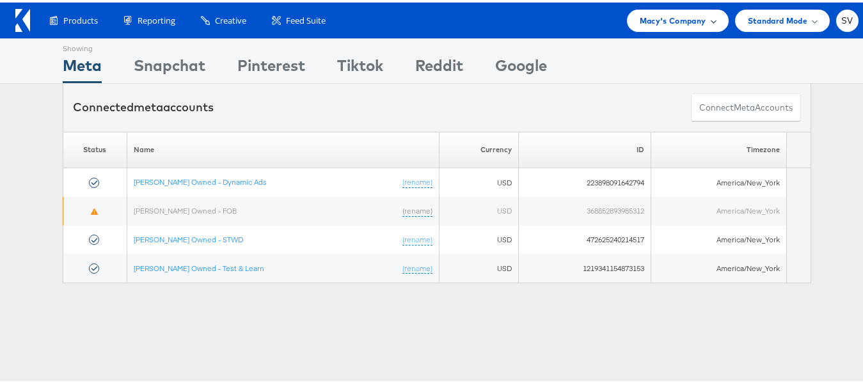
click at [694, 16] on span "Macy's Company" at bounding box center [672, 18] width 67 height 13
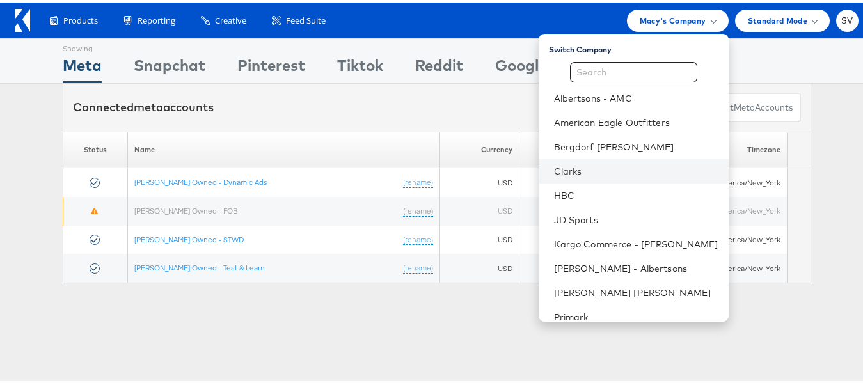
scroll to position [61, 0]
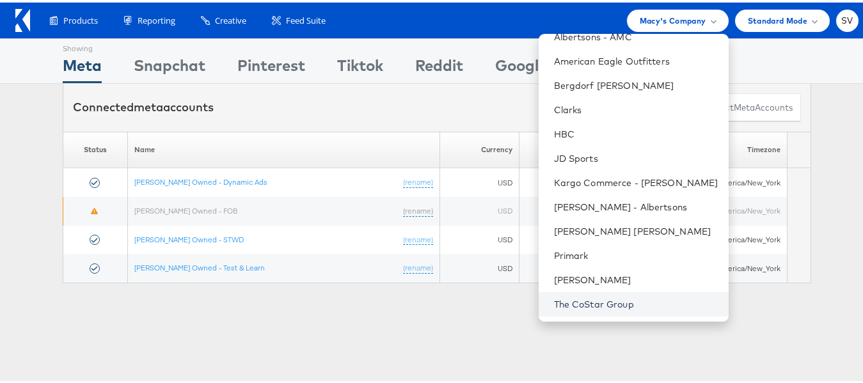
click at [577, 304] on link "The CoStar Group" at bounding box center [636, 301] width 164 height 13
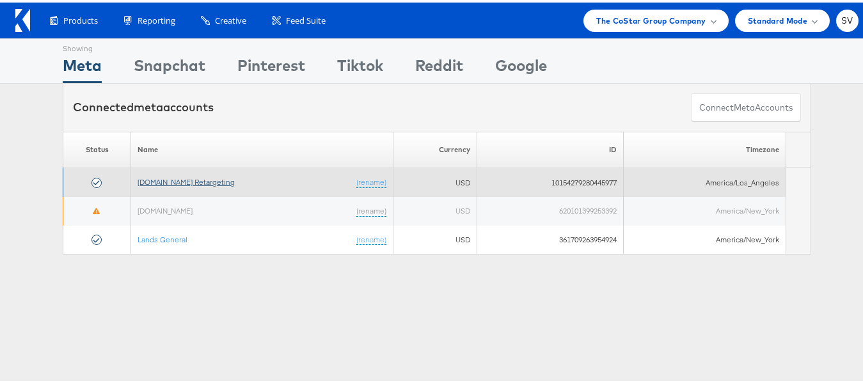
click at [184, 180] on link "Apartments.com Retargeting" at bounding box center [185, 180] width 97 height 10
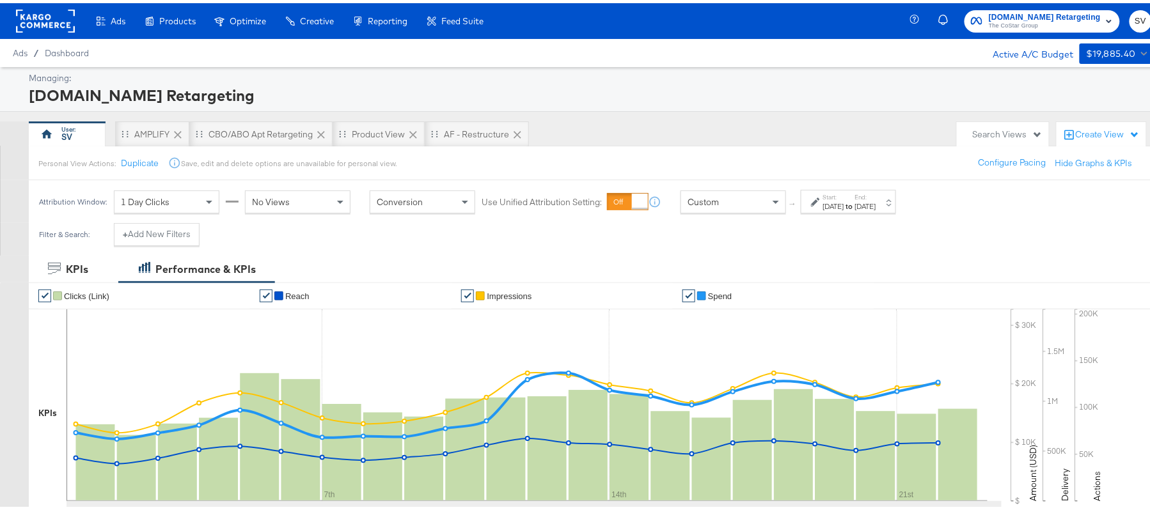
click at [874, 210] on div "Start: Aug 1st 2025 to End: Aug 22nd 2025" at bounding box center [848, 199] width 95 height 24
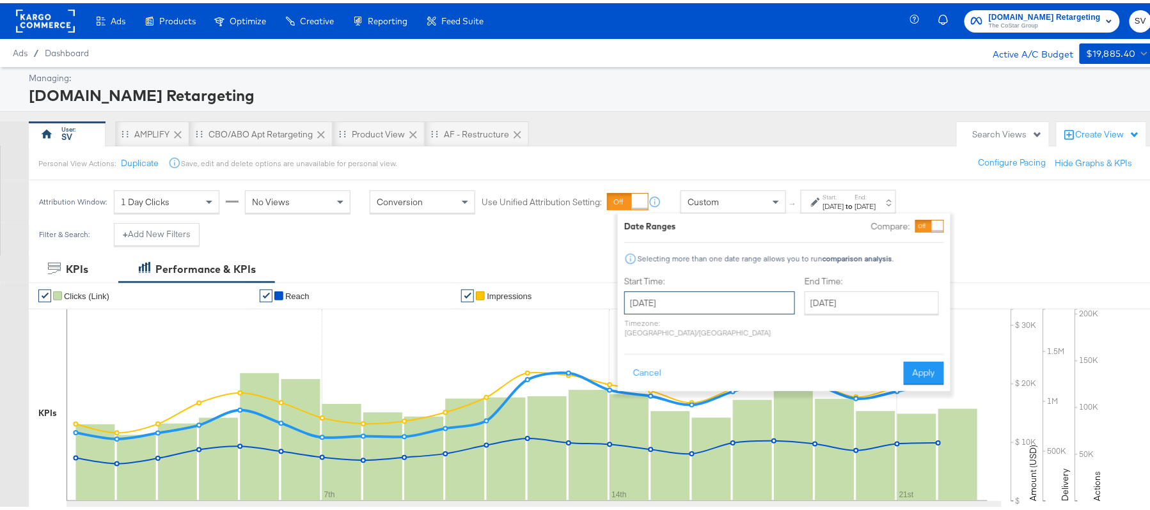
click at [703, 292] on input "August 1st 2025" at bounding box center [709, 299] width 171 height 23
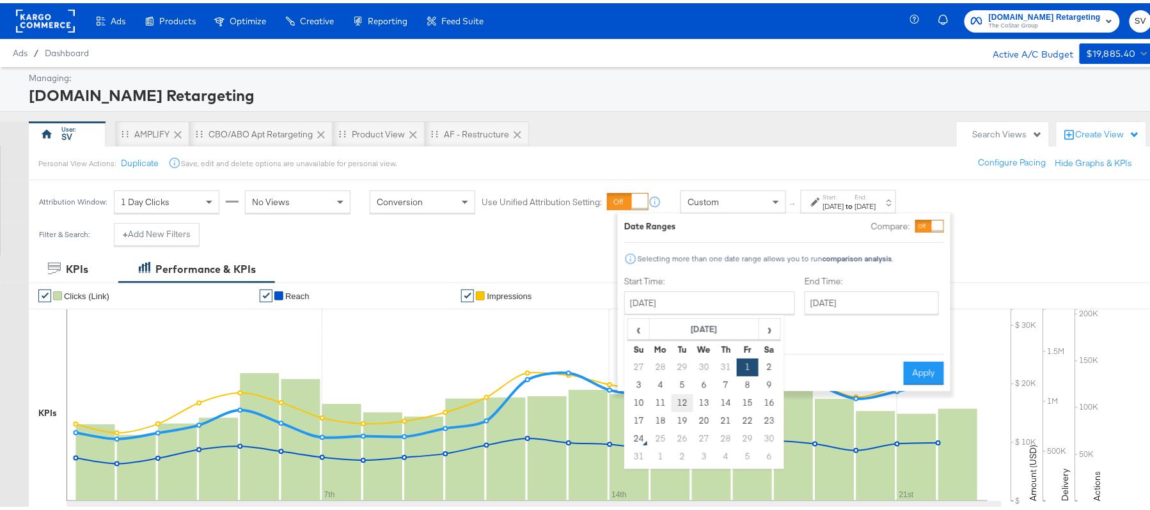
click at [688, 404] on td "12" at bounding box center [682, 400] width 22 height 18
type input "August 12th 2025"
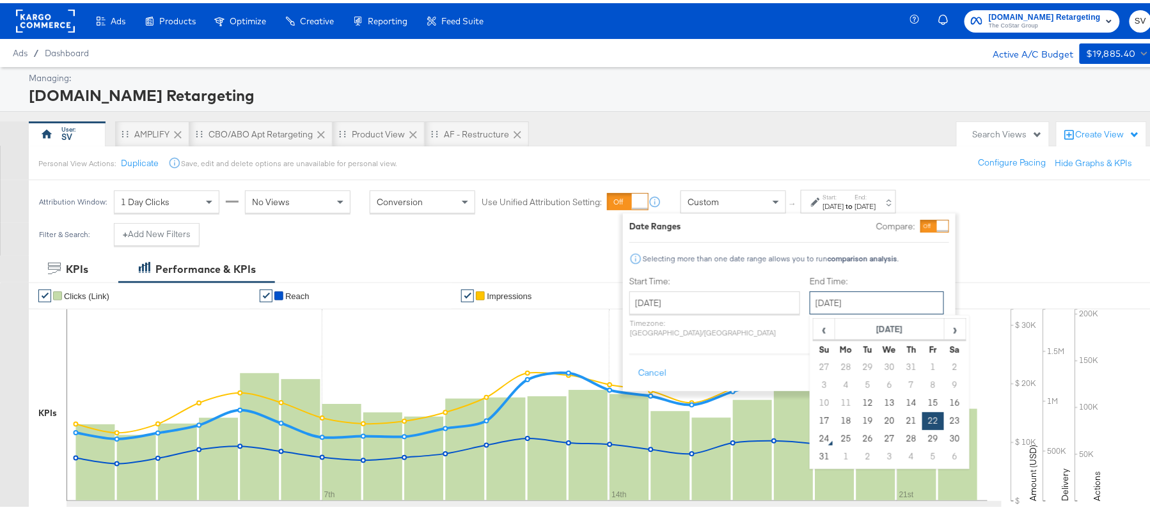
click at [858, 302] on input "August 22nd 2025" at bounding box center [877, 299] width 134 height 23
click at [944, 414] on td "23" at bounding box center [955, 418] width 22 height 18
type input "August 23rd 2025"
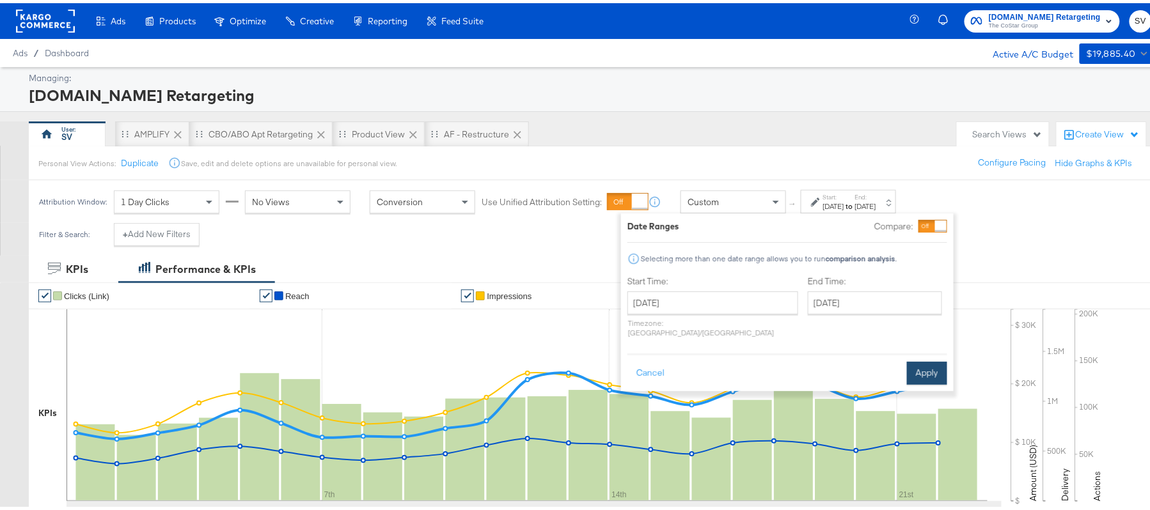
click at [914, 359] on button "Apply" at bounding box center [927, 370] width 40 height 23
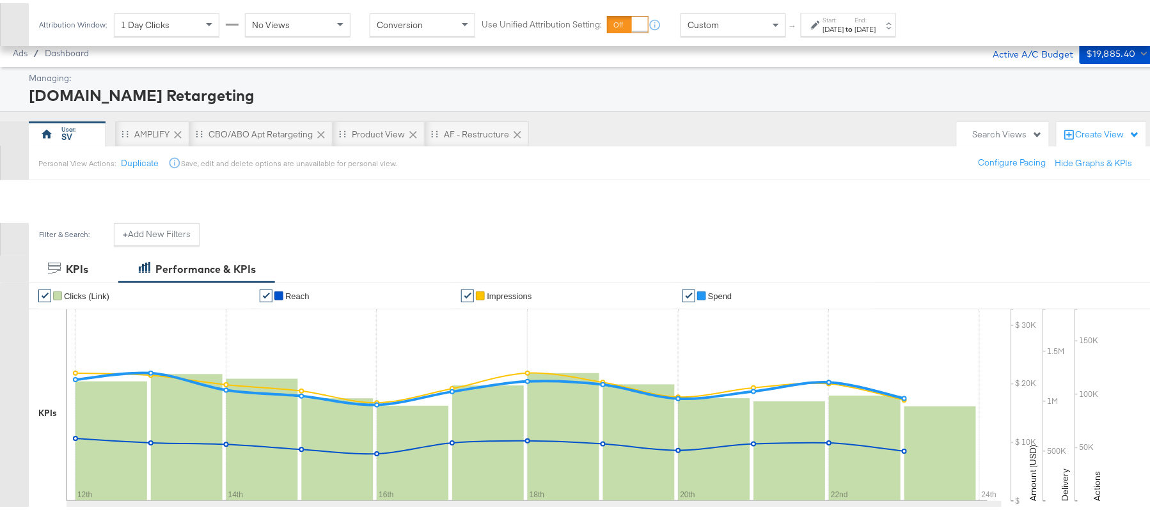
scroll to position [374, 0]
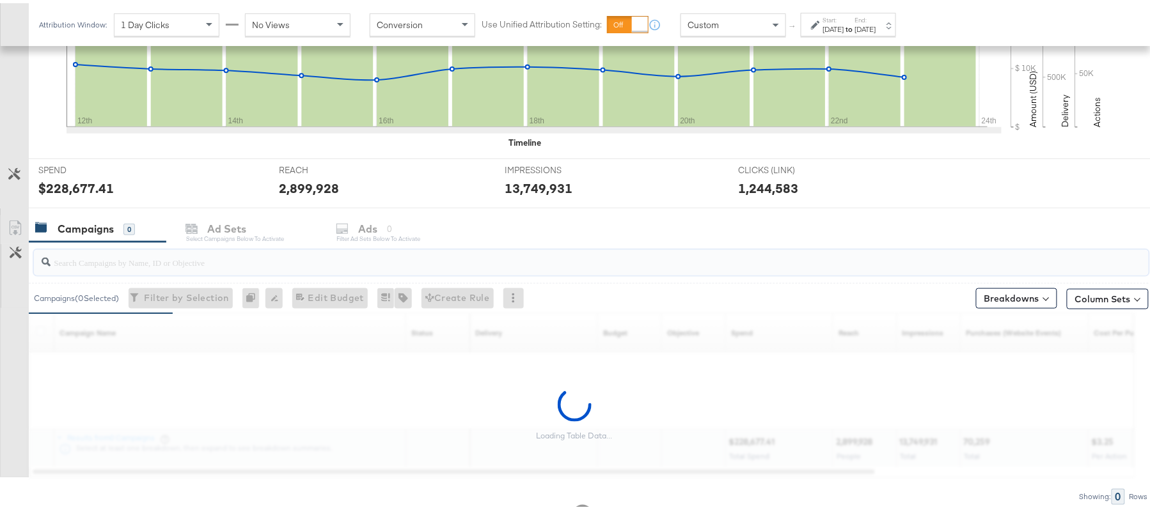
click at [333, 254] on input "search" at bounding box center [549, 254] width 996 height 25
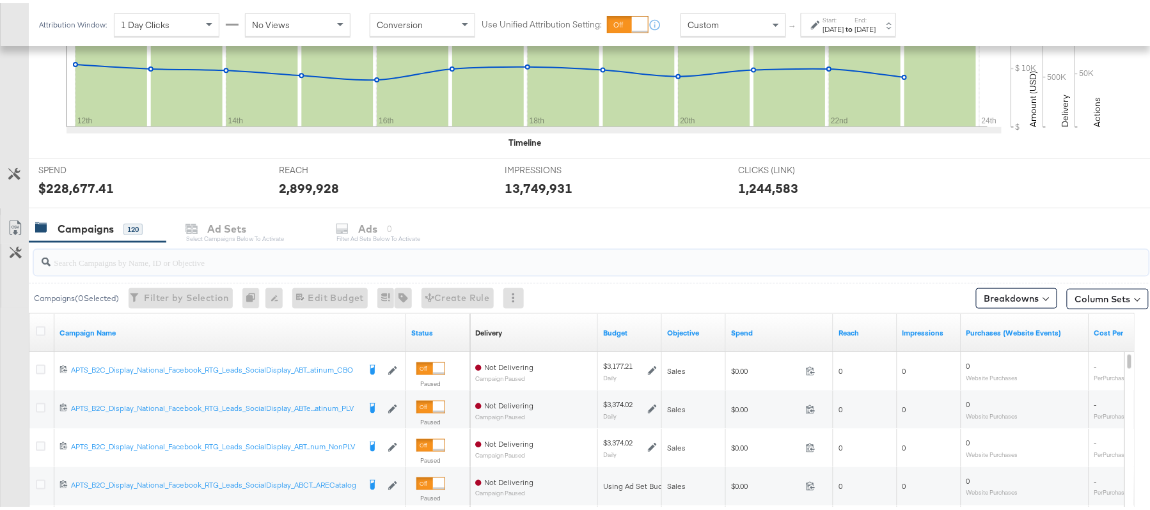
paste input "APTS_B2C_Display_National_Facebook_RTG_Leads_SocialDisplay_Retargeting_Diamond_…"
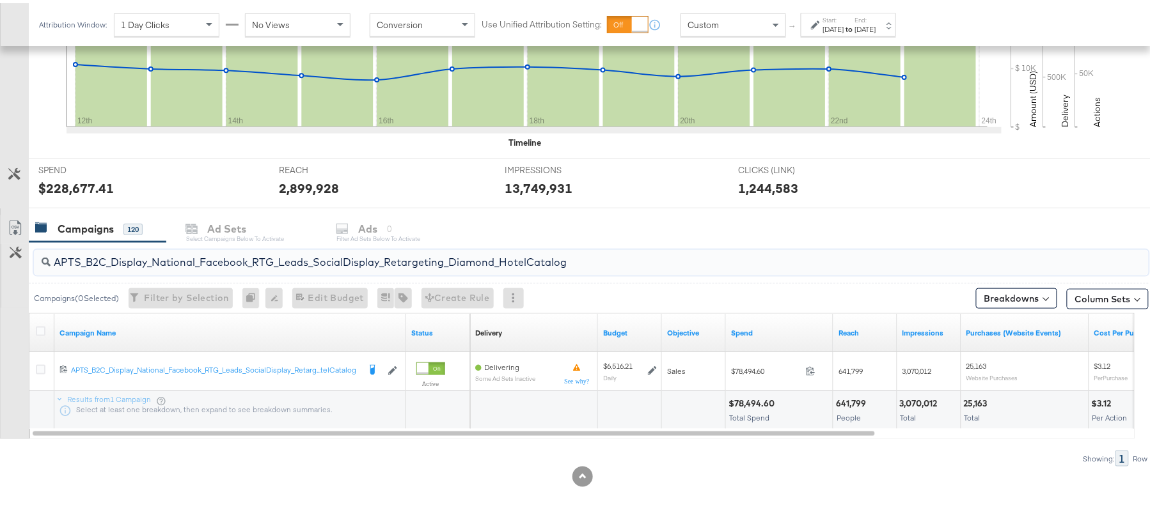
type input "APTS_B2C_Display_National_Facebook_RTG_Leads_SocialDisplay_Retargeting_Diamond_…"
click at [758, 403] on div "$78,494.60" at bounding box center [753, 401] width 50 height 12
copy div "78,494.60"
click at [876, 31] on div "[DATE]" at bounding box center [865, 26] width 21 height 10
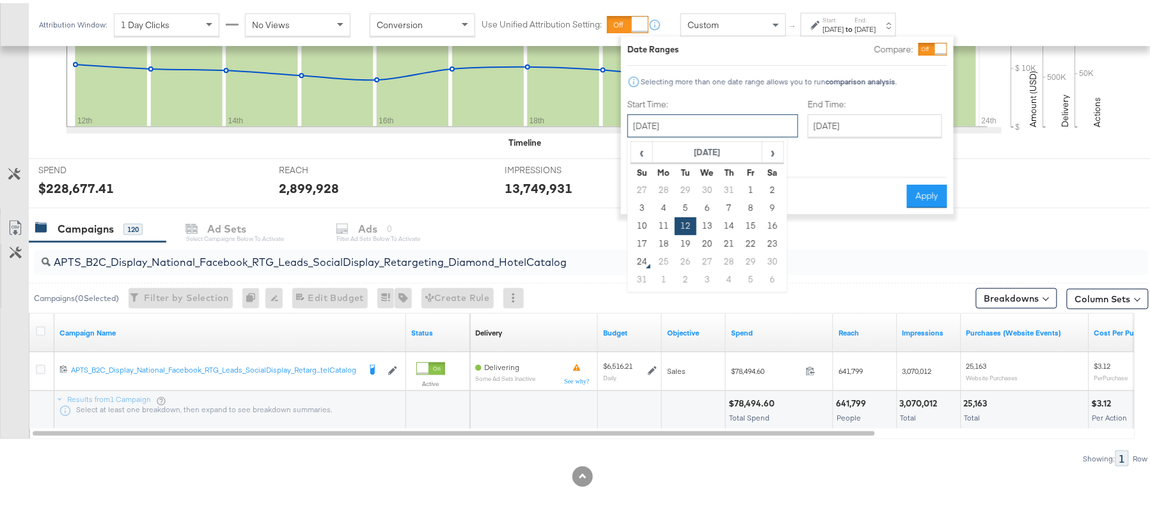
click at [699, 121] on input "August 12th 2025" at bounding box center [712, 122] width 171 height 23
click at [751, 185] on td "1" at bounding box center [751, 187] width 22 height 18
type input "August 1st 2025"
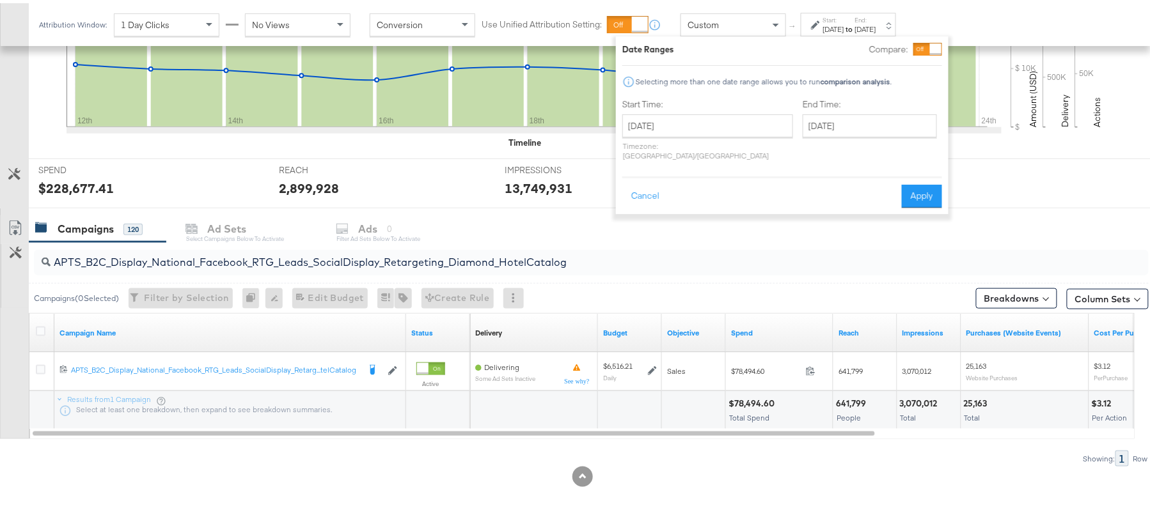
click at [937, 198] on div "Date Ranges Compare: Selecting more than one date range allows you to run compa…" at bounding box center [782, 122] width 333 height 178
click at [927, 185] on button "Apply" at bounding box center [922, 193] width 40 height 23
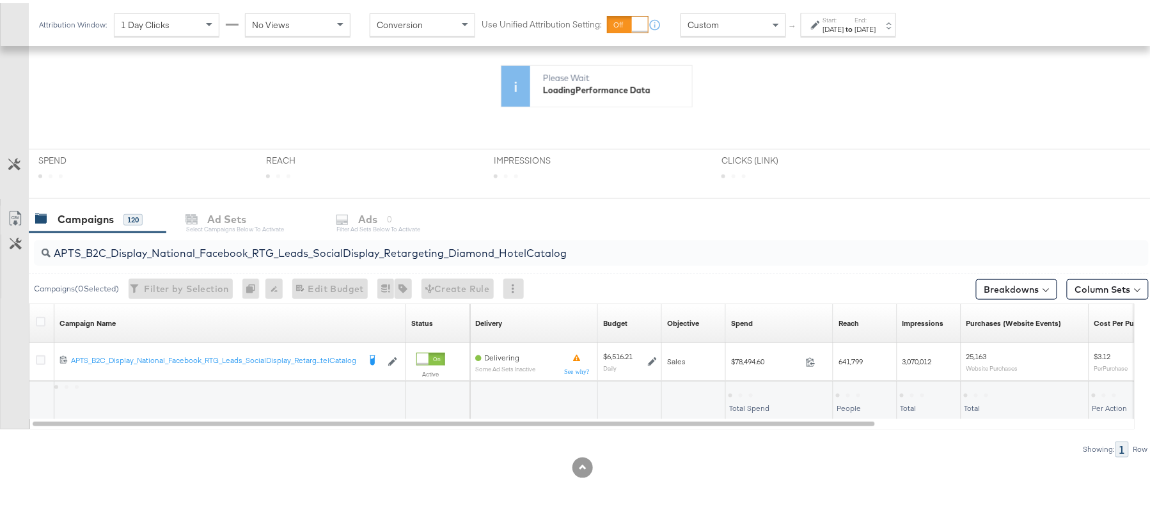
scroll to position [265, 0]
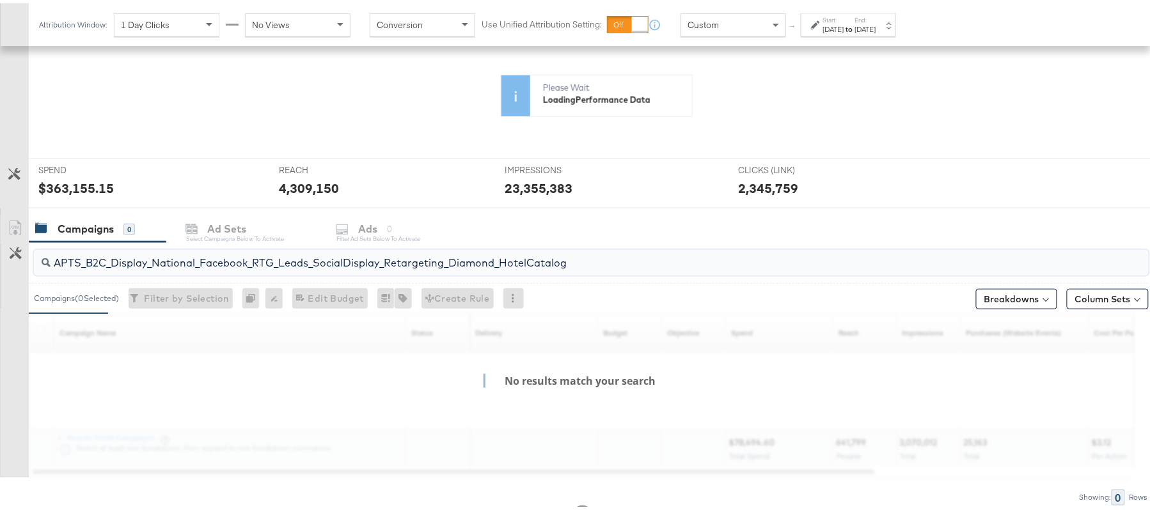
click at [599, 263] on input "APTS_B2C_Display_National_Facebook_RTG_Leads_SocialDisplay_Retargeting_Diamond_…" at bounding box center [549, 254] width 996 height 25
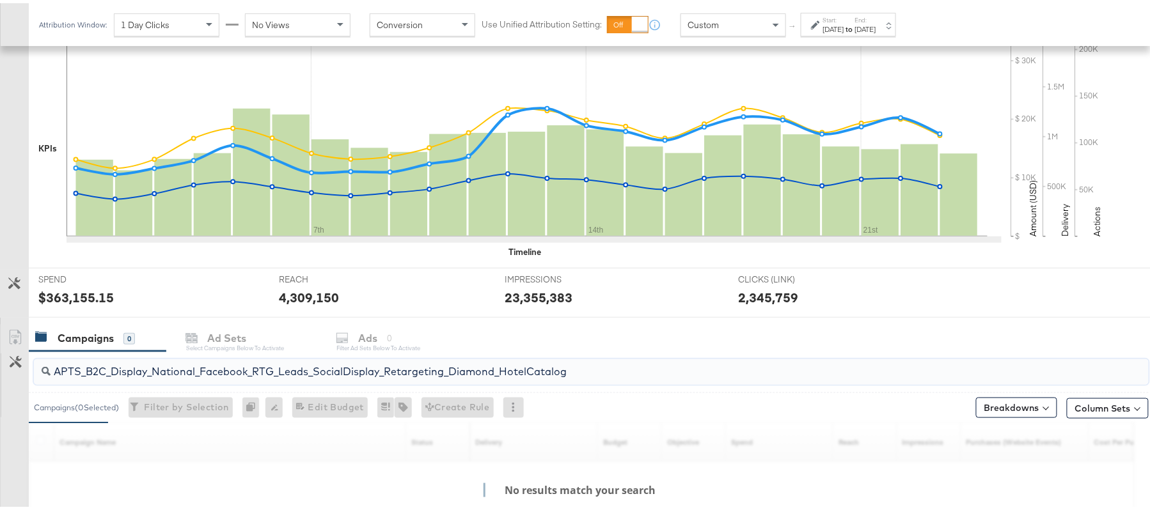
paste input "alwayson_Retargeting_DARE24_DiamondPlatinum"
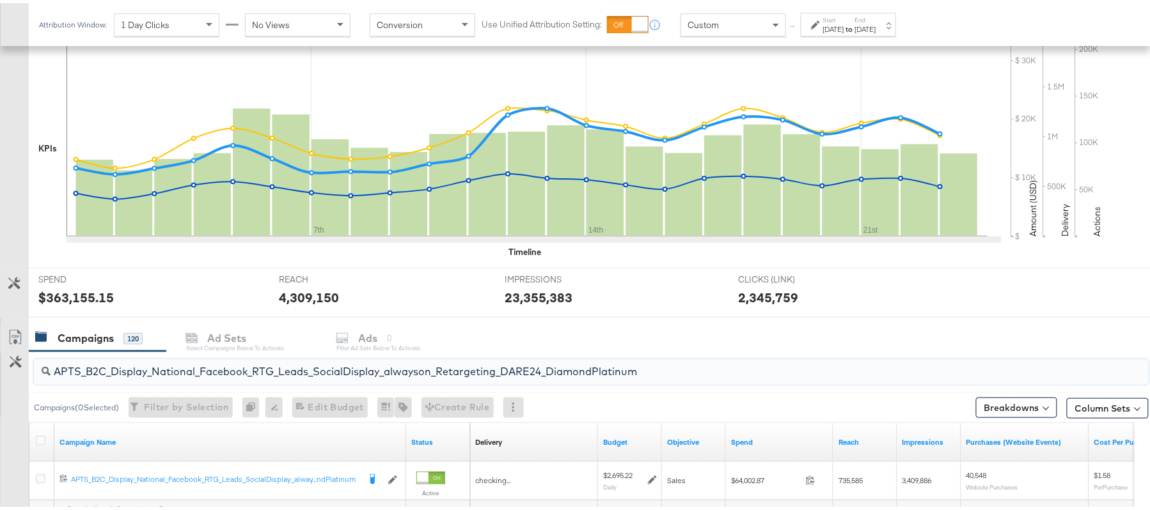
scroll to position [385, 0]
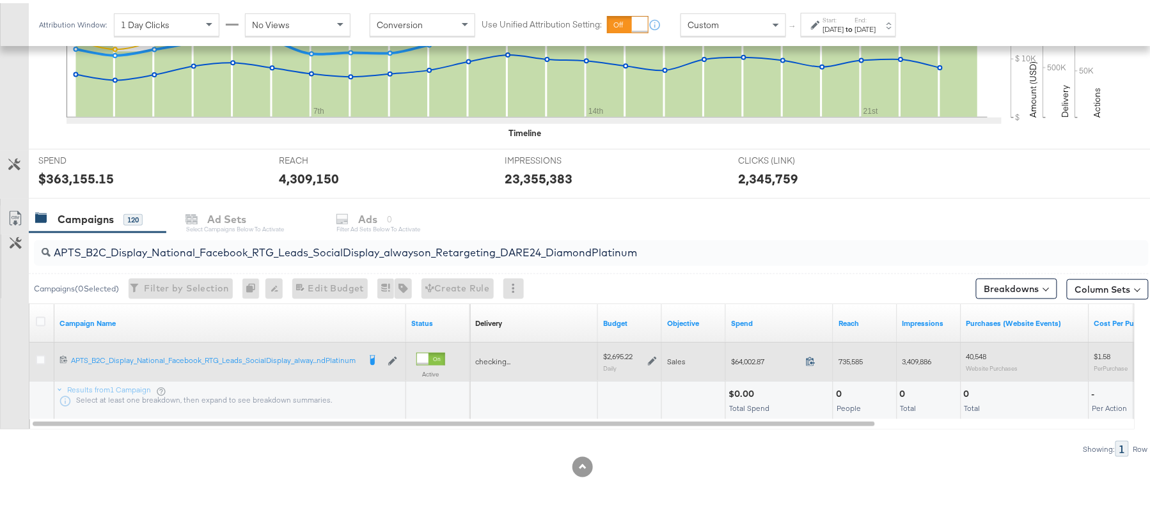
click at [814, 361] on icon at bounding box center [811, 359] width 10 height 10
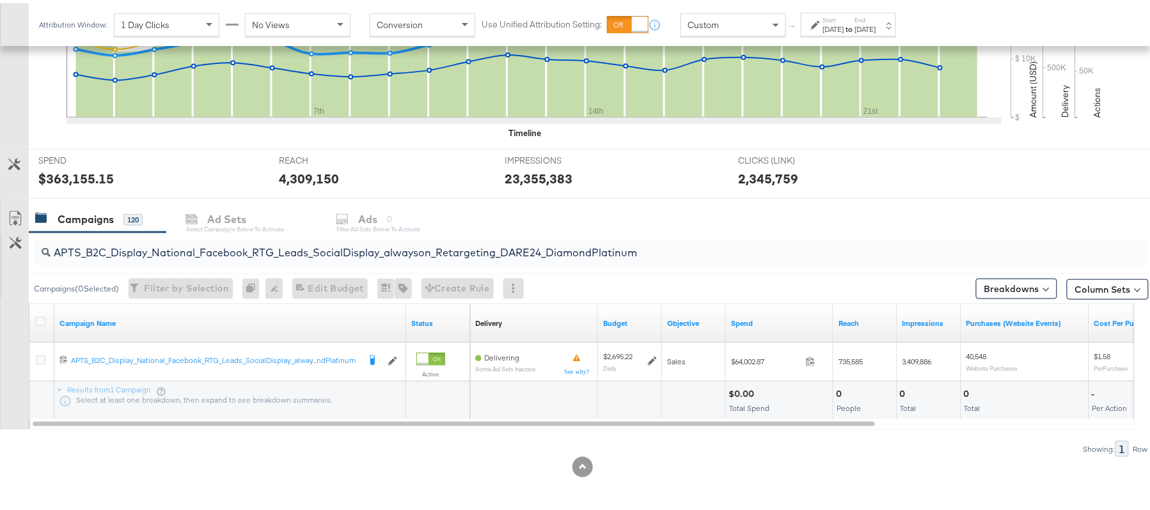
click at [176, 243] on input "APTS_B2C_Display_National_Facebook_RTG_Leads_SocialDisplay_alwayson_Retargeting…" at bounding box center [549, 244] width 996 height 25
paste input "FR_B2C_Display_National_Facebook_RTG_Leads_SocialDisplay_alwayson_Retargeting_FR"
click at [750, 393] on div "$24,491.20" at bounding box center [751, 391] width 47 height 12
copy div "24,491.20"
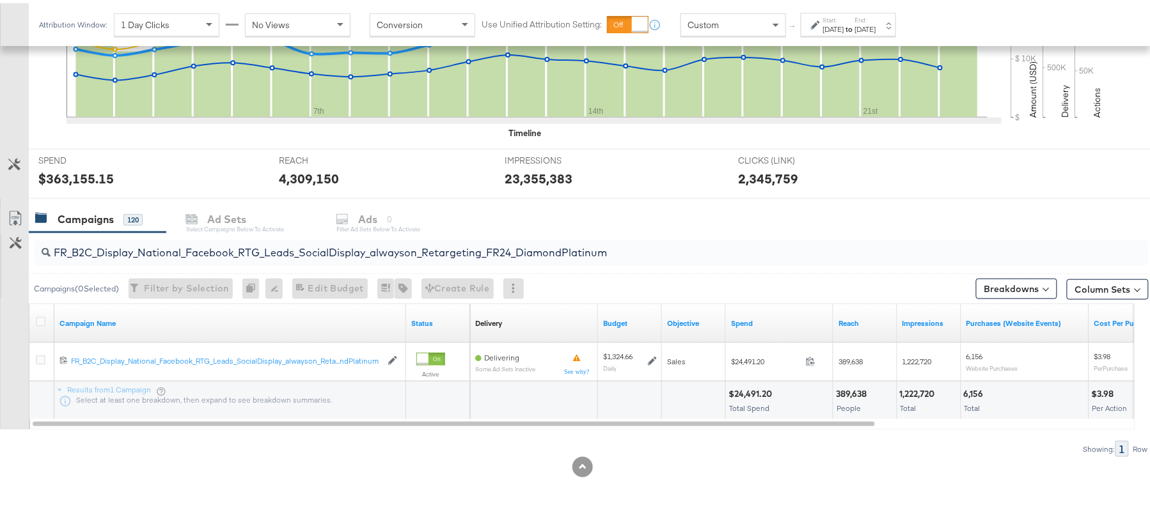
click at [275, 249] on input "FR_B2C_Display_National_Facebook_RTG_Leads_SocialDisplay_alwayson_Retargeting_F…" at bounding box center [549, 244] width 996 height 25
paste input "AF_B2C_Display_National_Facebook_RTG_Leads_SocialDisplay_alwayson_Retargeting_AF"
click at [748, 390] on div "$7,423.71" at bounding box center [748, 391] width 40 height 12
copy div "7,423.71"
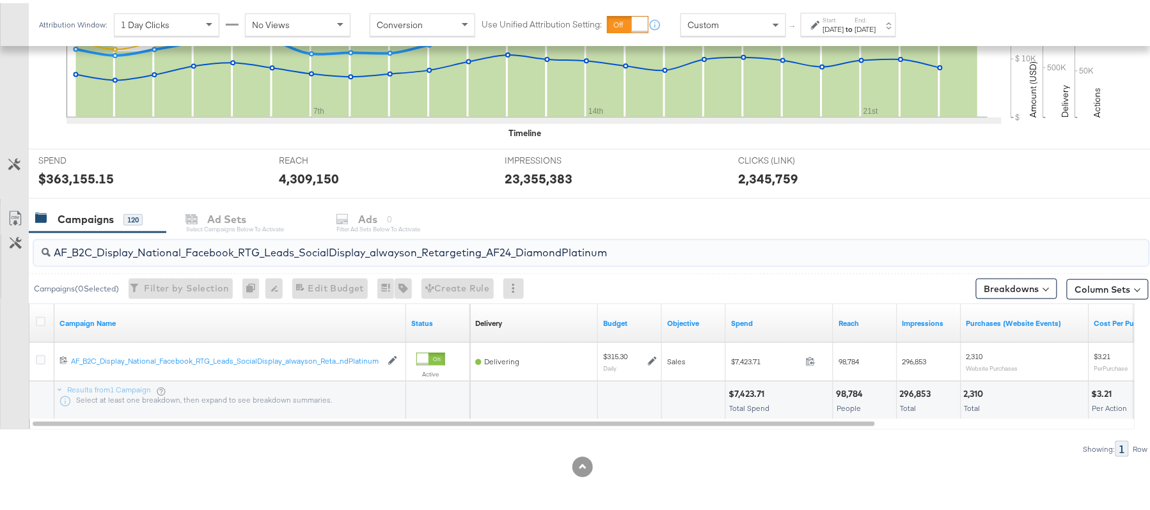
click at [215, 239] on input "AF_B2C_Display_National_Facebook_RTG_Leads_SocialDisplay_alwayson_Retargeting_A…" at bounding box center [549, 244] width 996 height 25
paste input "HL_B2C_Display_National_Facebook_RTG_Leads_SocialDisplay_alwayson_Retargeting_A…"
click at [749, 389] on div "$7,439.97" at bounding box center [748, 391] width 41 height 12
copy div "7,439.97"
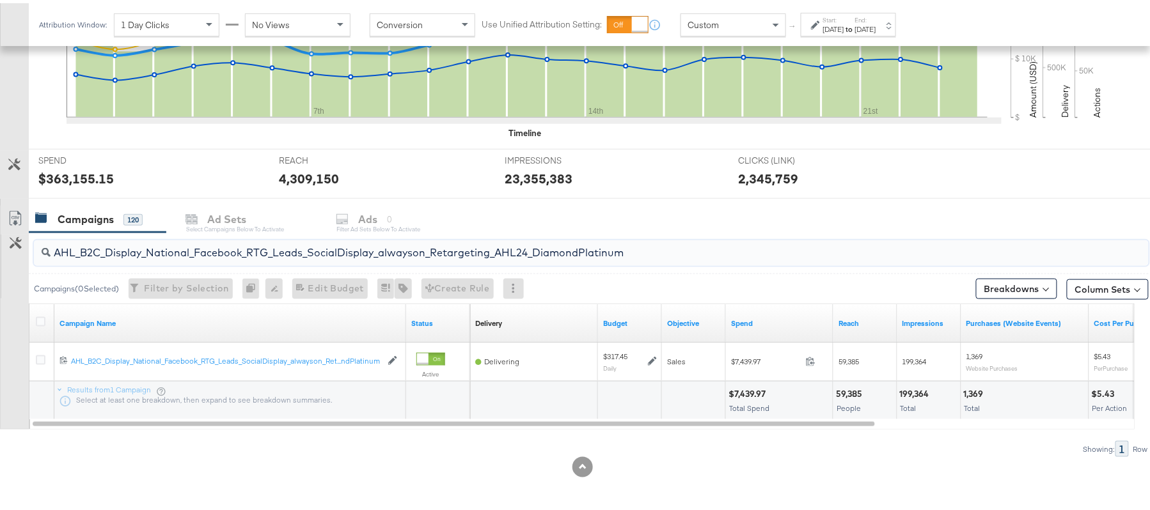
click at [216, 244] on input "AHL_B2C_Display_National_Facebook_RTG_Leads_SocialDisplay_alwayson_Retargeting_…" at bounding box center [549, 244] width 996 height 25
paste input "PTS_B2C_Display_National_Facebook_PRO_Traffic_SocialDisplay_alwayson_ASC_DARE24…"
click at [753, 389] on div "$67,959.97" at bounding box center [751, 391] width 46 height 12
copy div "67,959.97"
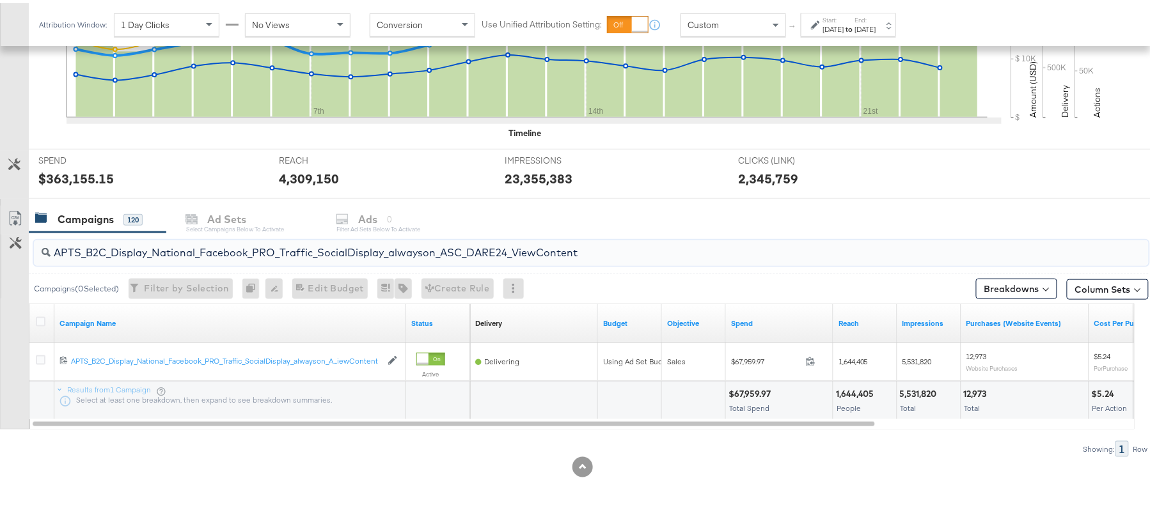
click at [178, 239] on input "APTS_B2C_Display_National_Facebook_PRO_Traffic_SocialDisplay_alwayson_ASC_DARE2…" at bounding box center [549, 244] width 996 height 25
paste input "Leads_SocialDisplay_alwayson_ASC_DARE24_Purchase"
click at [740, 384] on div "$46,747.93 Total Spend" at bounding box center [779, 398] width 107 height 38
copy div "46,747.93"
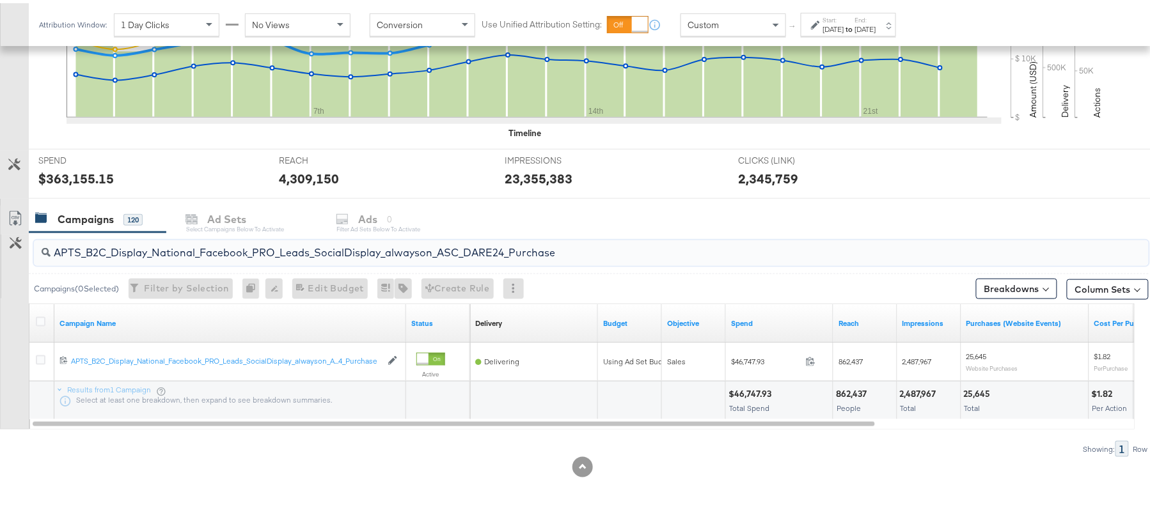
click at [247, 251] on input "APTS_B2C_Display_National_Facebook_PRO_Leads_SocialDisplay_alwayson_ASC_DARE24_…" at bounding box center [549, 244] width 996 height 25
paste input "F_B2C_Display_National_Facebook_PRO_Traffic_SocialDisplay_alwayson_ASC_AF24_Vie…"
click at [748, 387] on div "$3,695.04" at bounding box center [750, 391] width 45 height 12
copy div "3,695.04"
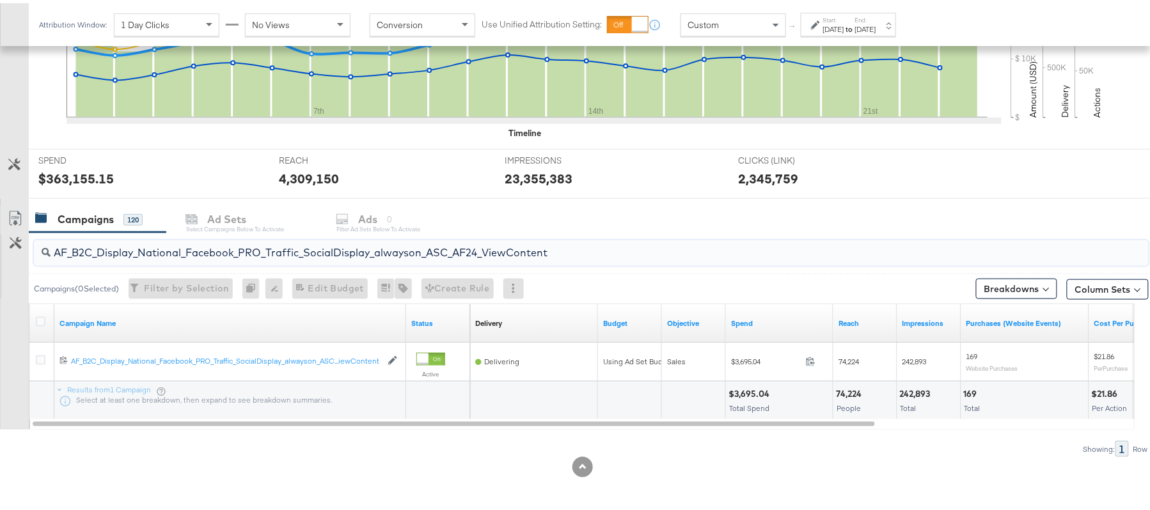
click at [249, 235] on input "AF_B2C_Display_National_Facebook_PRO_Traffic_SocialDisplay_alwayson_ASC_AF24_Vi…" at bounding box center [549, 244] width 996 height 25
paste input "FR_B2C_Display_National_Facebook_PRO_Traffic_SocialDisplay_alwayson_ASC_FR"
click at [761, 392] on div "$18,560.23" at bounding box center [751, 391] width 47 height 12
copy div "18,560.23"
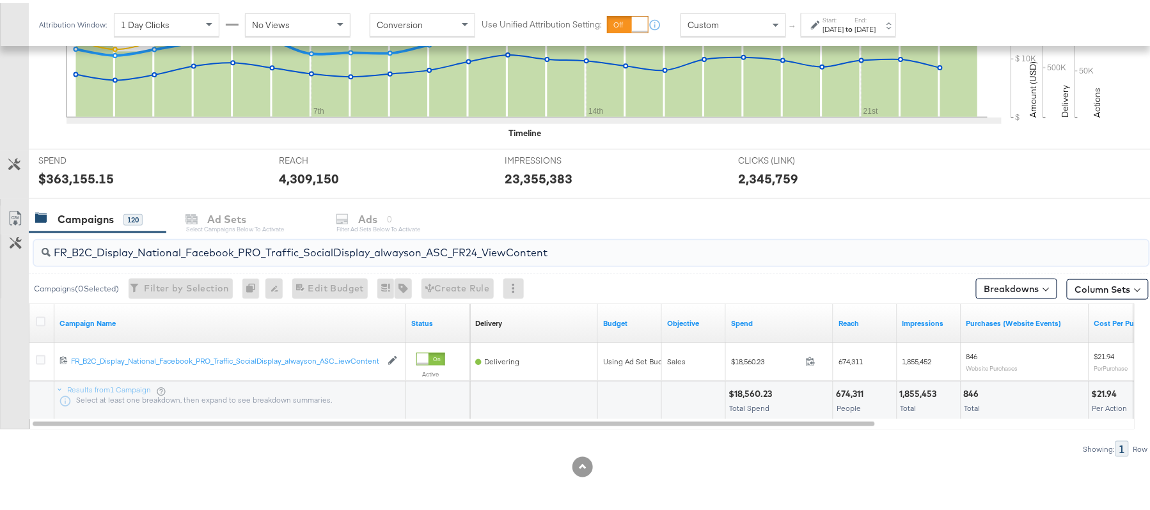
click at [192, 246] on input "FR_B2C_Display_National_Facebook_PRO_Traffic_SocialDisplay_alwayson_ASC_FR24_Vi…" at bounding box center [549, 244] width 996 height 25
paste input "AHL_B2C_Display_National_Facebook_PRO_Traffic_SocialDisplay_alwayson_ASC_AHL"
type input "AHL_B2C_Display_National_Facebook_PRO_Traffic_SocialDisplay_alwayson_ASC_AHL24_…"
click at [741, 393] on div "$3,706.31" at bounding box center [749, 391] width 42 height 12
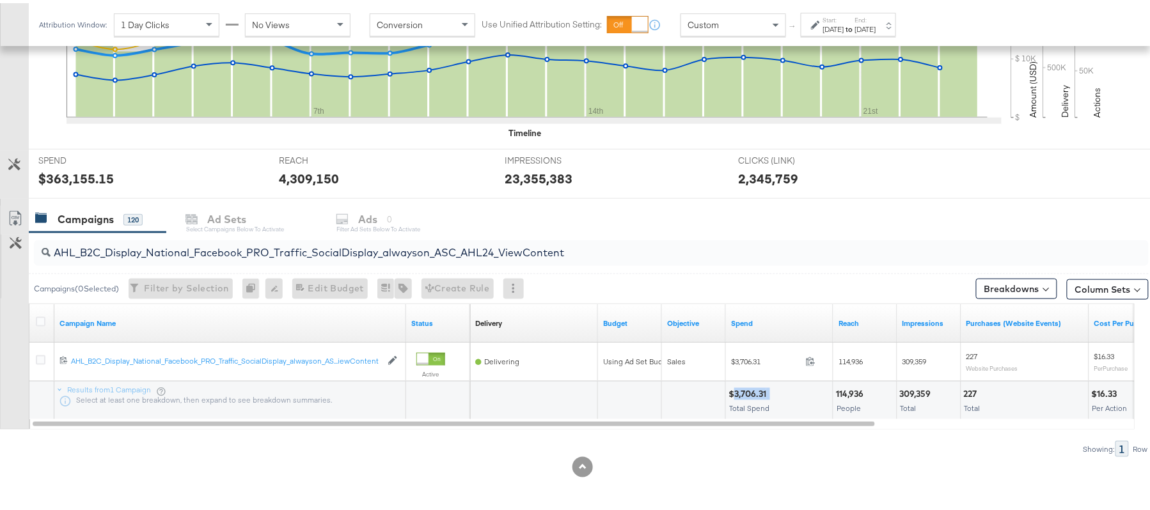
copy div "3,706.31"
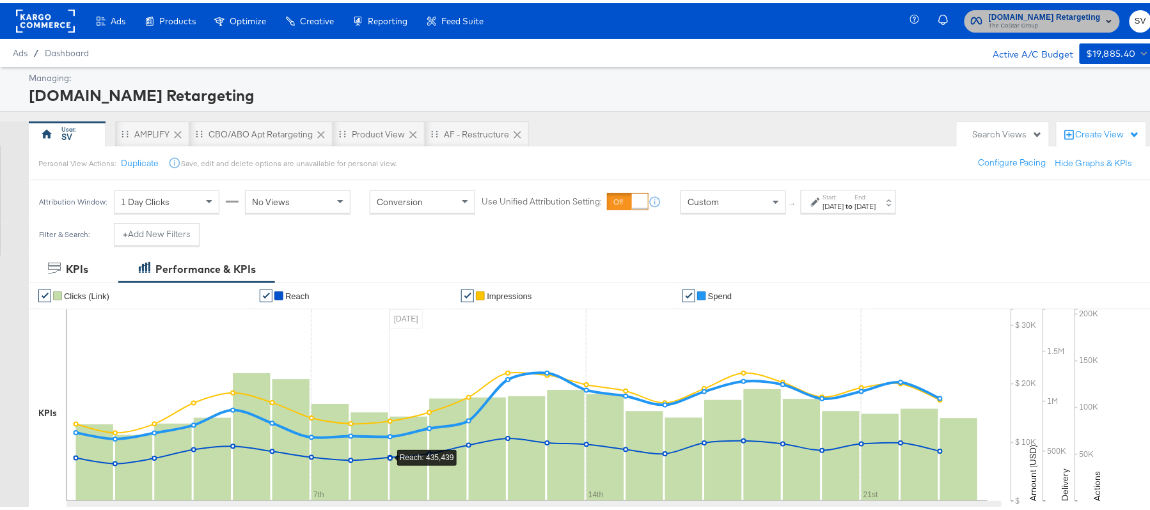
click at [1051, 18] on span "The CoStar Group" at bounding box center [1045, 23] width 112 height 10
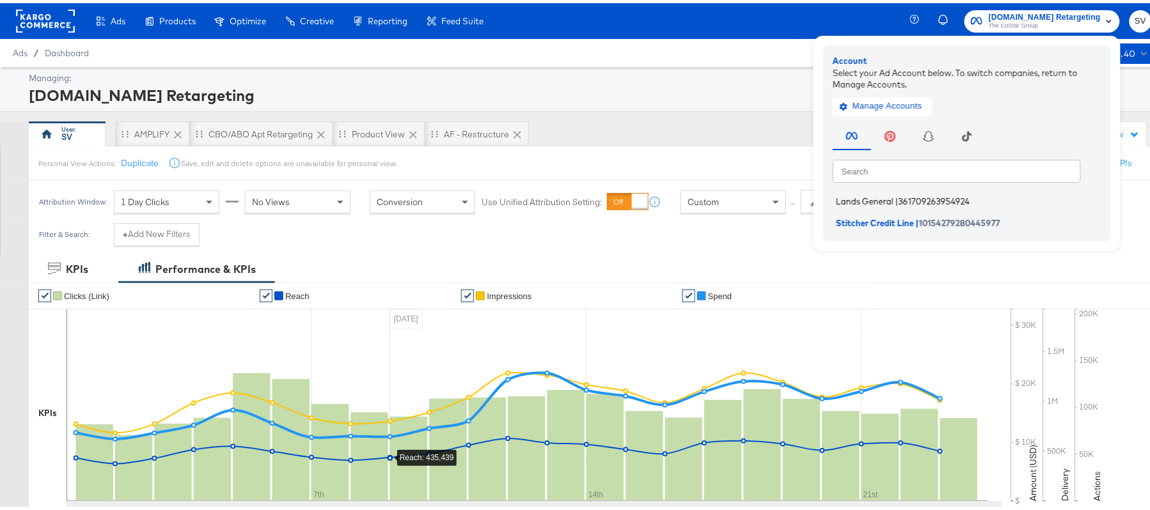
click at [879, 200] on span "Lands General" at bounding box center [865, 198] width 58 height 10
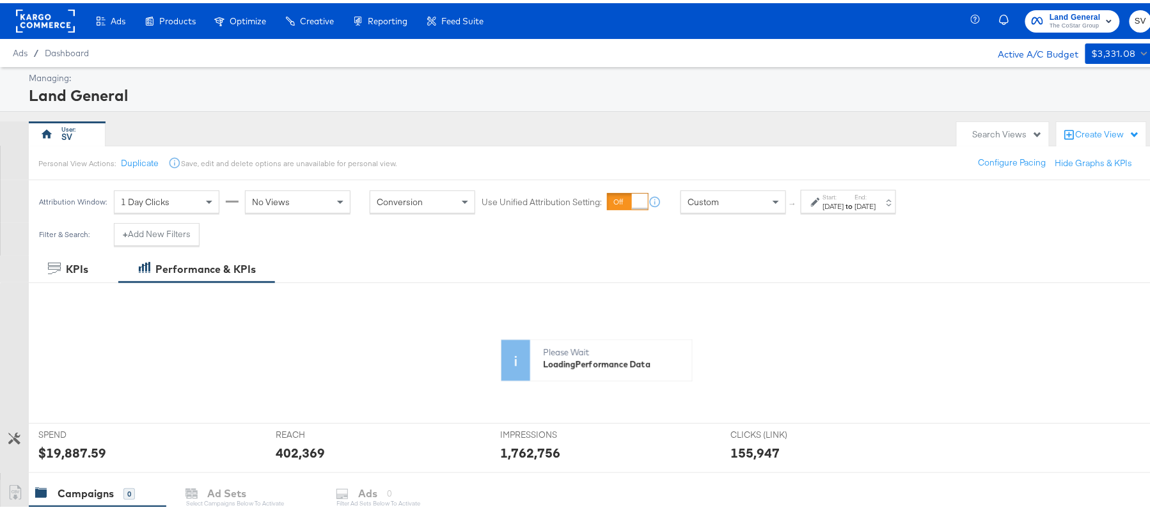
click at [835, 194] on label "Start:" at bounding box center [833, 194] width 21 height 8
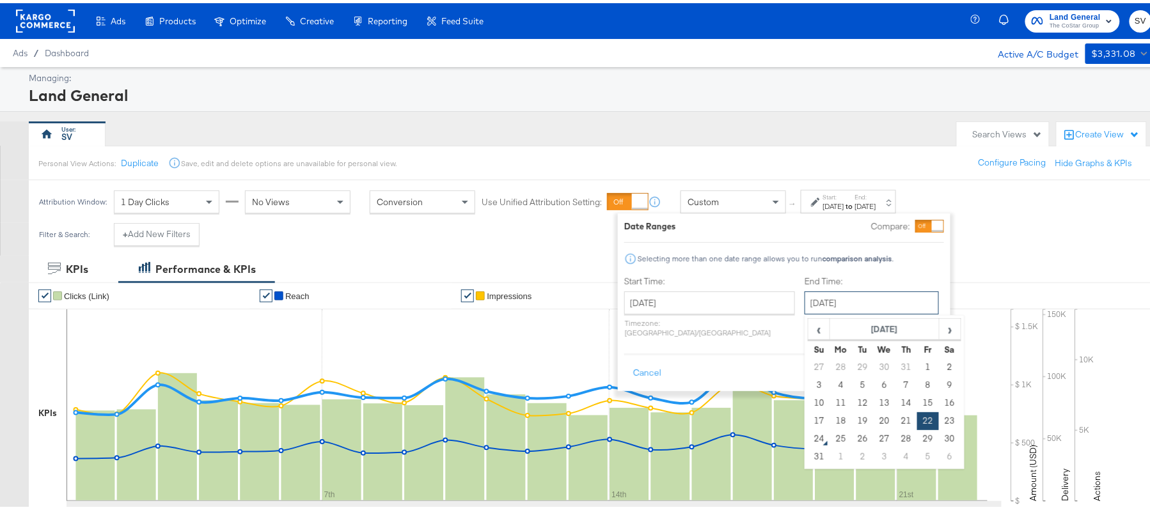
click at [827, 302] on input "August 22nd 2025" at bounding box center [871, 299] width 134 height 23
click at [939, 418] on td "23" at bounding box center [950, 418] width 22 height 18
type input "August 23rd 2025"
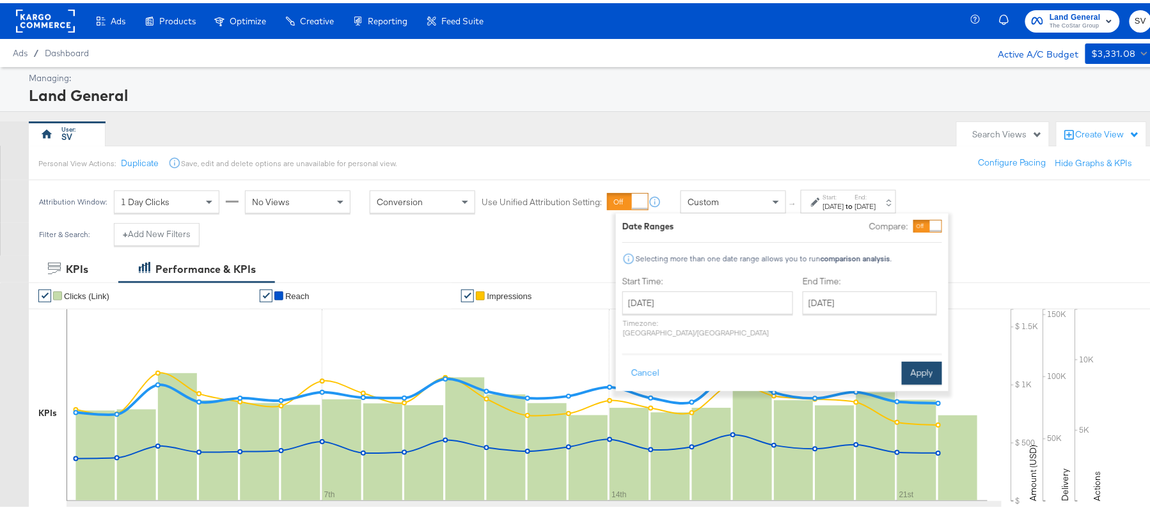
click at [916, 364] on button "Apply" at bounding box center [922, 370] width 40 height 23
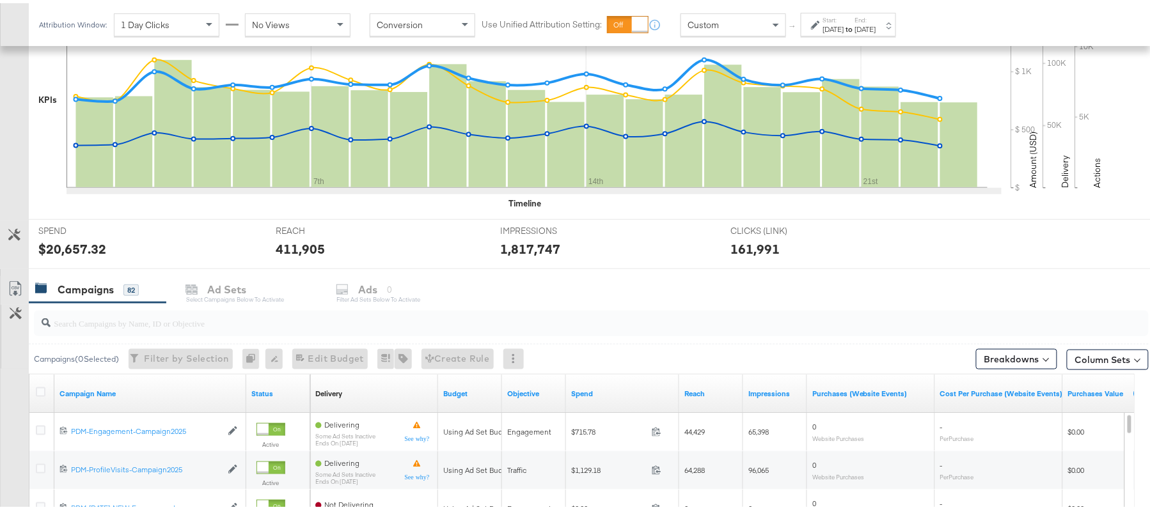
scroll to position [423, 0]
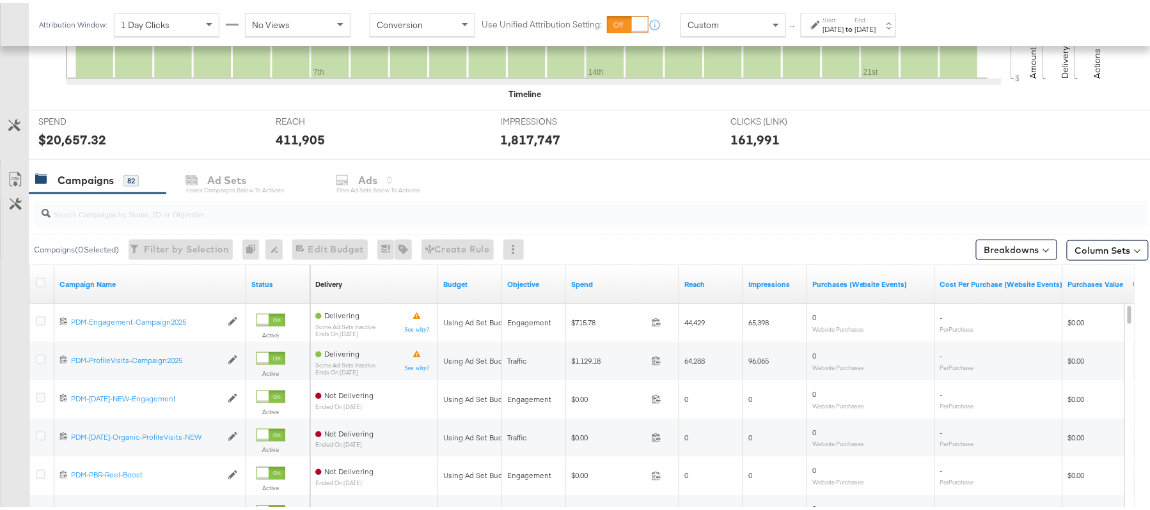
drag, startPoint x: 198, startPoint y: 225, endPoint x: 221, endPoint y: 210, distance: 27.3
click at [221, 210] on div at bounding box center [591, 211] width 1115 height 31
click at [221, 210] on input "search" at bounding box center [549, 205] width 996 height 25
paste input "B2C_LAND_KC_RT_Sig_24"
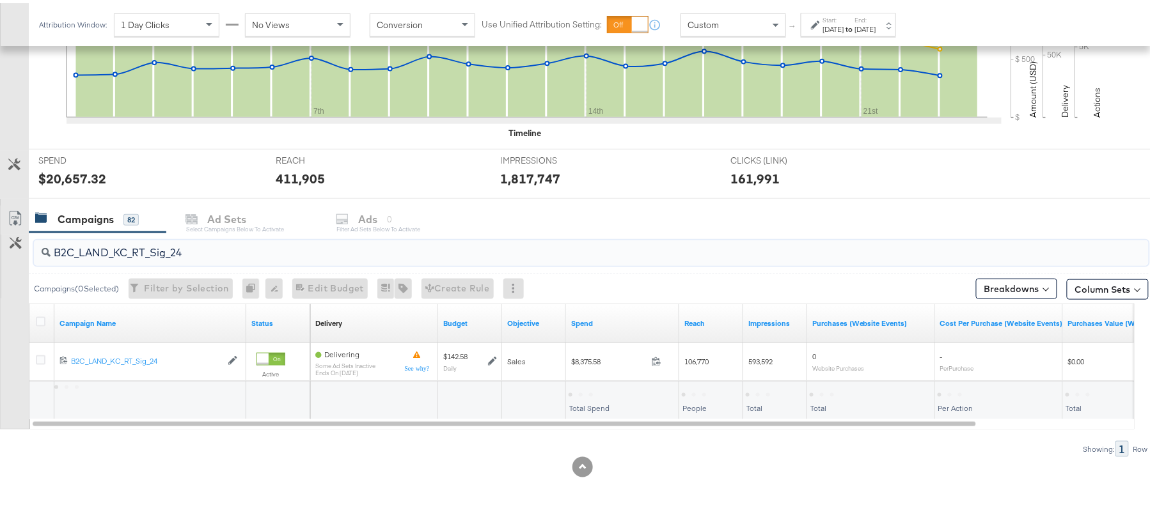
scroll to position [385, 0]
click at [597, 391] on div "$8,375.58" at bounding box center [589, 391] width 43 height 12
copy div "8,375.58"
click at [159, 249] on input "B2C_LAND_KC_RT_Sig_24" at bounding box center [549, 244] width 996 height 25
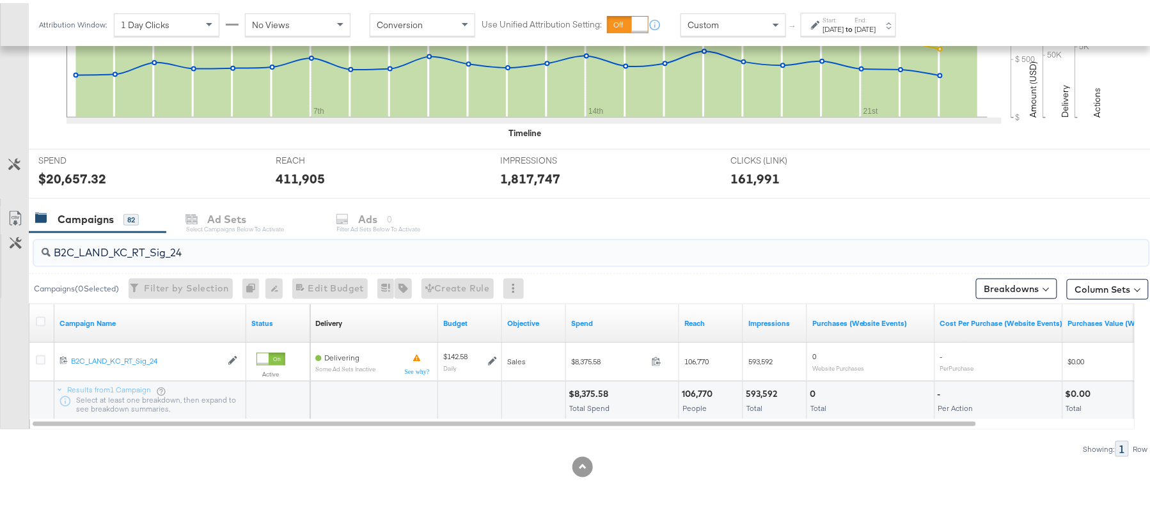
paste input "B_Ecommerce_KC_Retargeting_LW&LOA_Traffic"
click at [584, 387] on div "$371.05" at bounding box center [585, 391] width 35 height 12
copy div "371.05"
click at [201, 244] on input "B2B_Ecommerce_KC_Retargeting_LW&LOA_Traffic" at bounding box center [549, 244] width 996 height 25
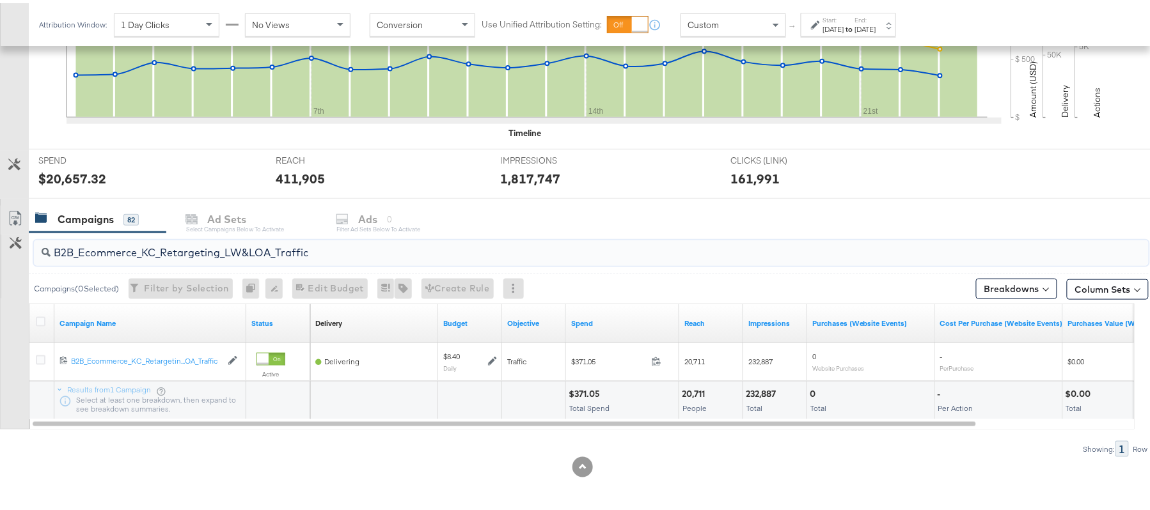
paste input "KC_Retargeting_Prospects & Clients_Conversions"
click at [589, 389] on div "$368.54" at bounding box center [586, 391] width 37 height 12
copy div "368.54"
click at [243, 241] on input "B2B_KC_Retargeting_Prospects & Clients_Conversions" at bounding box center [549, 244] width 996 height 25
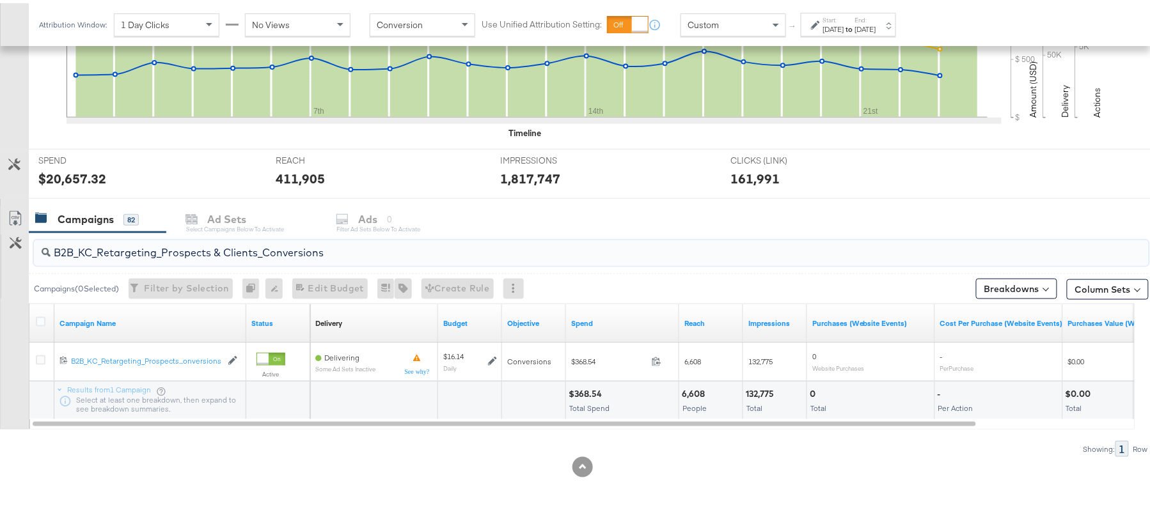
paste input "C_LAND_KC_Pros_Sig"
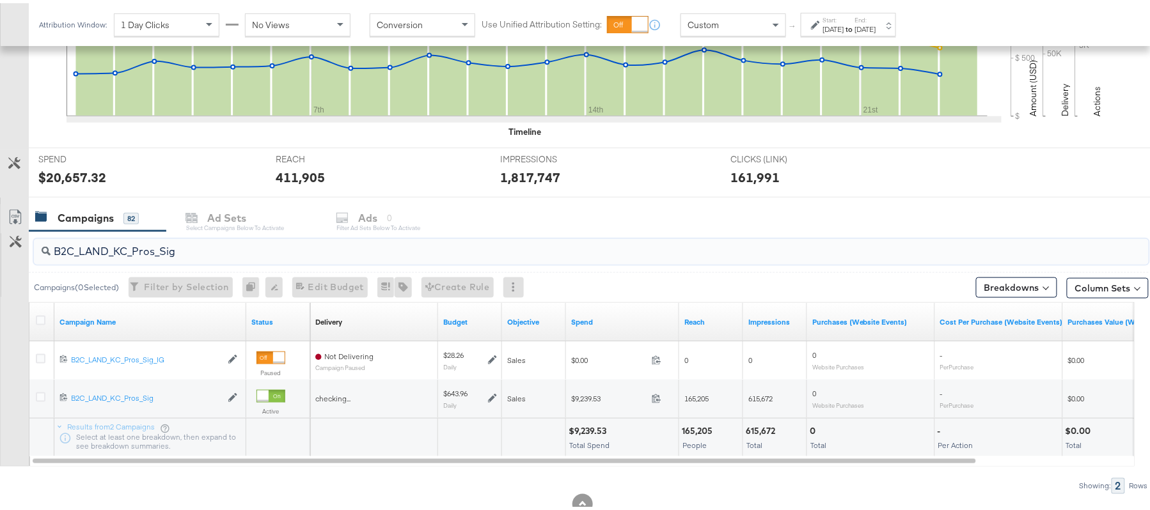
click at [583, 426] on div "$9,239.53" at bounding box center [589, 428] width 42 height 12
copy div "9,239.53"
click at [231, 261] on div "B2C_LAND_KC_Pros_Sig" at bounding box center [591, 249] width 1115 height 26
paste input "RT_Sig_24"
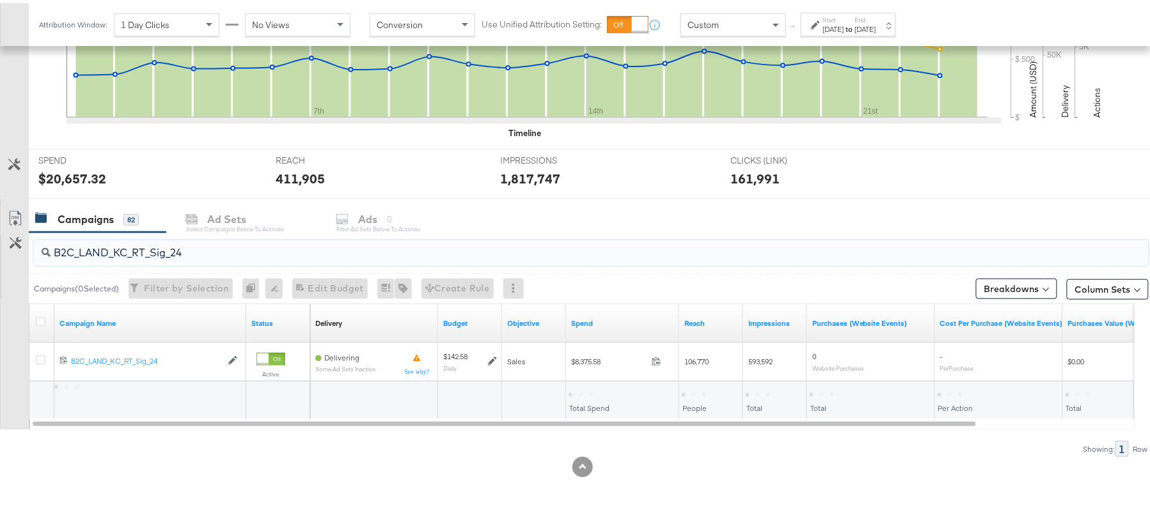
type input "B2C_LAND_KC_RT_Sig_24"
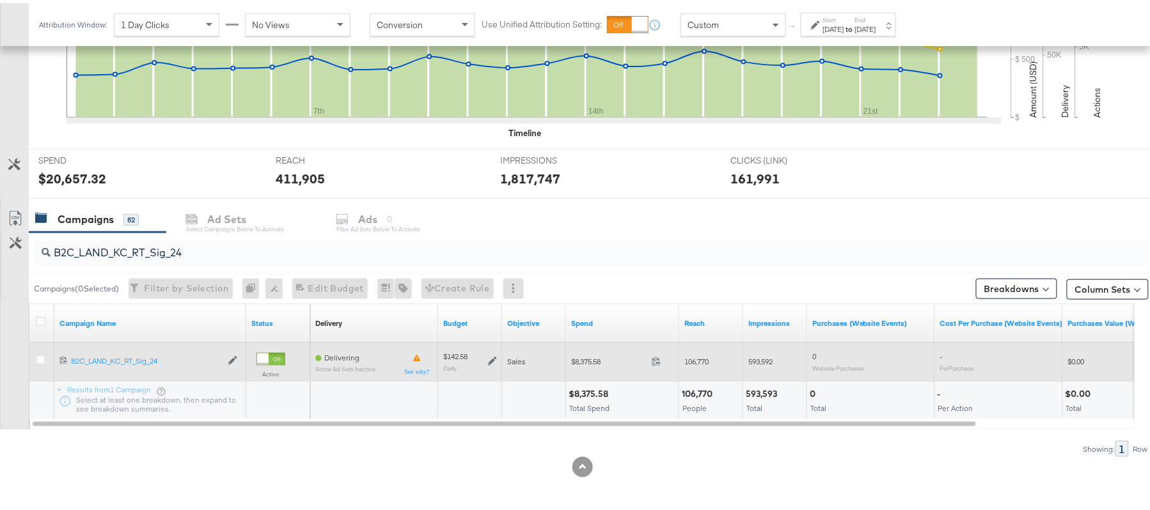
click at [492, 356] on icon at bounding box center [492, 358] width 9 height 9
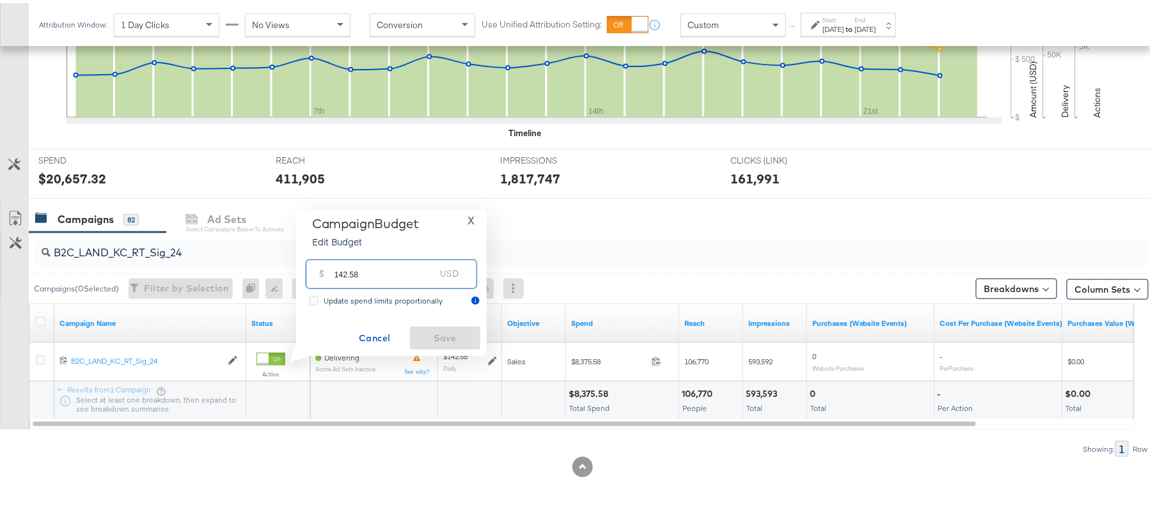
click at [403, 279] on input "142.58" at bounding box center [384, 265] width 101 height 27
paste input "$114.06"
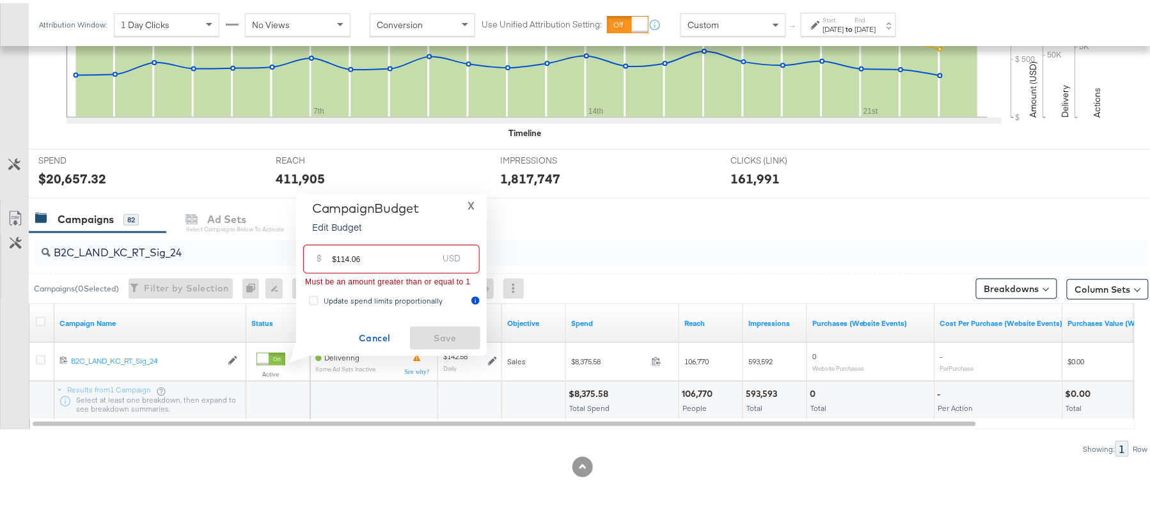
click at [338, 255] on input "$114.06" at bounding box center [385, 250] width 106 height 27
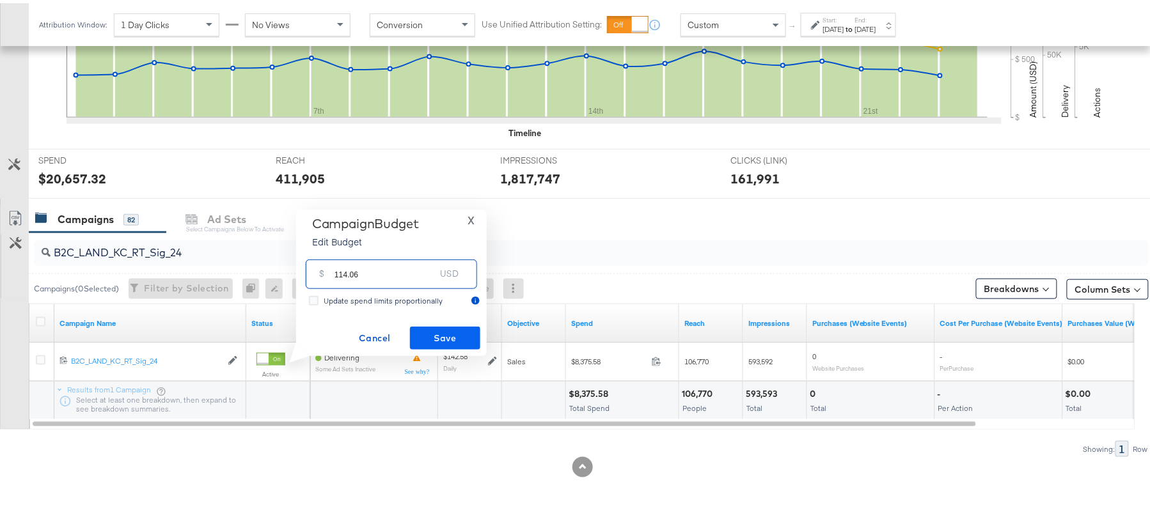
type input "114.06"
click at [432, 324] on button "Save" at bounding box center [445, 335] width 70 height 23
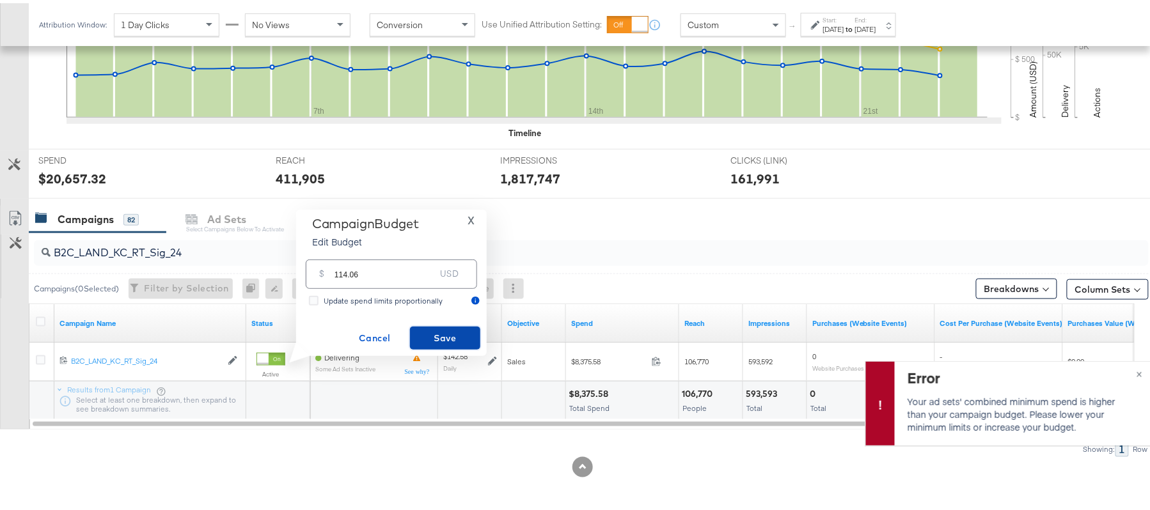
click at [433, 334] on span "Save" at bounding box center [445, 335] width 60 height 16
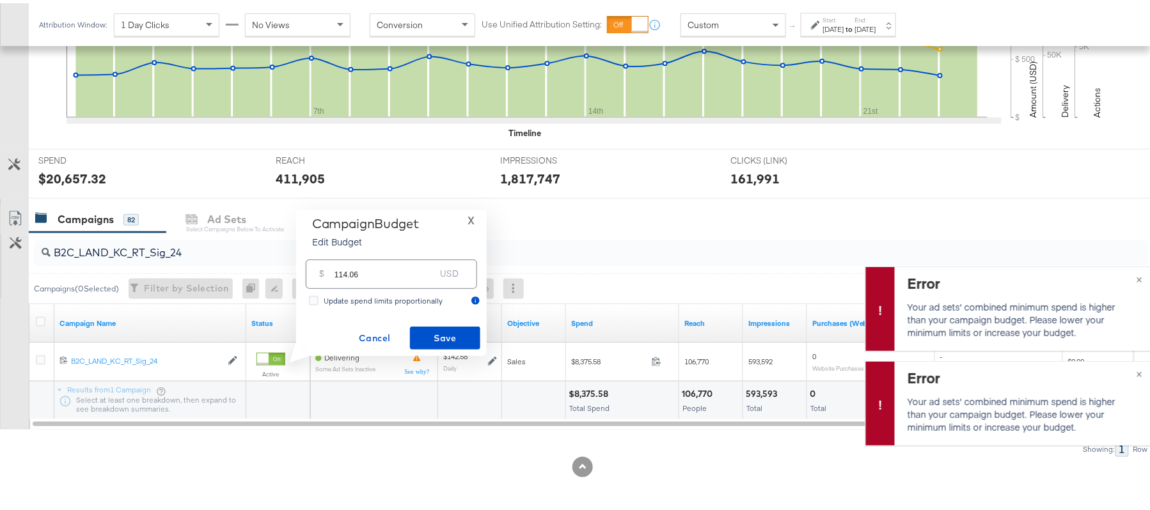
click at [468, 214] on span "X" at bounding box center [470, 217] width 7 height 18
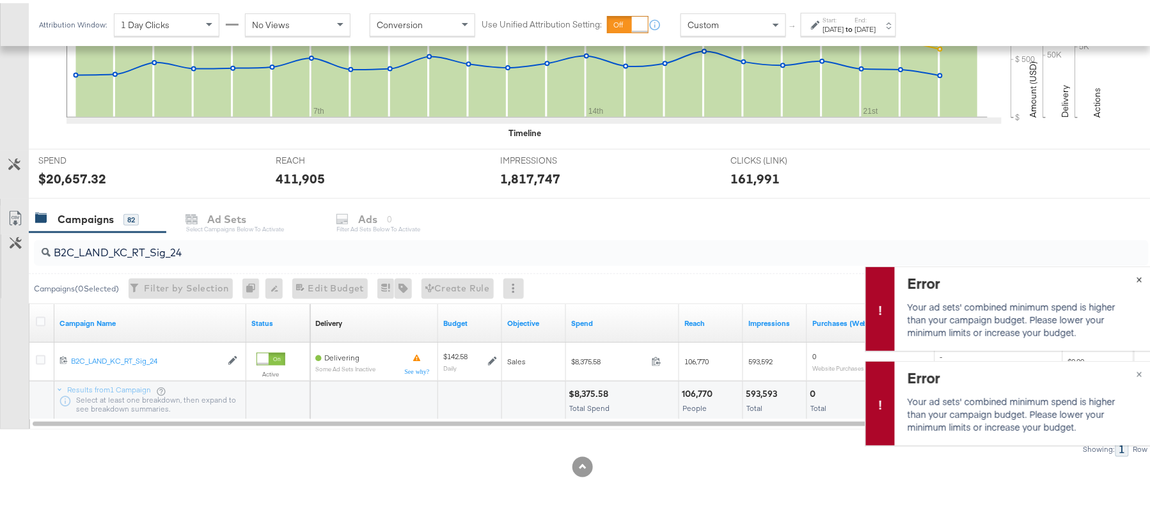
click at [1136, 277] on span "×" at bounding box center [1139, 275] width 6 height 15
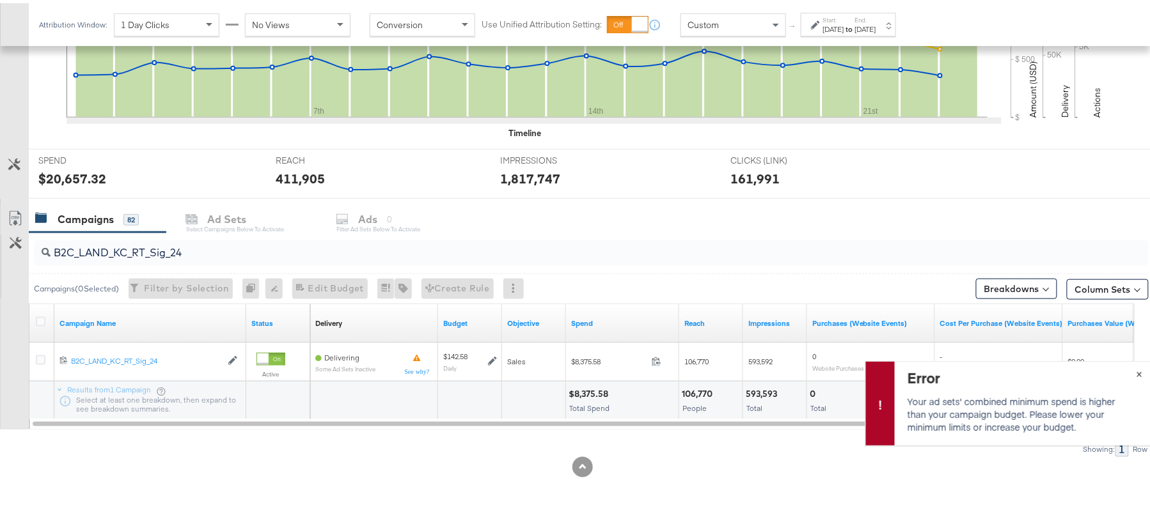
click at [1136, 369] on span "×" at bounding box center [1139, 370] width 6 height 15
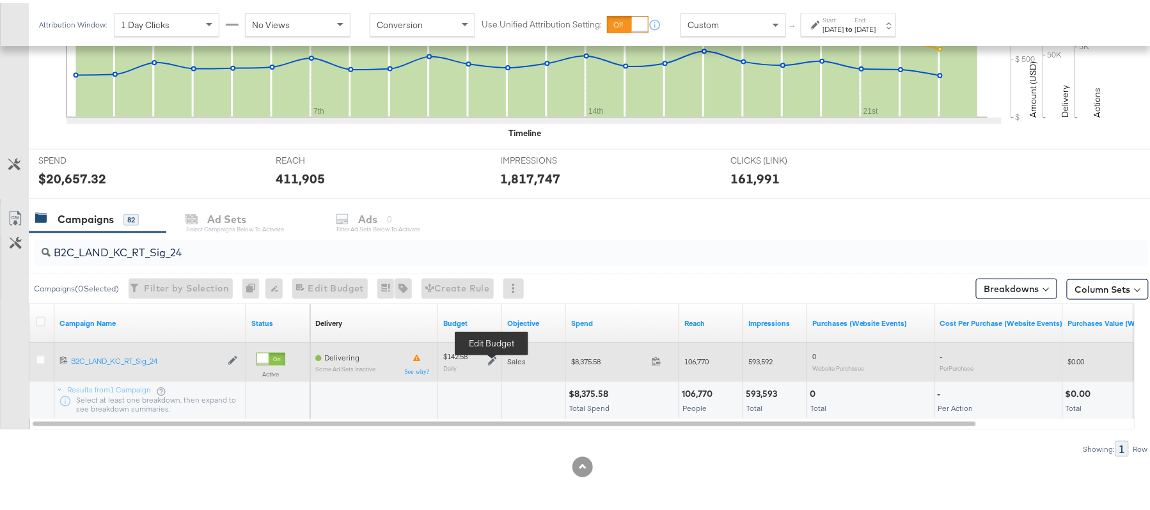
click at [489, 356] on icon at bounding box center [492, 358] width 9 height 9
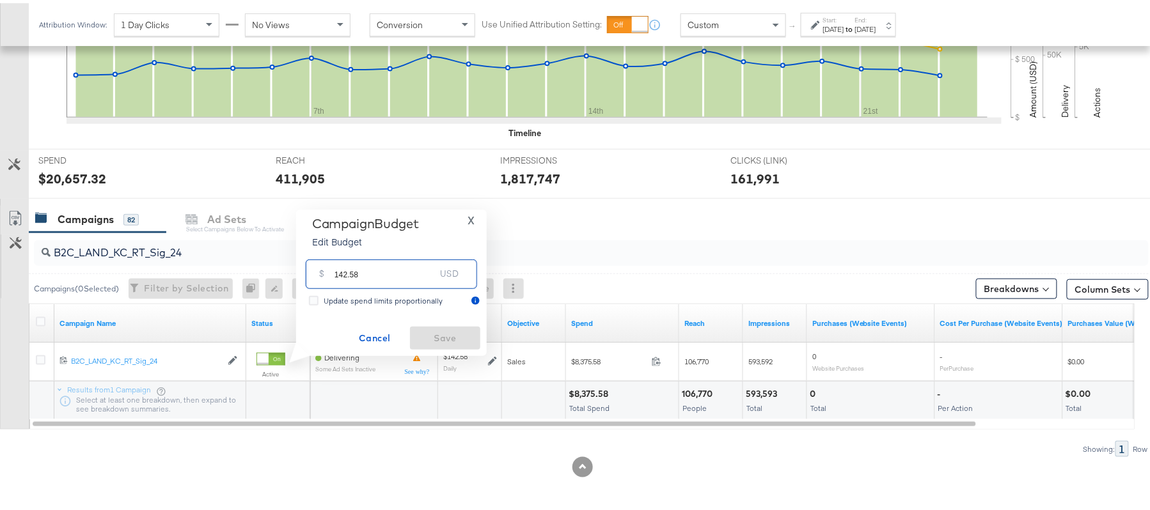
click at [400, 263] on input "142.58" at bounding box center [384, 265] width 101 height 27
paste input "B2B_Ecommerce_KC_Retargeting_LW&LOA_Traffic"
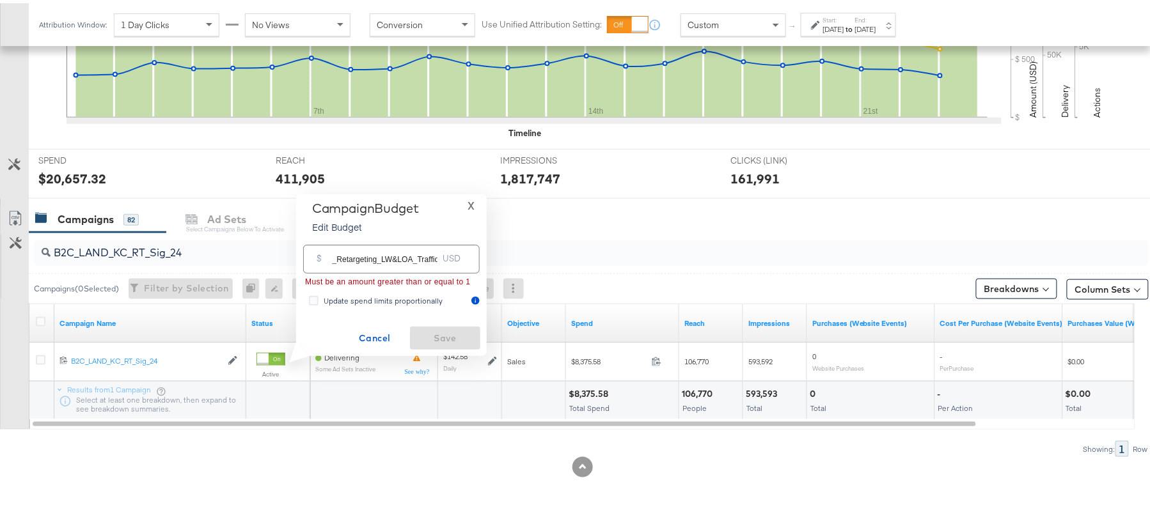
scroll to position [0, 0]
paste input "$114.06"
click at [336, 254] on input "$114.06" at bounding box center [385, 250] width 106 height 27
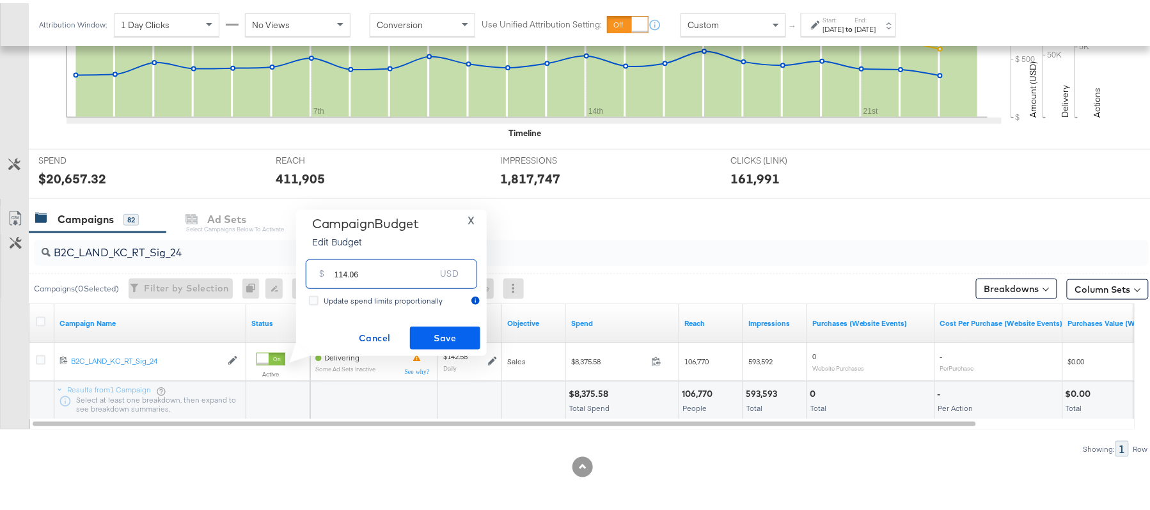
type input "114.06"
click at [443, 341] on span "Save" at bounding box center [445, 335] width 60 height 16
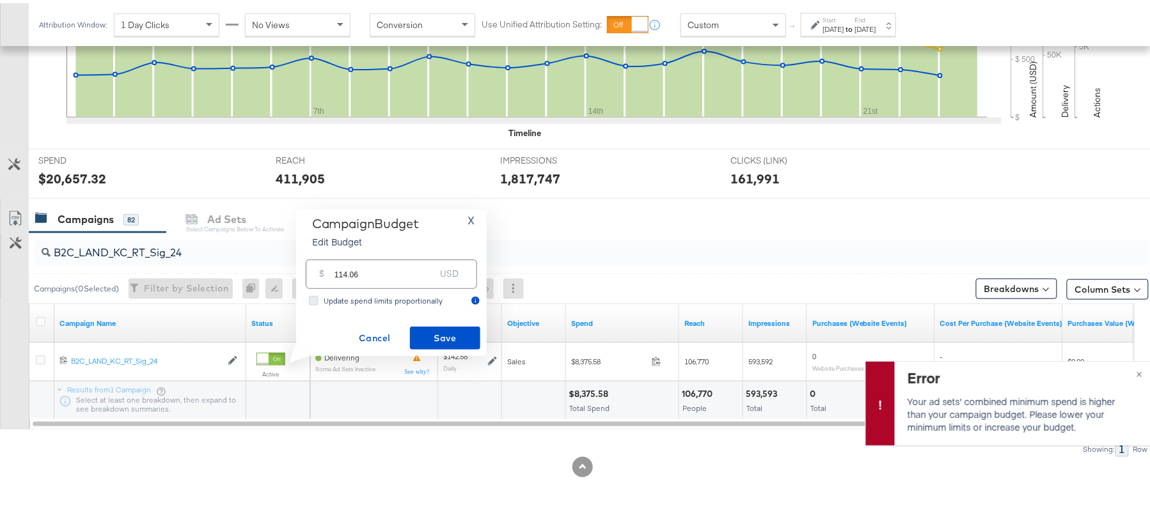
click at [315, 300] on icon at bounding box center [314, 298] width 10 height 10
click at [0, 0] on input "Update spend limits proportionally" at bounding box center [0, 0] width 0 height 0
click at [439, 334] on span "Save" at bounding box center [445, 335] width 60 height 16
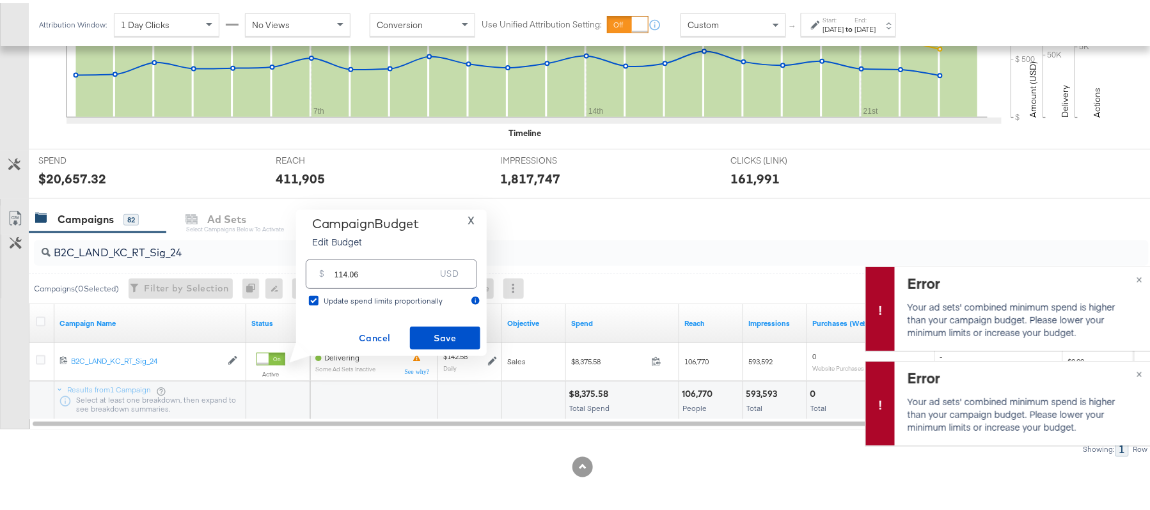
click at [333, 298] on span "Update spend limits proportionally" at bounding box center [383, 298] width 119 height 10
click at [0, 0] on input "Update spend limits proportionally" at bounding box center [0, 0] width 0 height 0
click at [474, 211] on span "X" at bounding box center [470, 217] width 7 height 18
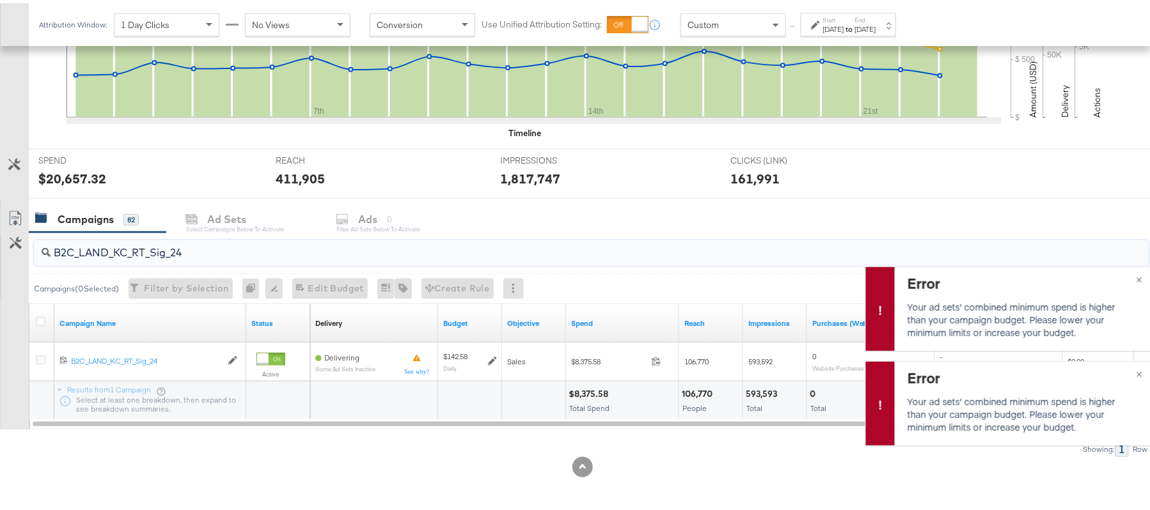
click at [313, 249] on input "B2C_LAND_KC_RT_Sig_24" at bounding box center [549, 244] width 996 height 25
paste input "Pros_Sig"
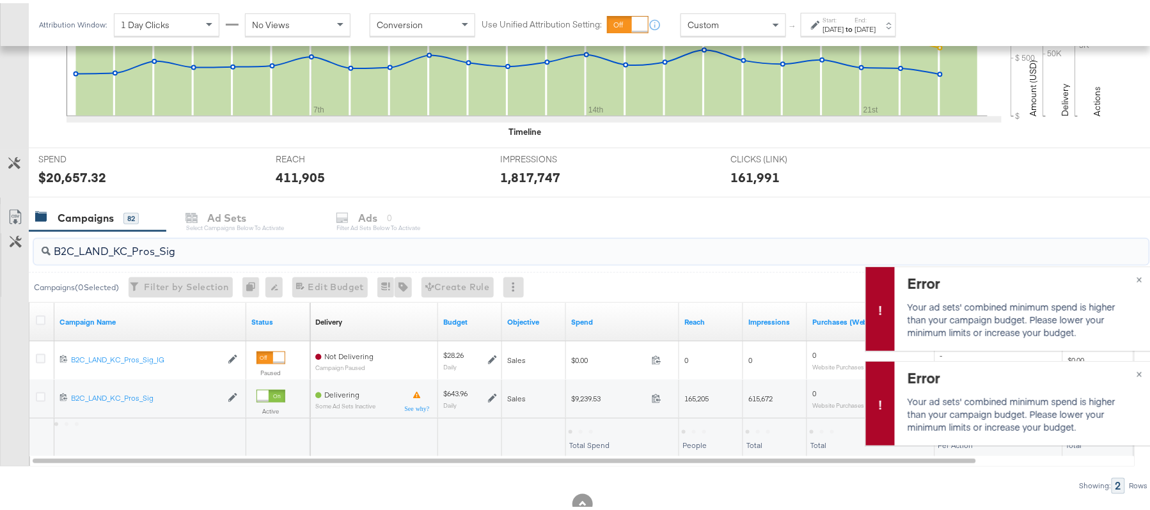
type input "B2C_LAND_KC_Pros_Sig"
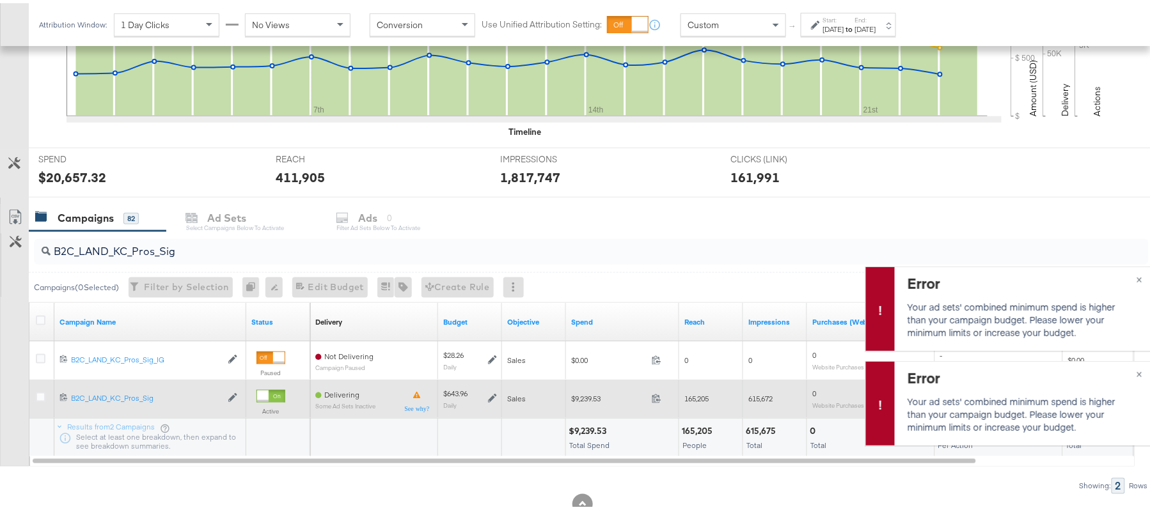
click at [491, 398] on icon at bounding box center [492, 395] width 9 height 9
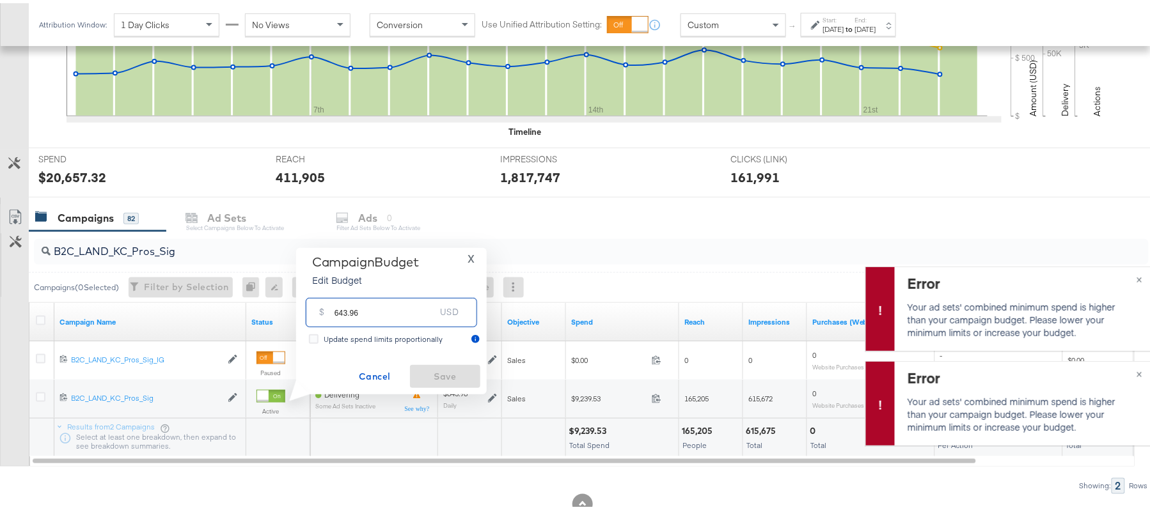
click at [381, 307] on input "643.96" at bounding box center [384, 303] width 101 height 27
paste input "$772.75"
click at [338, 292] on input "$772.75" at bounding box center [385, 289] width 106 height 27
type input "772.75"
click at [440, 366] on span "Save" at bounding box center [445, 374] width 60 height 16
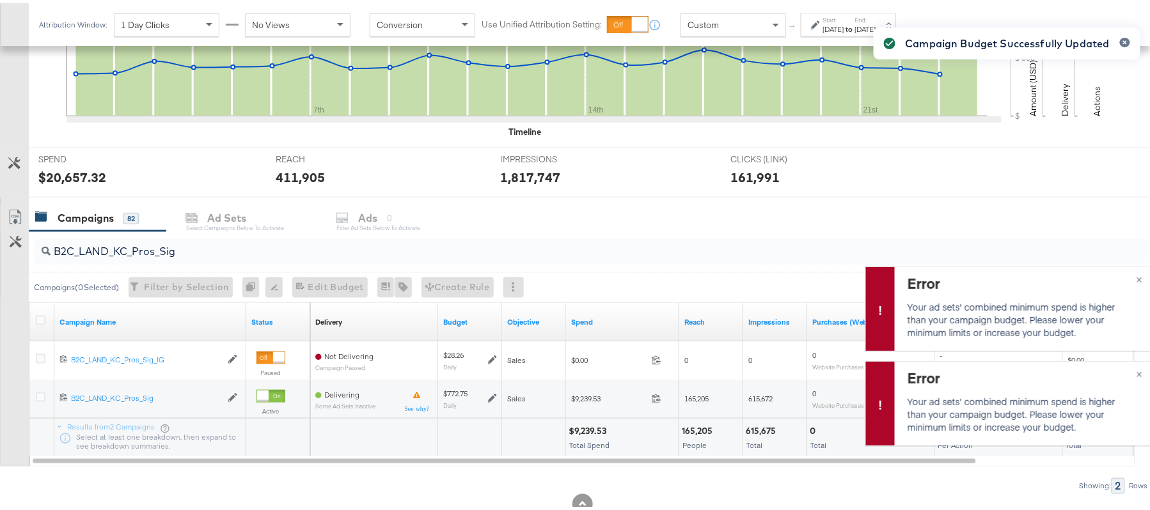
click at [1126, 272] on div "Campaign Budget Successfully Updated" at bounding box center [1007, 232] width 292 height 441
click at [1136, 274] on span "×" at bounding box center [1139, 275] width 6 height 15
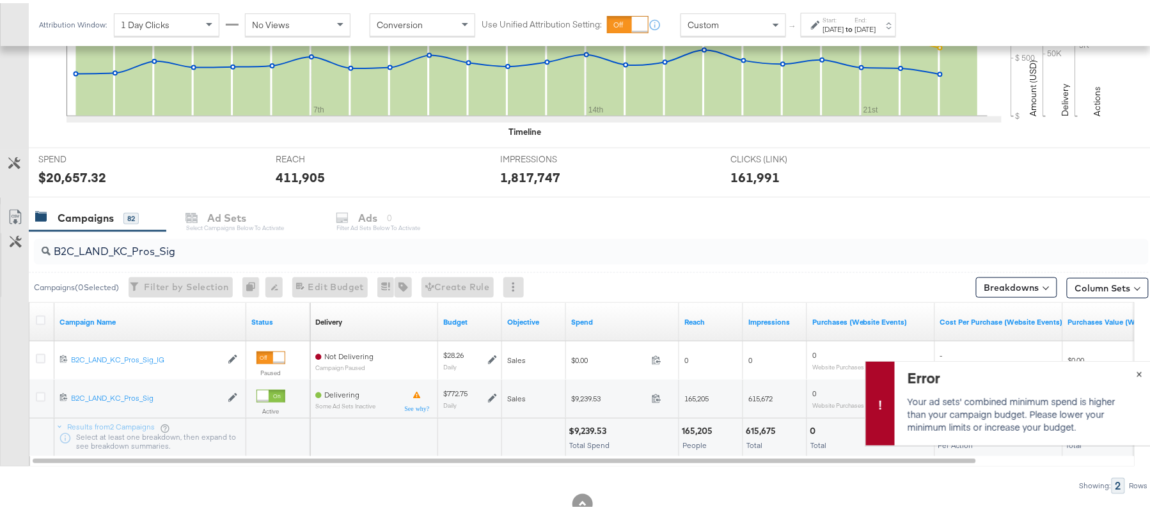
click at [1136, 371] on span "×" at bounding box center [1139, 370] width 6 height 15
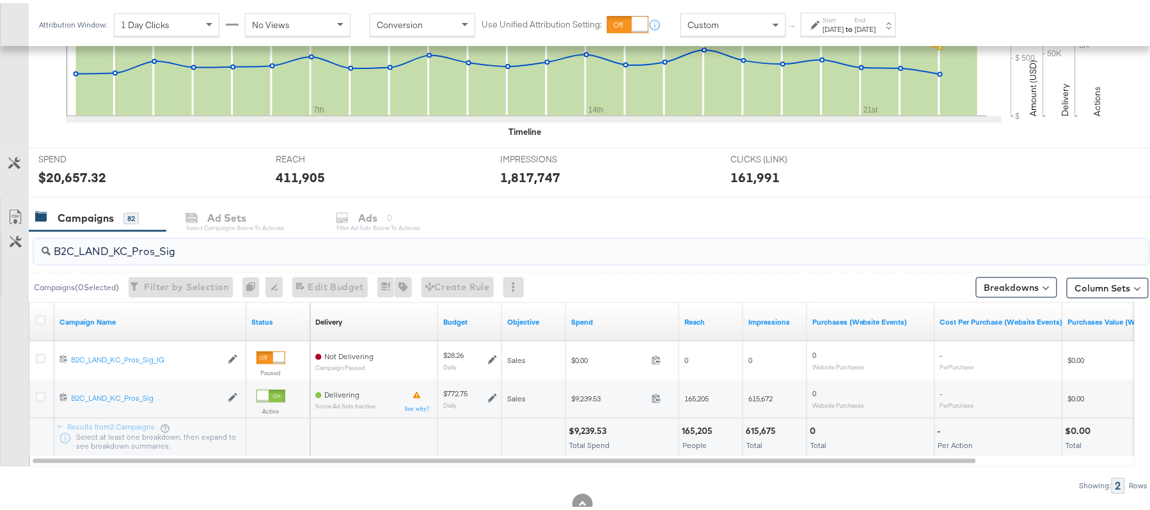
click at [203, 246] on input "B2C_LAND_KC_Pros_Sig" at bounding box center [549, 243] width 996 height 25
paste input "B_KC_Retargeting_Prospects & Clients_Conversions"
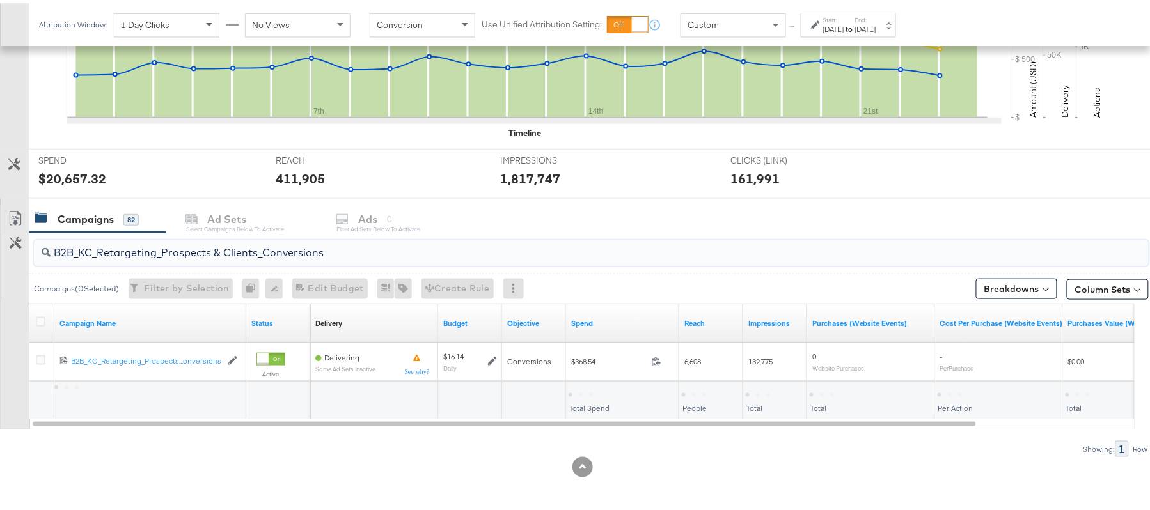
type input "B2B_KC_Retargeting_Prospects & Clients_Conversions"
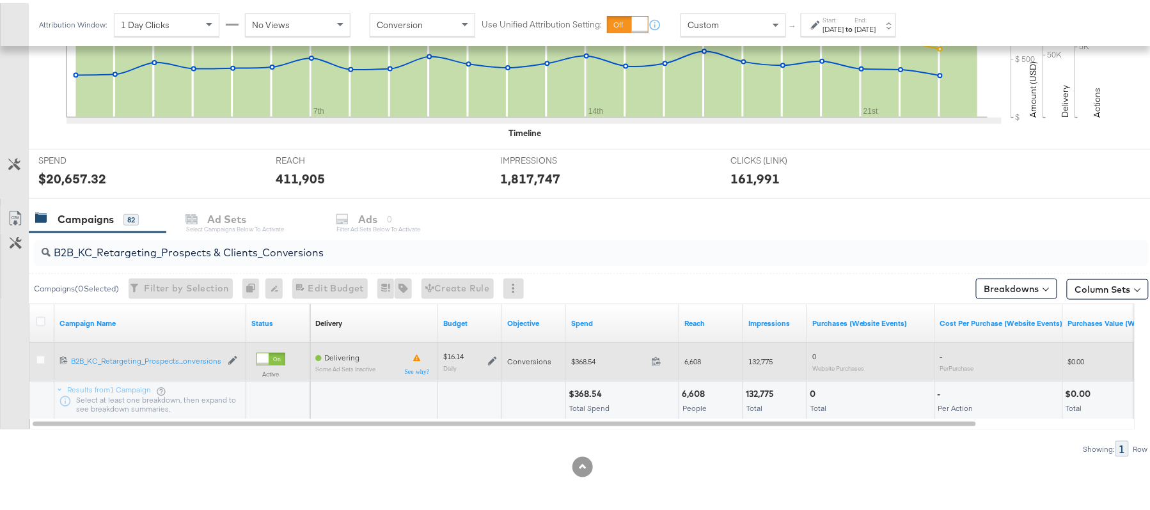
click at [492, 356] on icon at bounding box center [492, 358] width 9 height 9
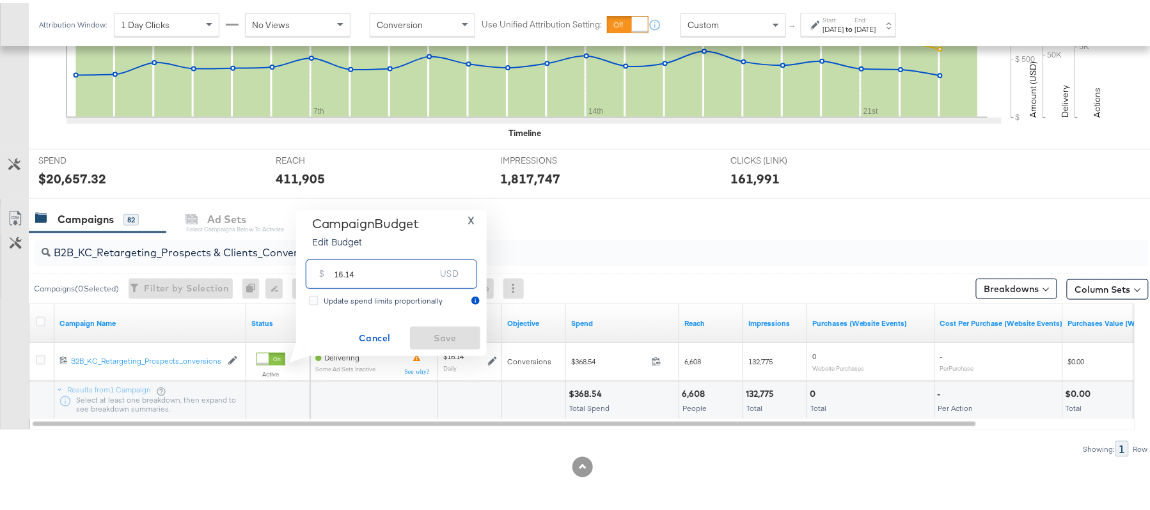
click at [376, 269] on input "16.14" at bounding box center [384, 265] width 101 height 27
paste input "$18.56"
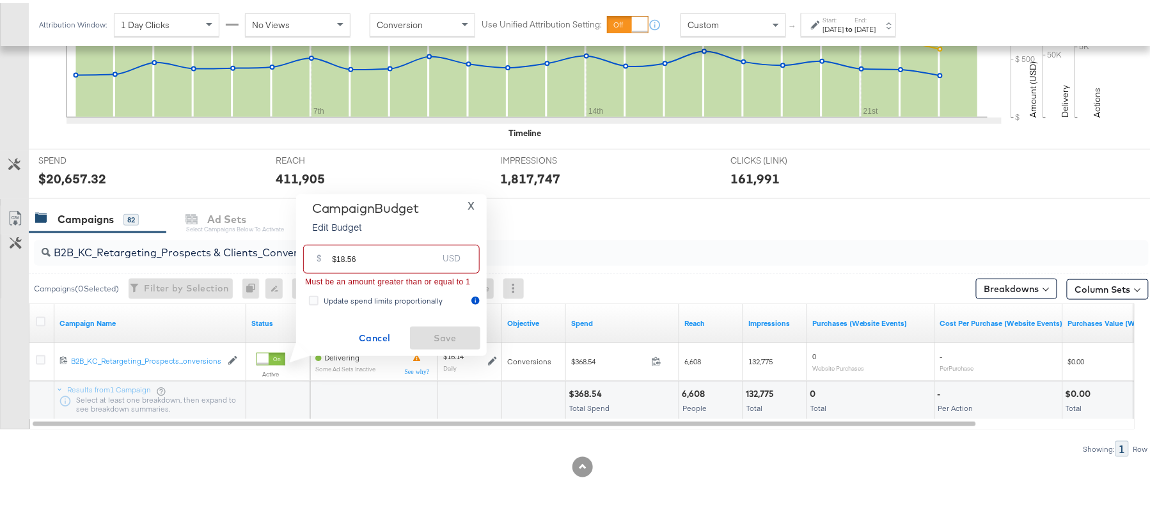
click at [335, 255] on input "$18.56" at bounding box center [385, 250] width 106 height 27
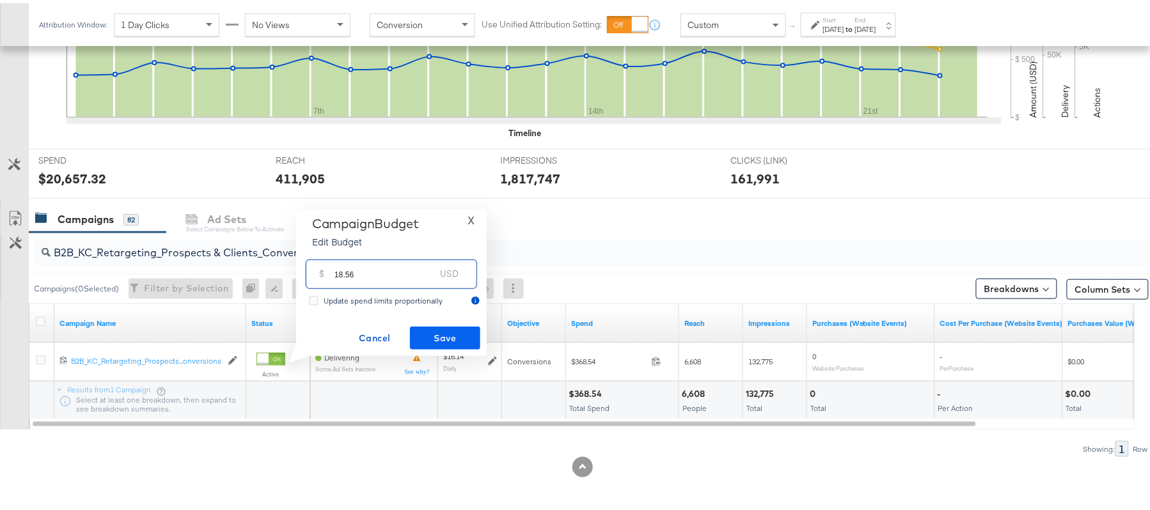
type input "18.56"
click at [450, 328] on span "Save" at bounding box center [445, 335] width 60 height 16
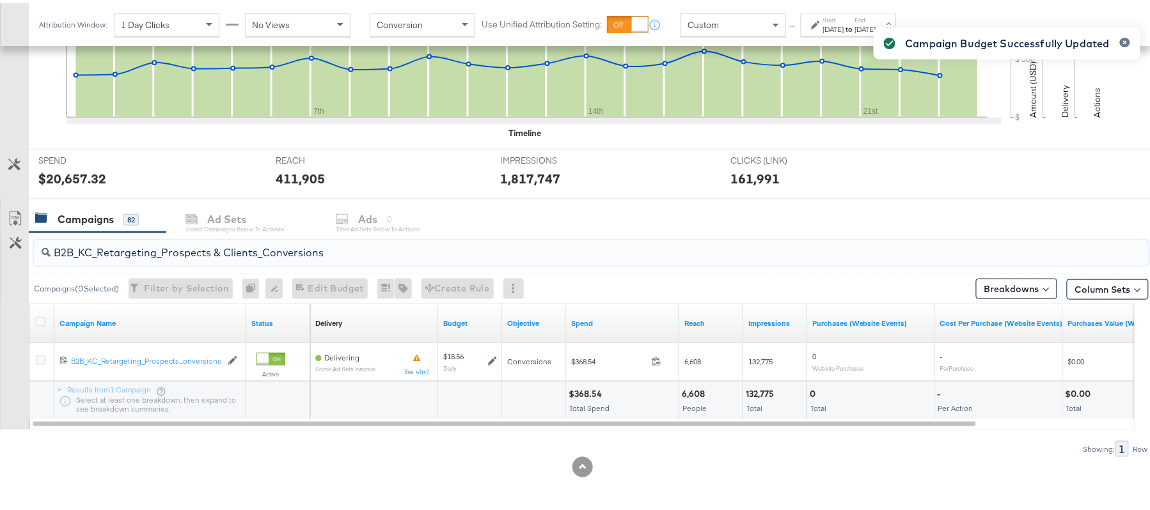
click at [198, 247] on input "B2B_KC_Retargeting_Prospects & Clients_Conversions" at bounding box center [549, 244] width 996 height 25
paste input "Ecommerce_KC_Retargeting_LW&LOA_Traffic"
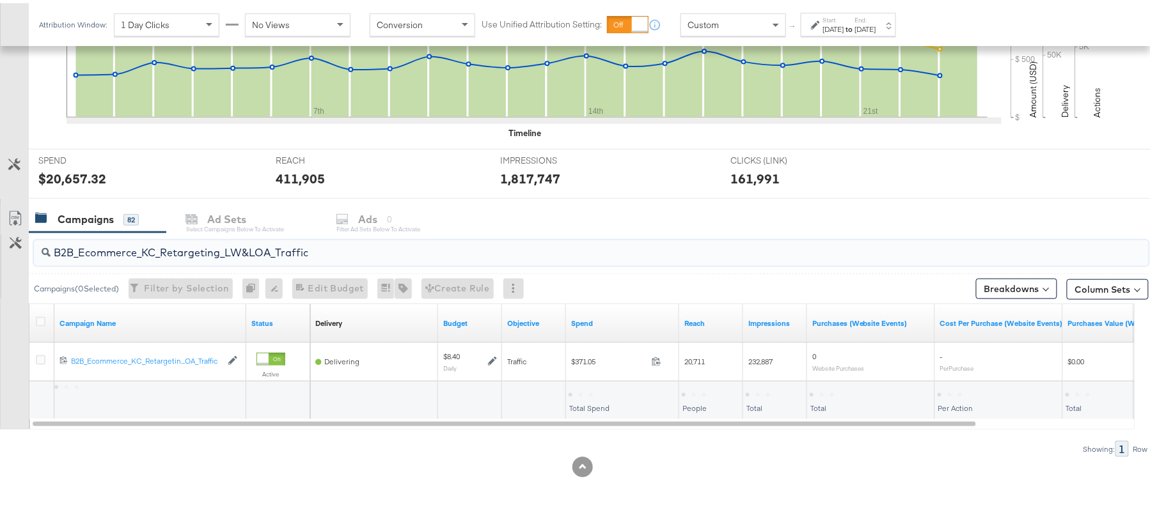
type input "B2B_Ecommerce_KC_Retargeting_LW&LOA_Traffic"
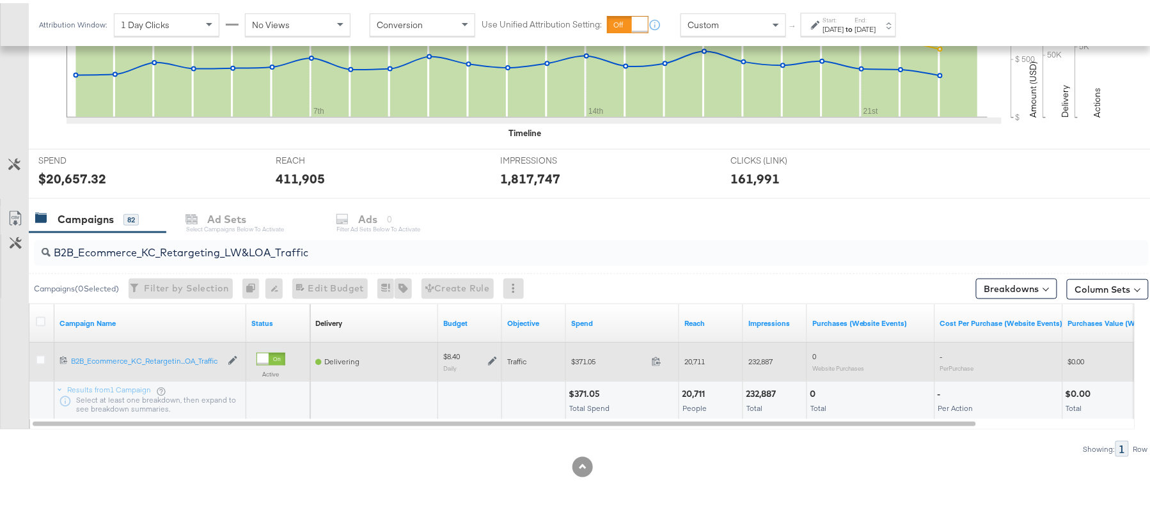
click at [491, 358] on icon at bounding box center [492, 358] width 9 height 9
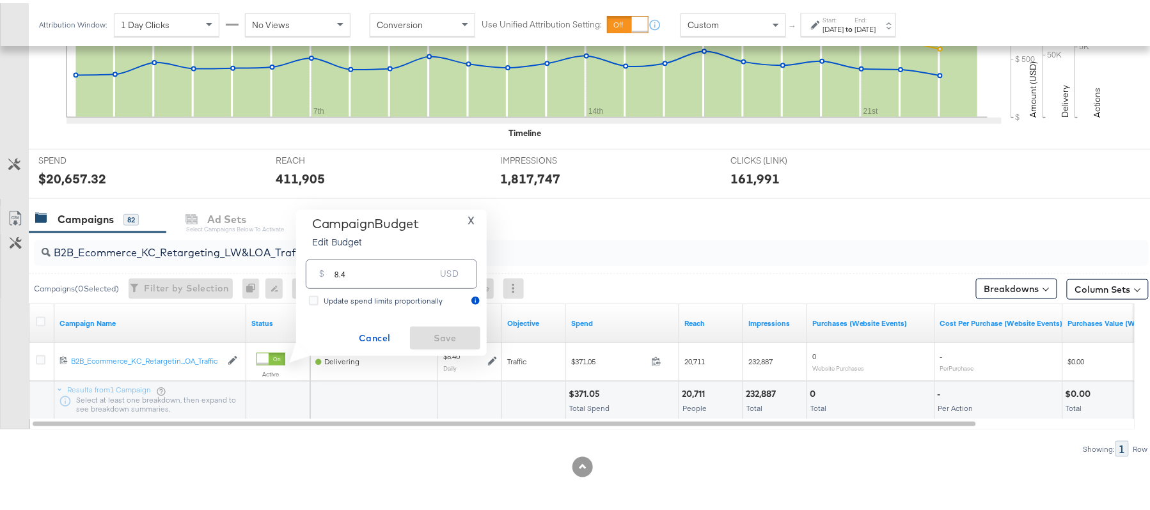
click at [402, 275] on input "8.4" at bounding box center [384, 265] width 101 height 27
paste input "$10.08"
click at [334, 254] on input "$10.08" at bounding box center [385, 250] width 106 height 27
type input "10.08"
click at [428, 333] on span "Save" at bounding box center [445, 335] width 60 height 16
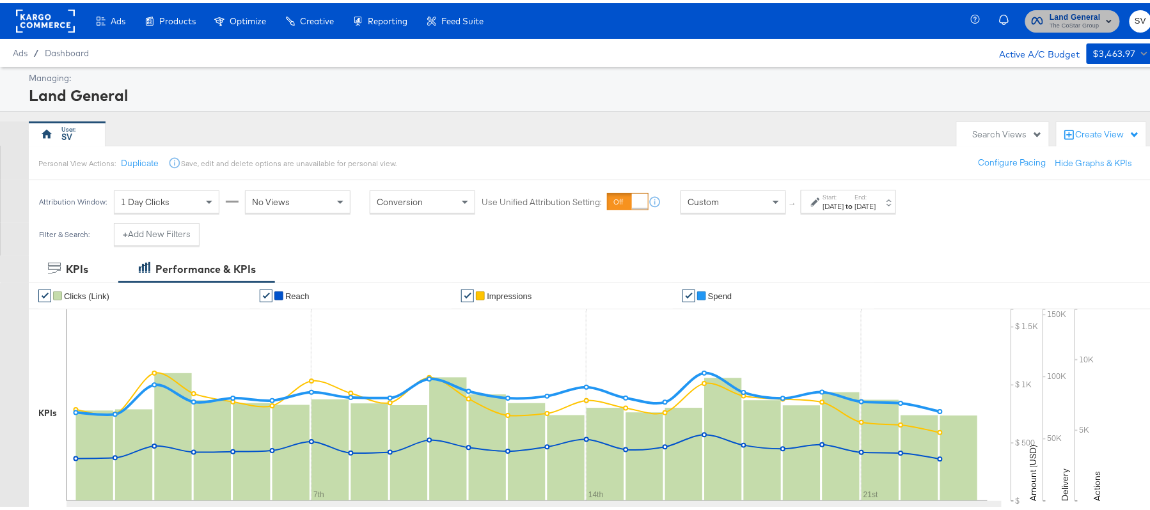
click at [1051, 20] on span "The CoStar Group" at bounding box center [1074, 23] width 51 height 10
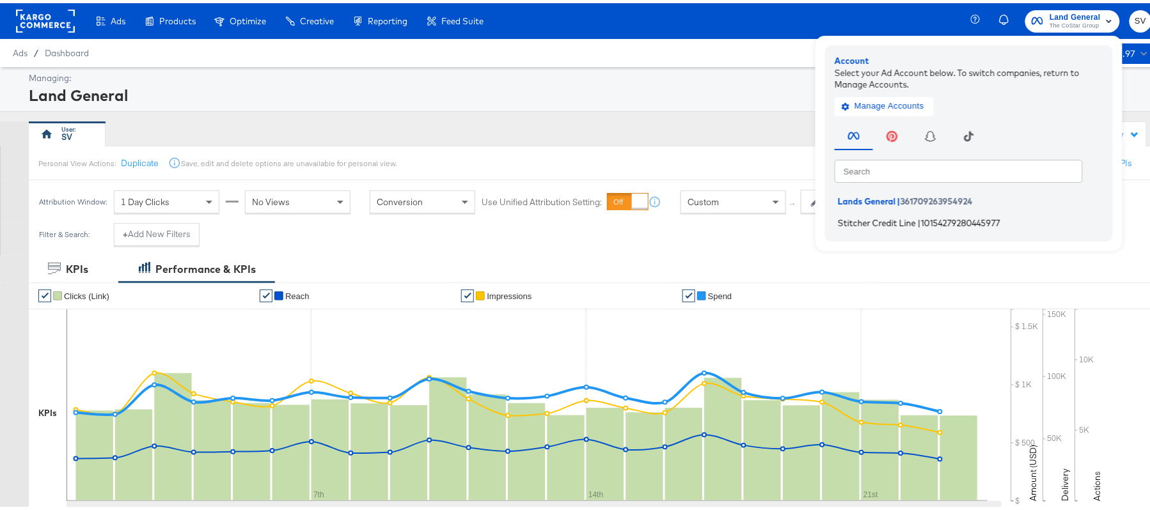
click at [862, 218] on span "Stitcher Credit Line" at bounding box center [877, 219] width 78 height 10
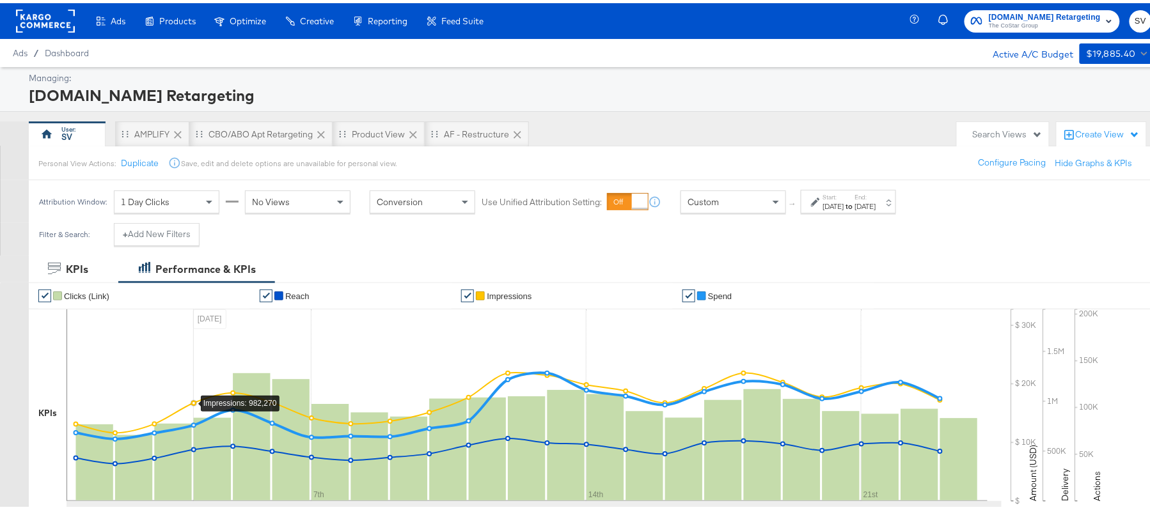
scroll to position [298, 0]
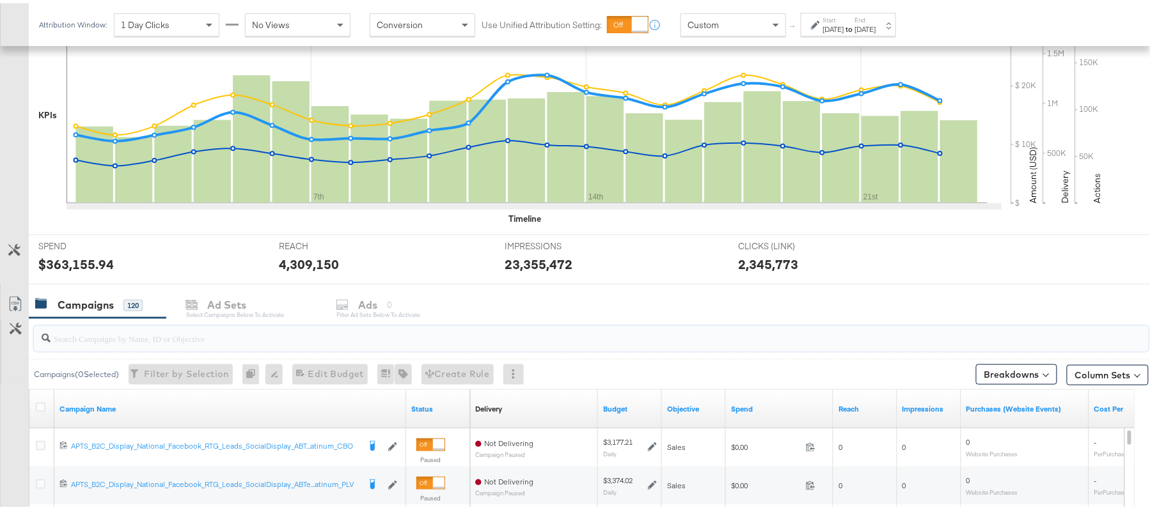
click at [169, 336] on input "search" at bounding box center [549, 330] width 996 height 25
paste input "APTS_B2C_Display_National_Facebook_RTG_Leads_SocialDisplay_Retargeting_Diamond_…"
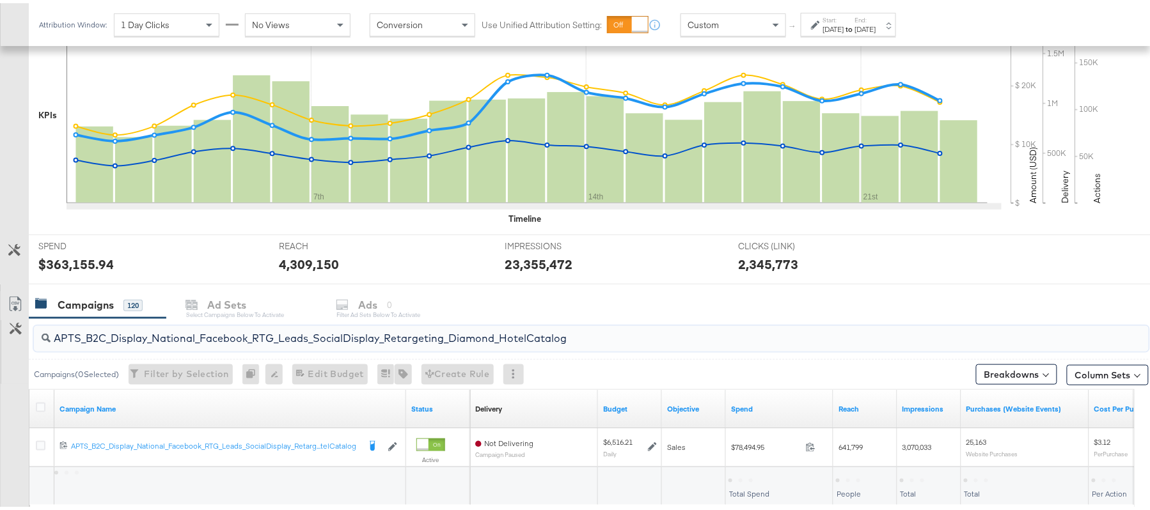
scroll to position [385, 0]
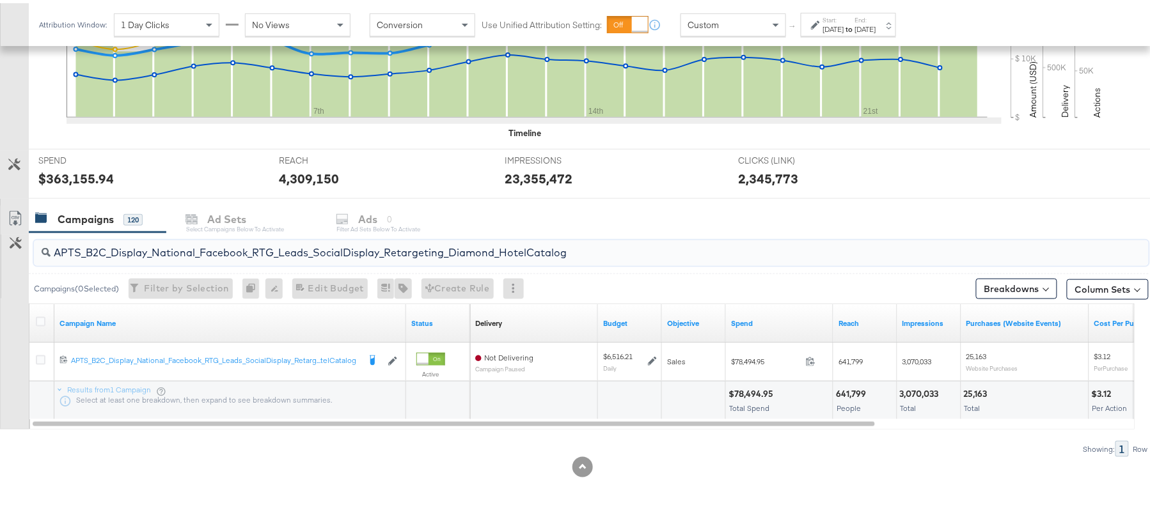
type input "APTS_B2C_Display_National_Facebook_RTG_Leads_SocialDisplay_Retargeting_Diamond_…"
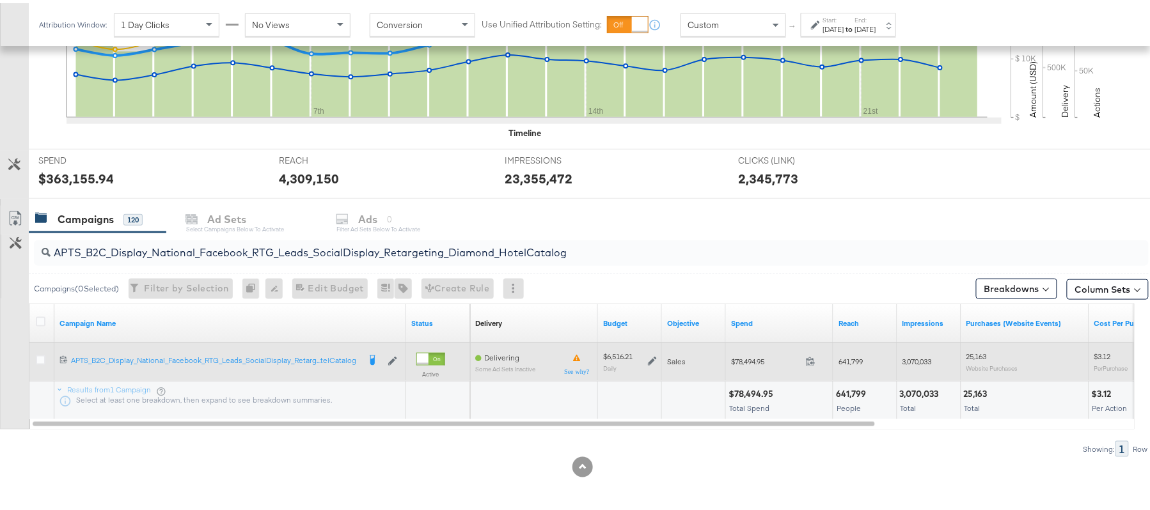
click at [655, 357] on div "$6,516.21 Daily" at bounding box center [630, 358] width 64 height 30
click at [655, 357] on icon at bounding box center [652, 358] width 9 height 9
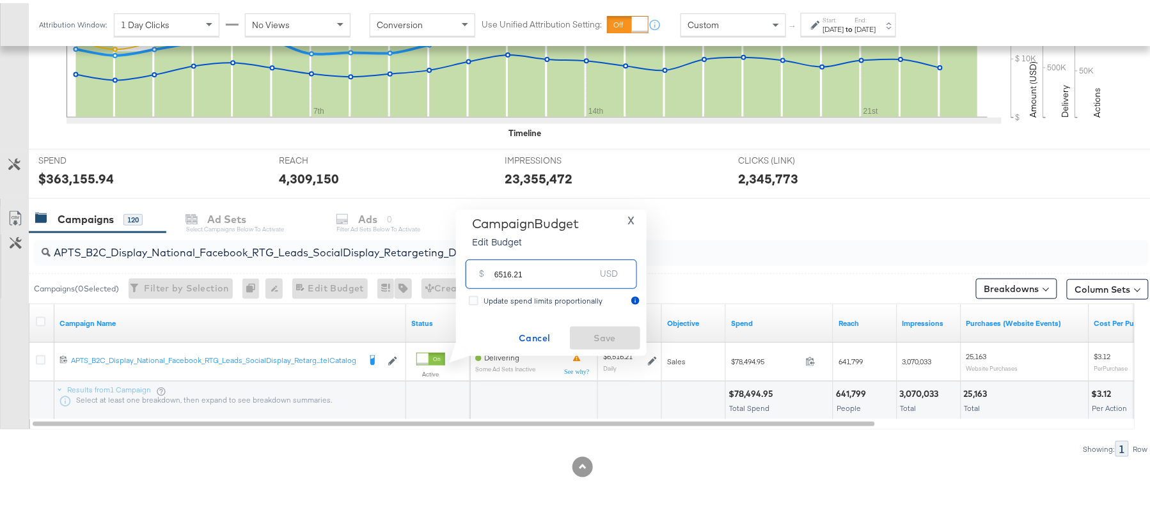
click at [592, 263] on input "6516.21" at bounding box center [544, 265] width 101 height 27
paste input "$5,611.7"
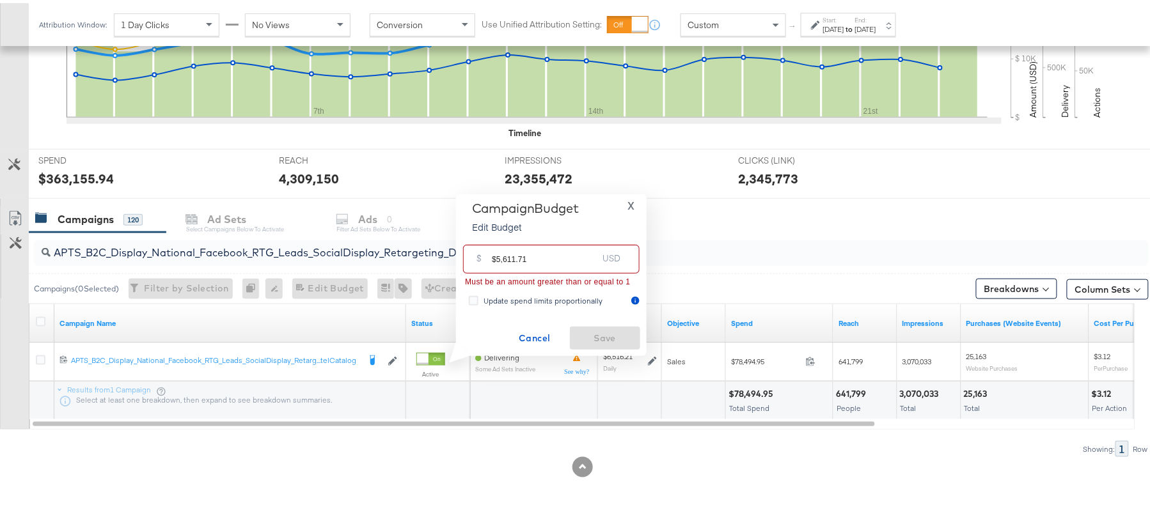
click at [504, 255] on input "$5,611.71" at bounding box center [545, 250] width 106 height 27
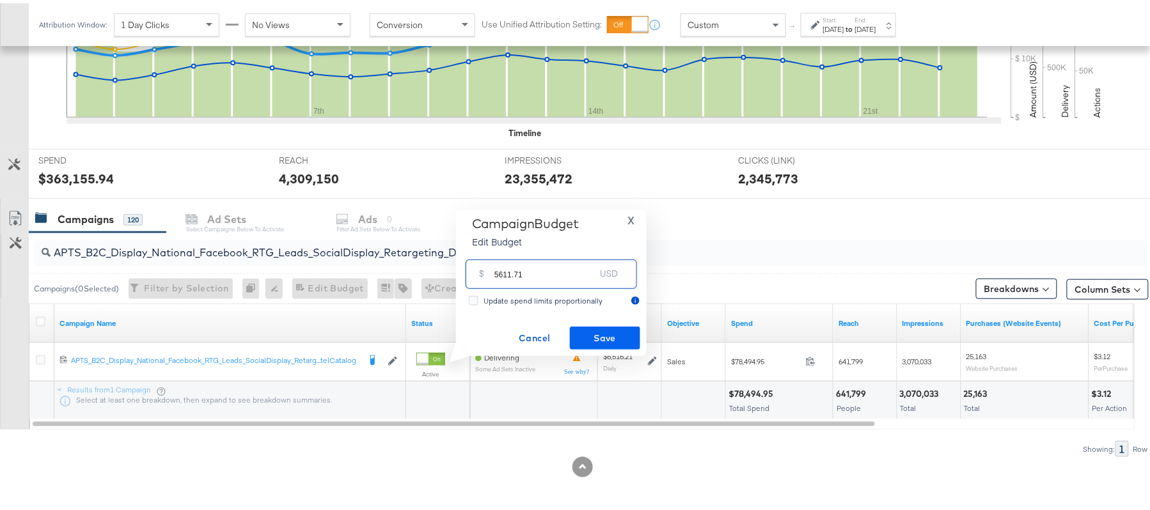
type input "5611.71"
click at [609, 343] on button "Save" at bounding box center [605, 335] width 70 height 23
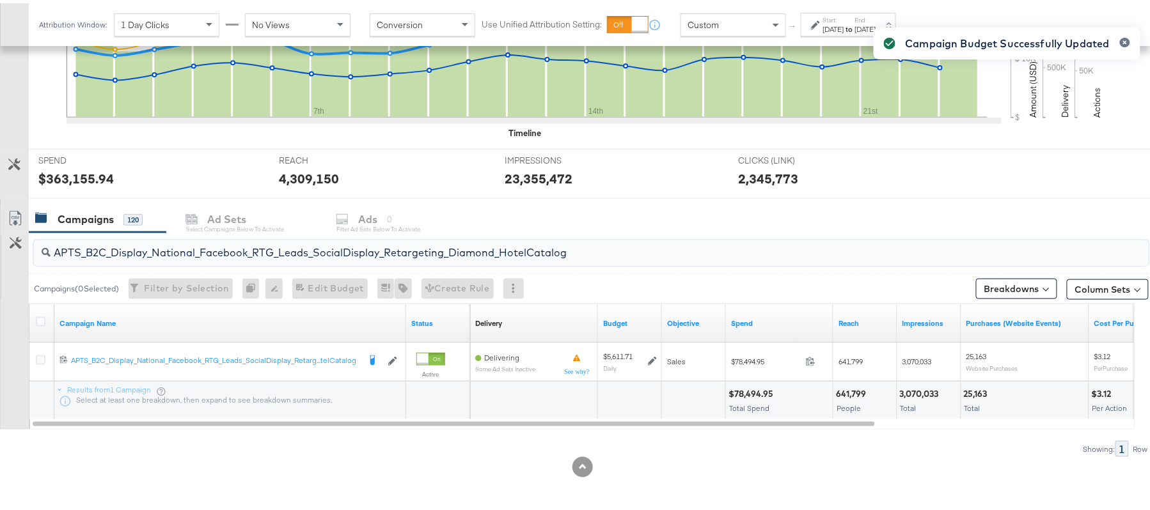
click at [173, 249] on input "APTS_B2C_Display_National_Facebook_RTG_Leads_SocialDisplay_Retargeting_Diamond_…" at bounding box center [549, 244] width 996 height 25
paste input "alwayson_Retargeting_DARE24_DiamondPlatinum"
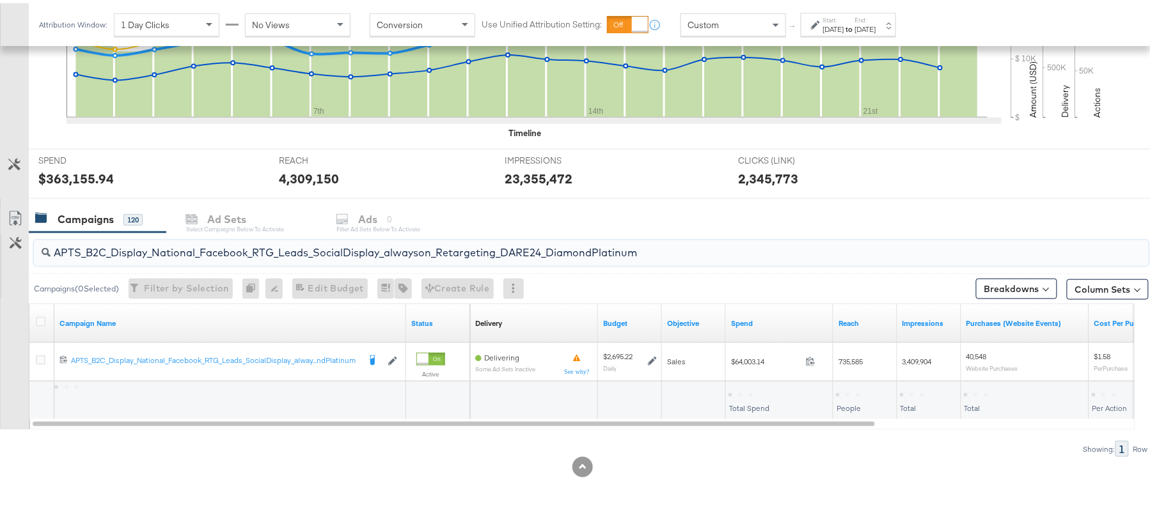
type input "APTS_B2C_Display_National_Facebook_RTG_Leads_SocialDisplay_alwayson_Retargeting…"
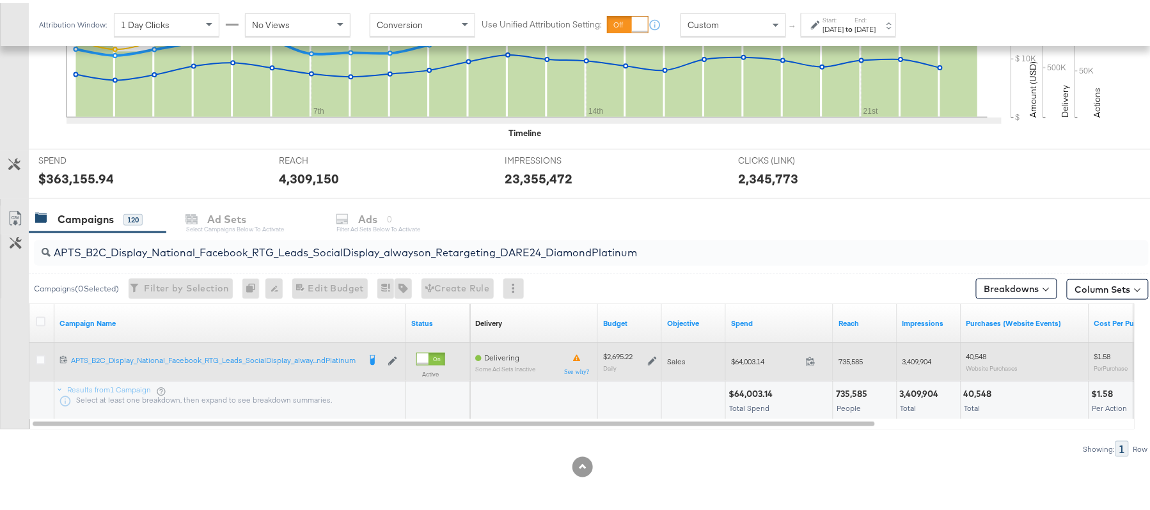
click at [654, 359] on icon at bounding box center [652, 358] width 9 height 9
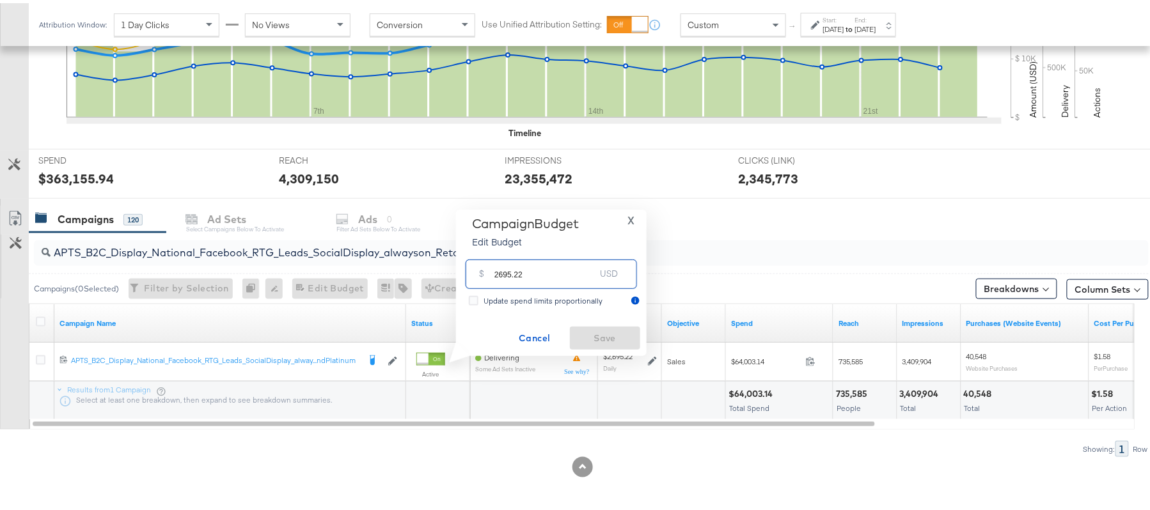
click at [537, 264] on input "2695.22" at bounding box center [544, 265] width 101 height 27
paste input "$2,444.13"
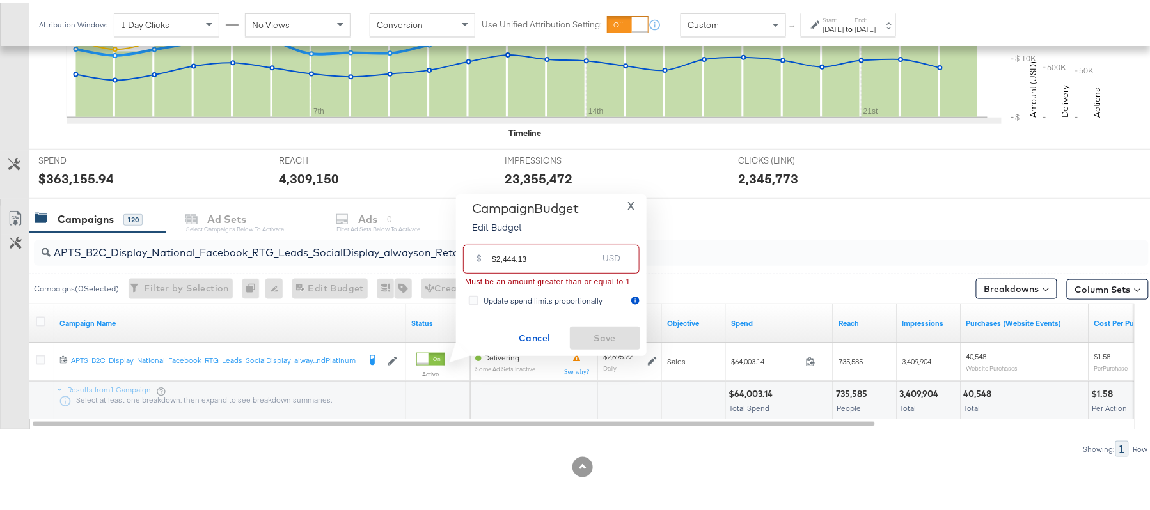
click at [503, 256] on input "$2,444.13" at bounding box center [545, 250] width 106 height 27
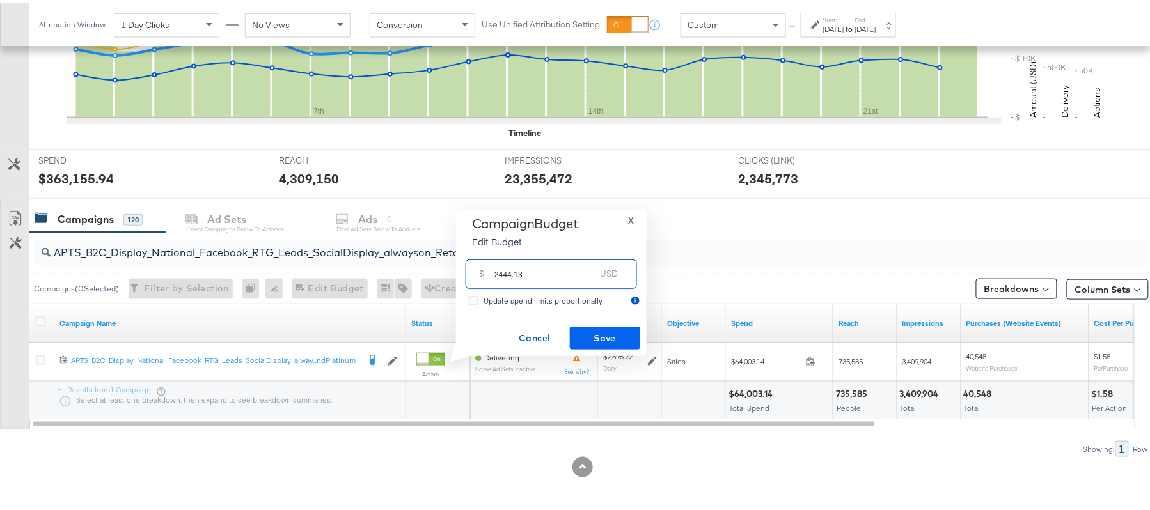
type input "2444.13"
click at [609, 331] on span "Save" at bounding box center [605, 335] width 60 height 16
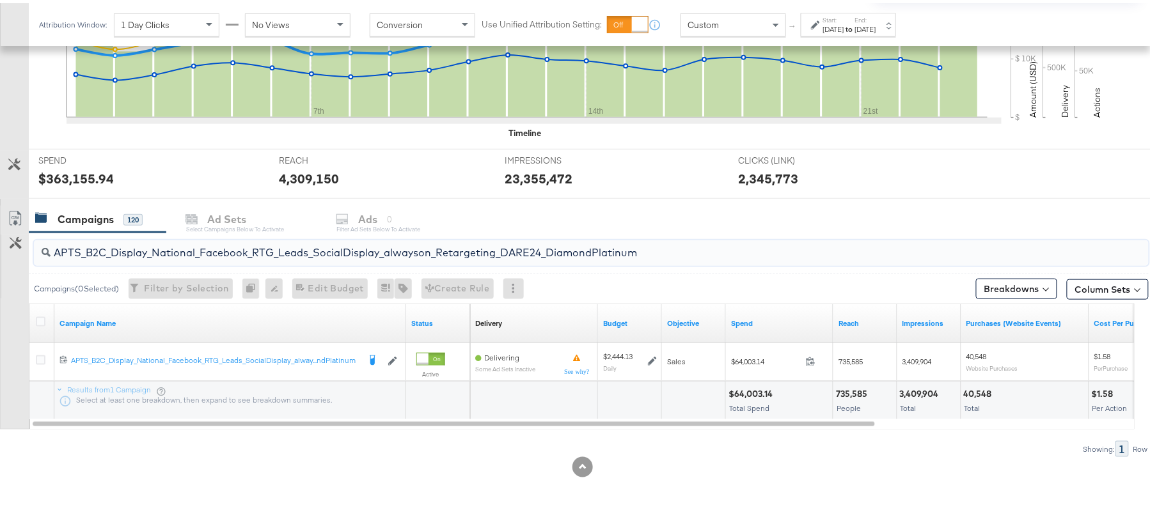
click at [192, 246] on input "APTS_B2C_Display_National_Facebook_RTG_Leads_SocialDisplay_alwayson_Retargeting…" at bounding box center [549, 244] width 996 height 25
paste input "FR_B2C_Display_National_Facebook_RTG_Leads_SocialDisplay_alwayson_Retargeting_FR"
type input "FR_B2C_Display_National_Facebook_RTG_Leads_SocialDisplay_alwayson_Retargeting_F…"
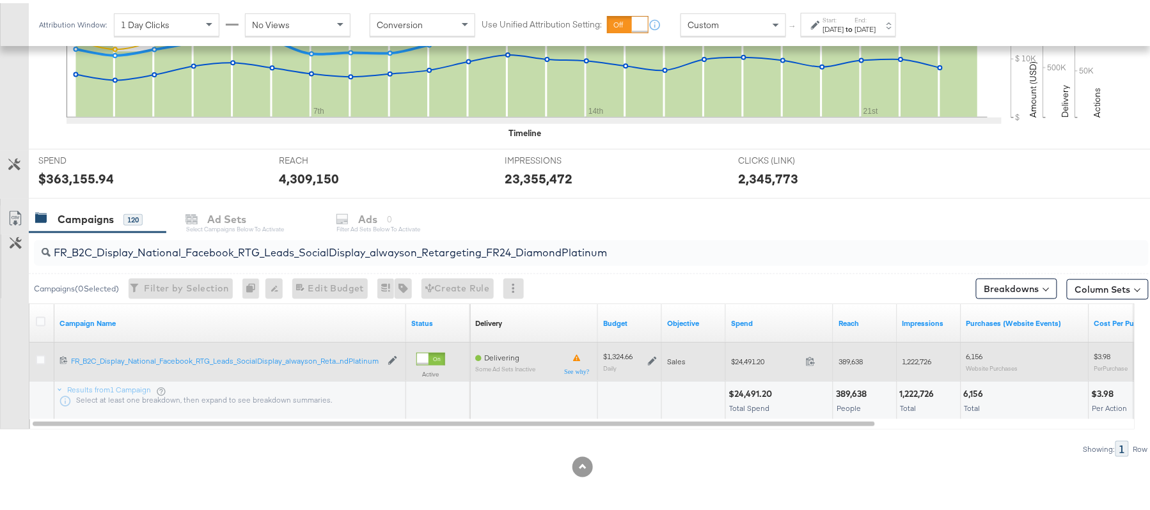
click at [648, 357] on icon at bounding box center [652, 358] width 9 height 9
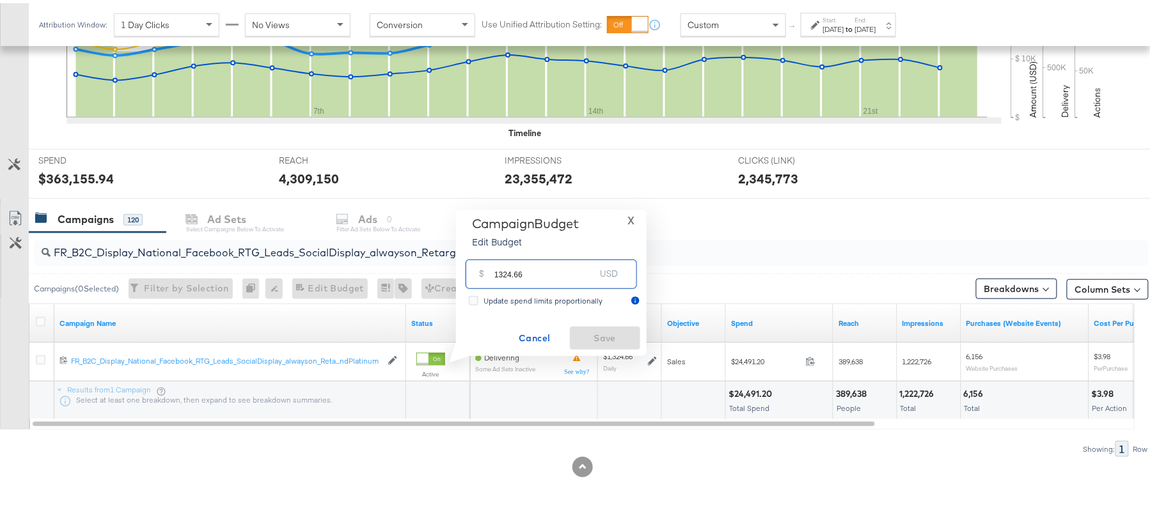
click at [565, 276] on input "1324.66" at bounding box center [544, 265] width 101 height 27
paste input "$1,125.9"
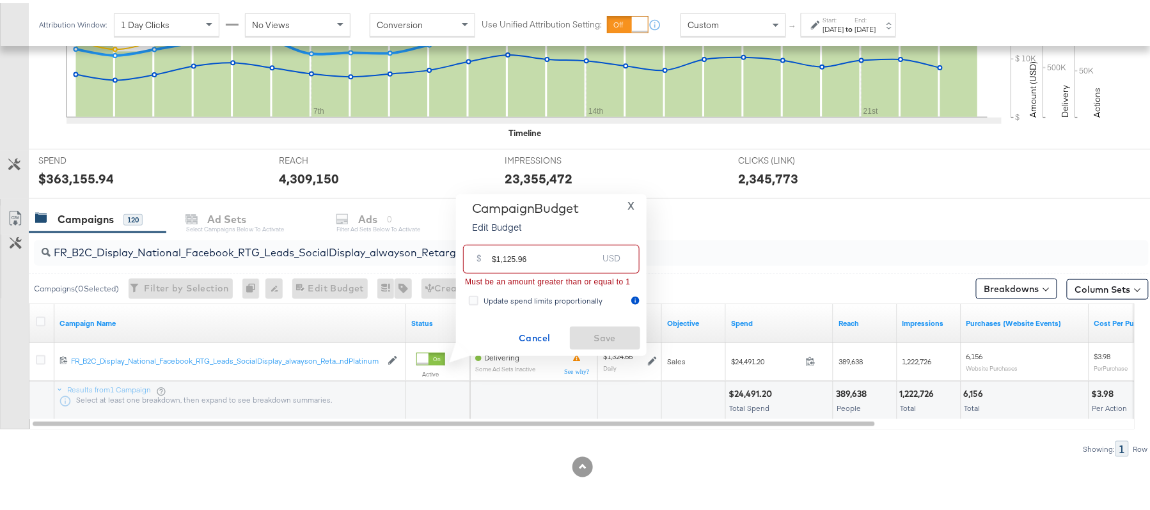
click at [502, 254] on input "$1,125.96" at bounding box center [545, 250] width 106 height 27
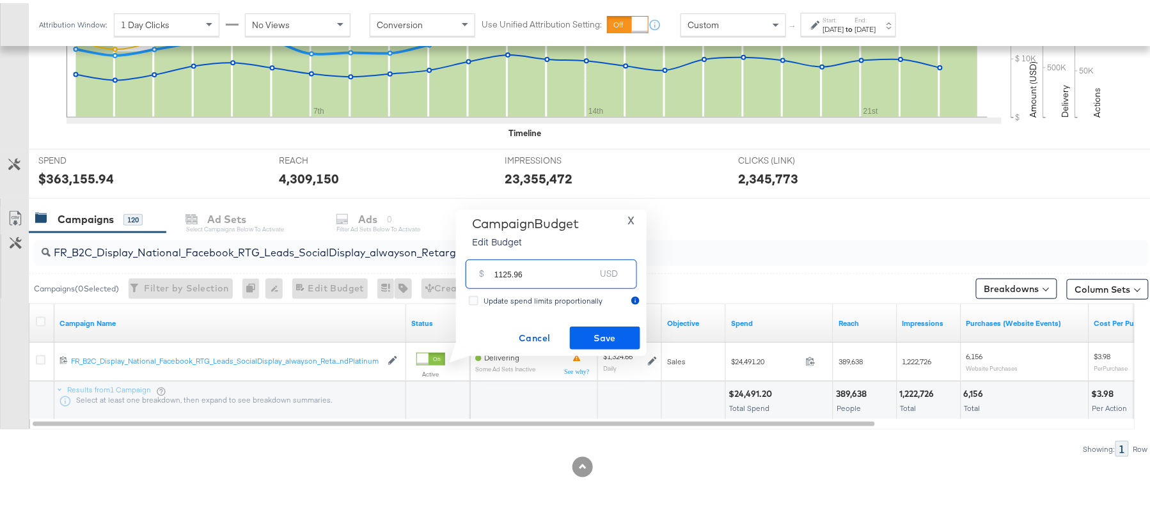
type input "1125.96"
click at [599, 339] on span "Save" at bounding box center [605, 335] width 60 height 16
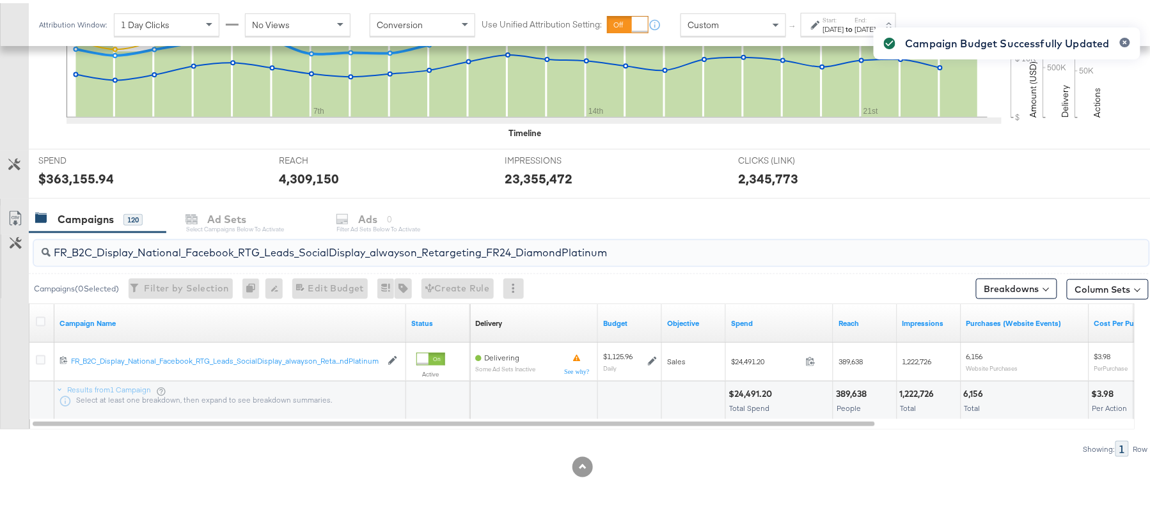
click at [226, 249] on input "FR_B2C_Display_National_Facebook_RTG_Leads_SocialDisplay_alwayson_Retargeting_F…" at bounding box center [549, 244] width 996 height 25
paste input "AF_B2C_Display_National_Facebook_RTG_Leads_SocialDisplay_alwayson_Retargeting_AF"
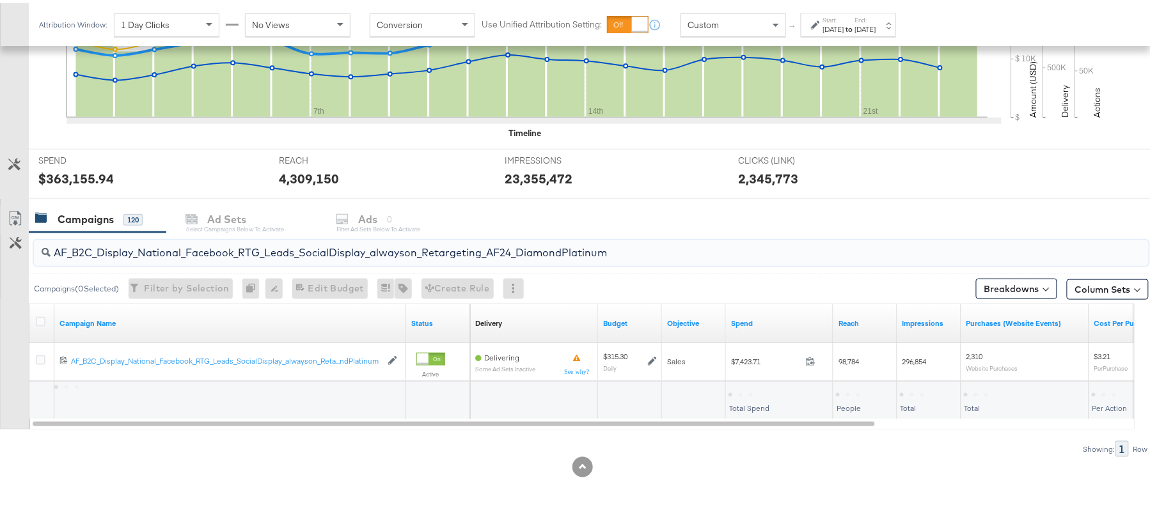
type input "AF_B2C_Display_National_Facebook_RTG_Leads_SocialDisplay_alwayson_Retargeting_A…"
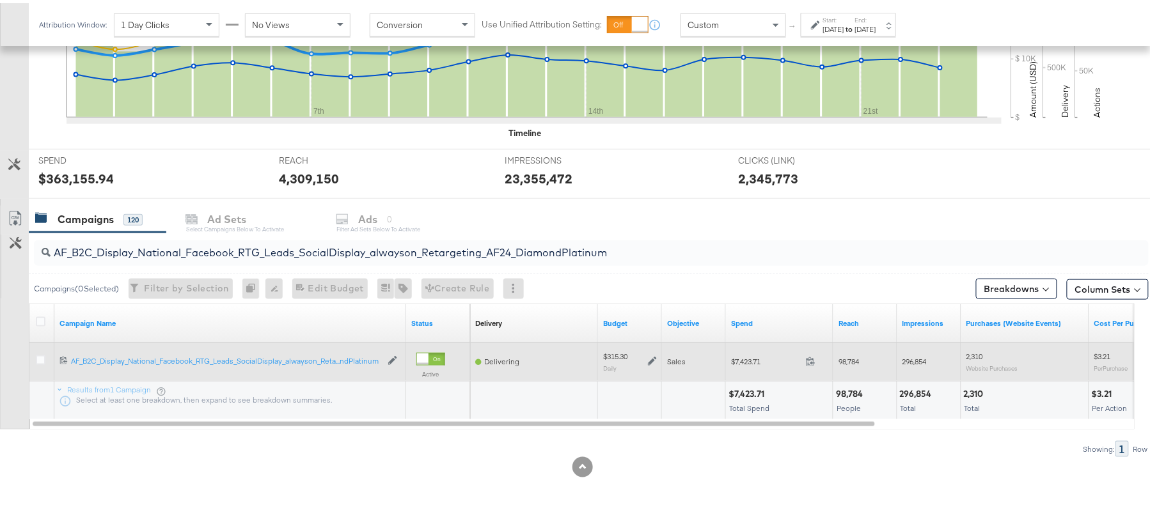
click at [651, 359] on icon at bounding box center [652, 358] width 9 height 9
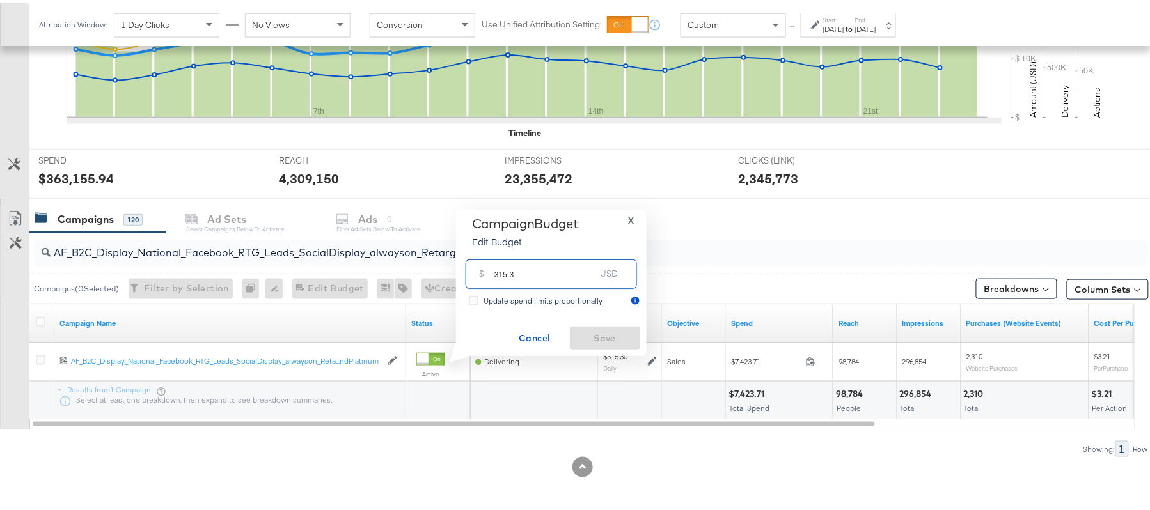
click at [553, 261] on input "315.3" at bounding box center [544, 265] width 101 height 27
paste input "$286.25"
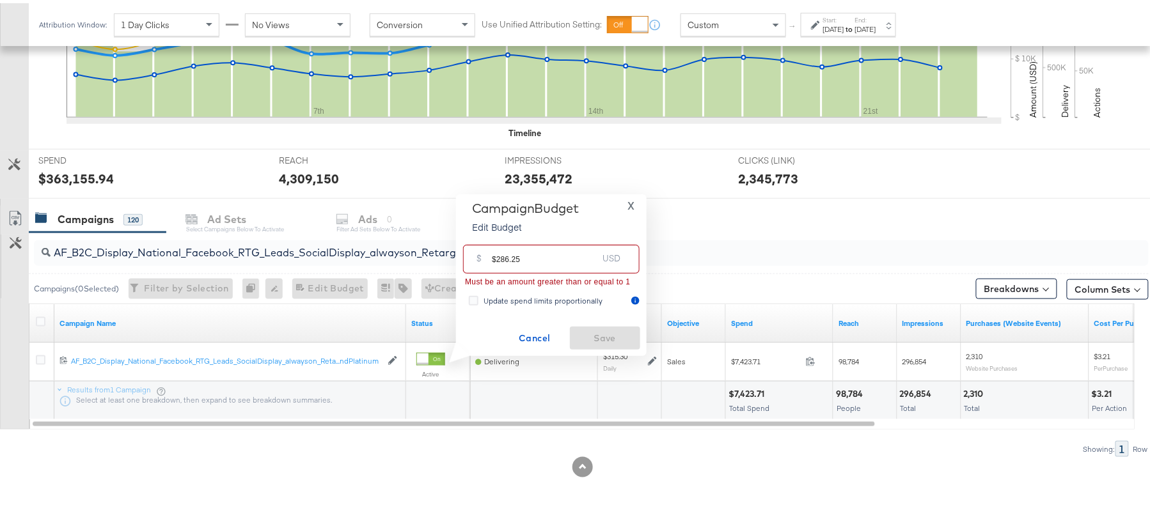
click at [498, 256] on input "$286.25" at bounding box center [545, 250] width 106 height 27
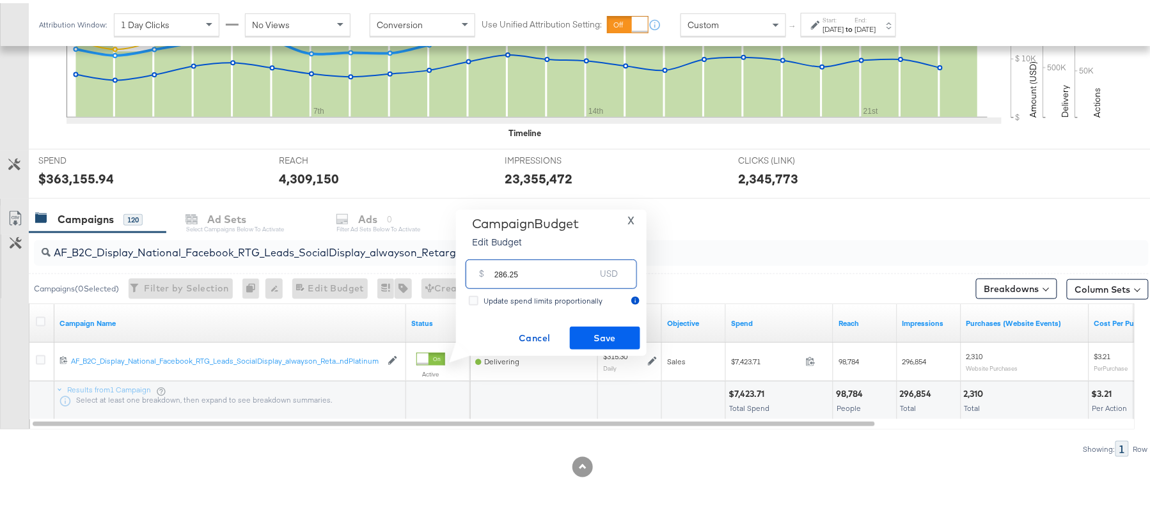
type input "286.25"
click at [594, 338] on span "Save" at bounding box center [605, 335] width 60 height 16
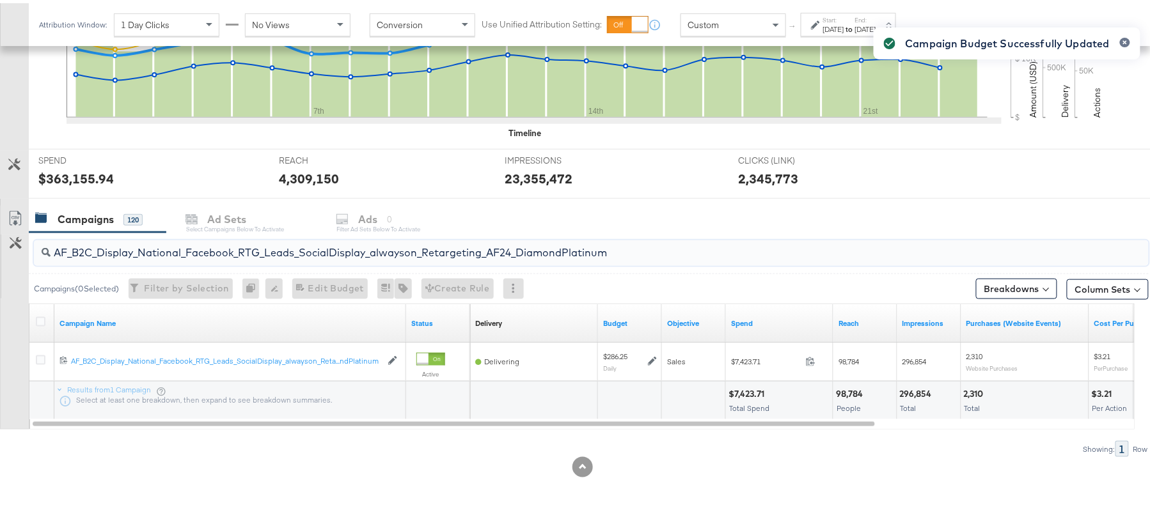
click at [210, 251] on input "AF_B2C_Display_National_Facebook_RTG_Leads_SocialDisplay_alwayson_Retargeting_A…" at bounding box center [549, 244] width 996 height 25
paste input "HL_B2C_Display_National_Facebook_RTG_Leads_SocialDisplay_alwayson_Retargeting_A…"
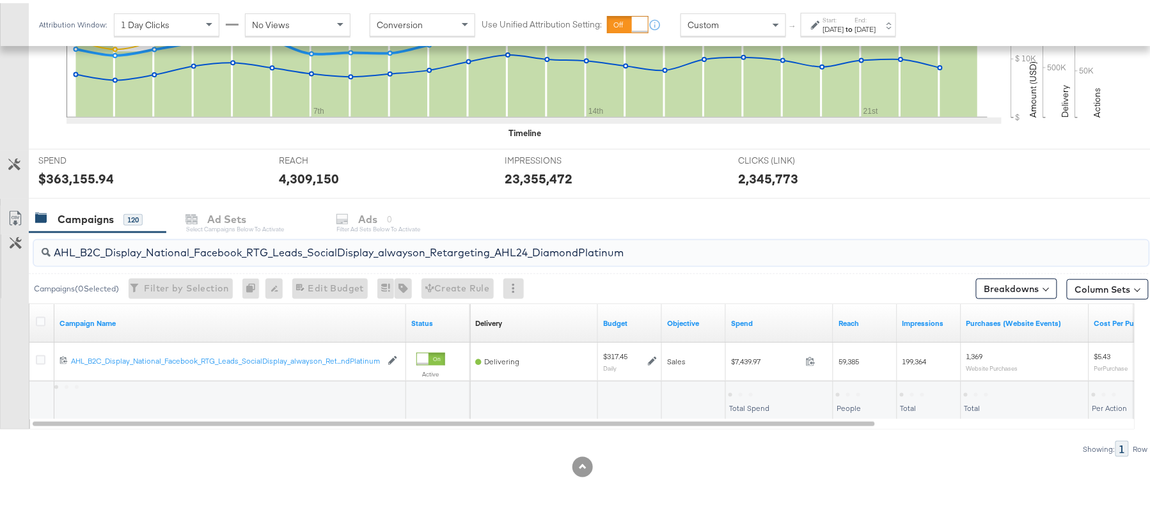
type input "AHL_B2C_Display_National_Facebook_RTG_Leads_SocialDisplay_alwayson_Retargeting_…"
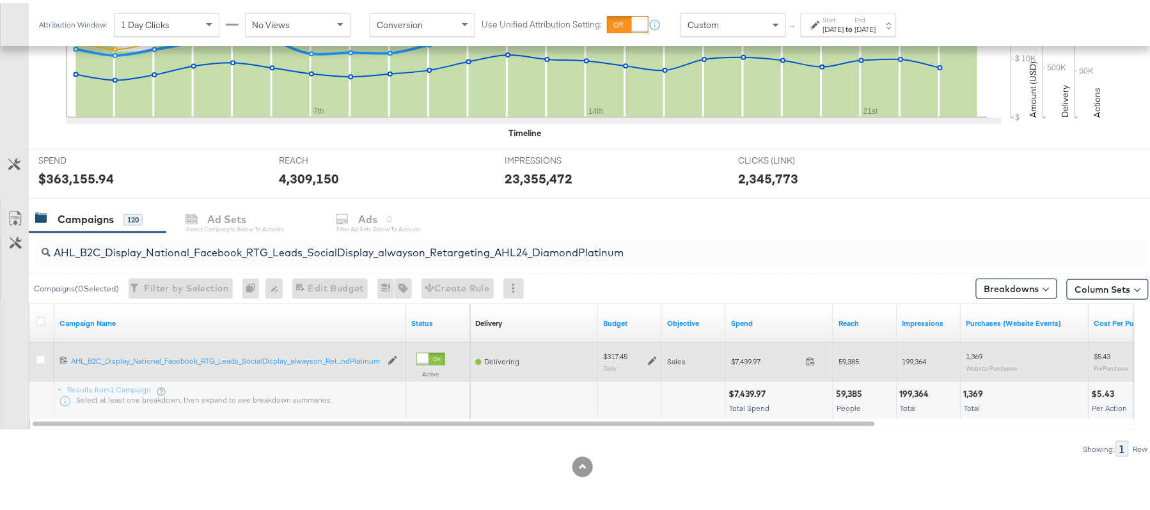
click at [655, 356] on icon at bounding box center [652, 358] width 9 height 9
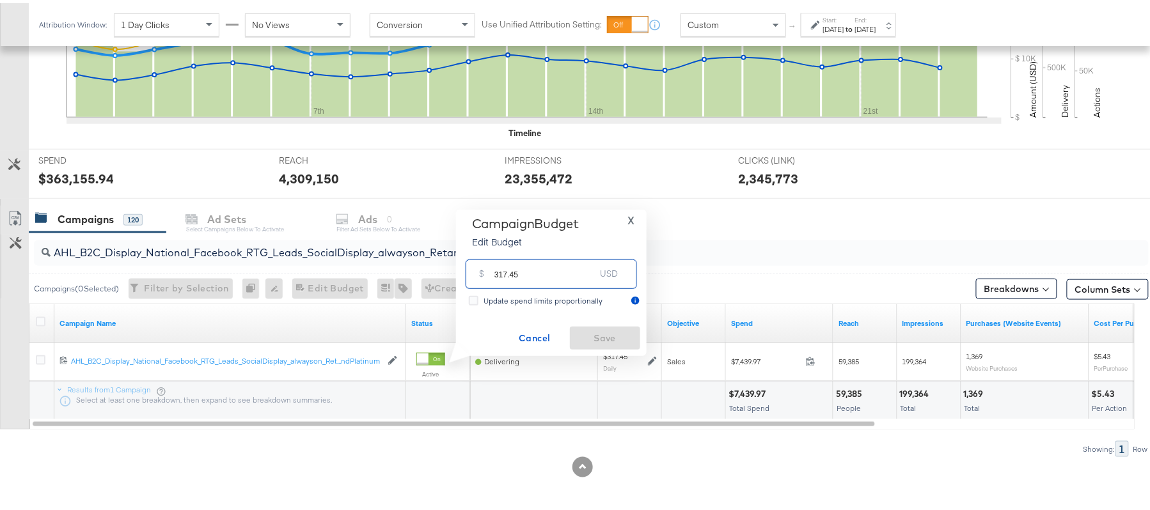
click at [579, 264] on input "317.45" at bounding box center [544, 265] width 101 height 27
paste input "$284"
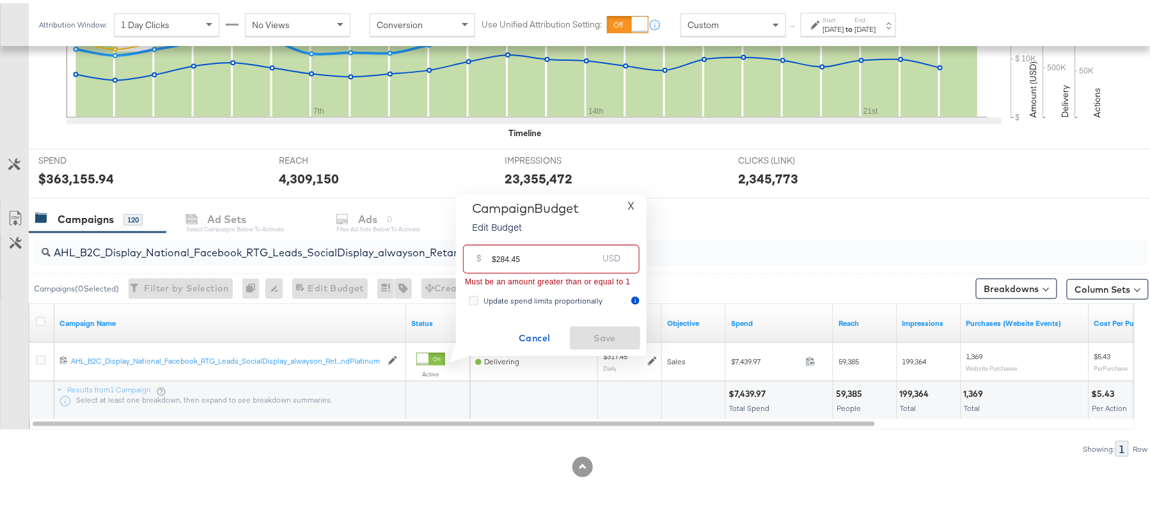
click at [495, 254] on input "$284.45" at bounding box center [545, 250] width 106 height 27
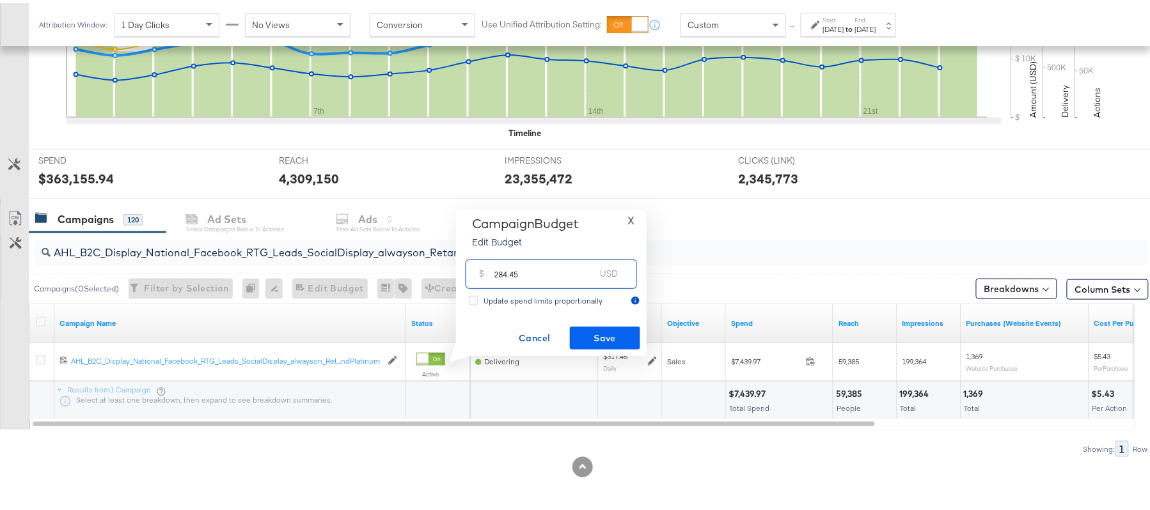
type input "284.45"
click at [611, 333] on span "Save" at bounding box center [605, 335] width 60 height 16
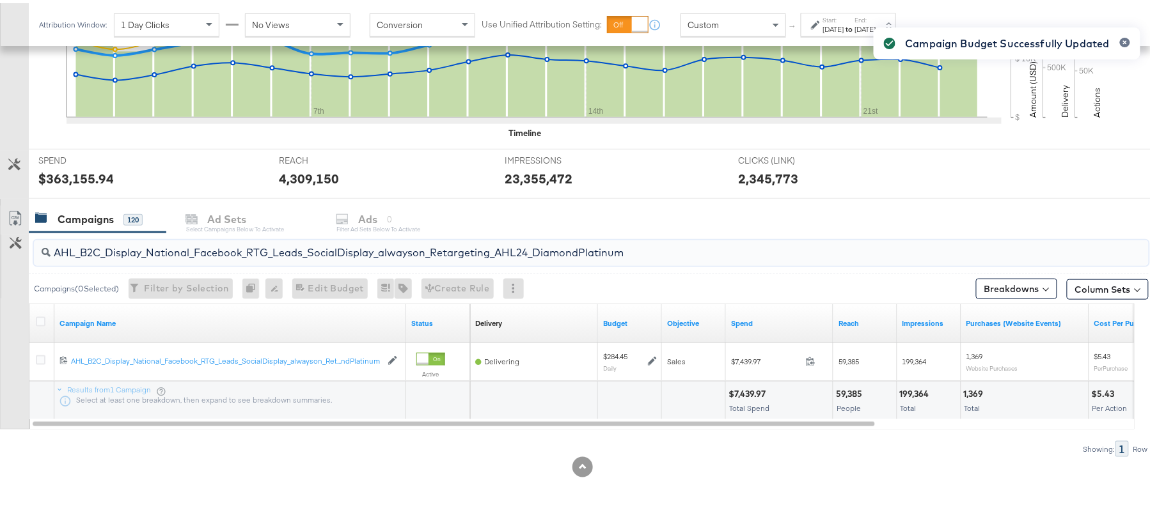
click at [210, 249] on input "AHL_B2C_Display_National_Facebook_RTG_Leads_SocialDisplay_alwayson_Retargeting_…" at bounding box center [549, 244] width 996 height 25
paste input "PTS_B2C_Display_National_Facebook_PRO_Traffic_SocialDisplay_alwayson_ASC_DARE24…"
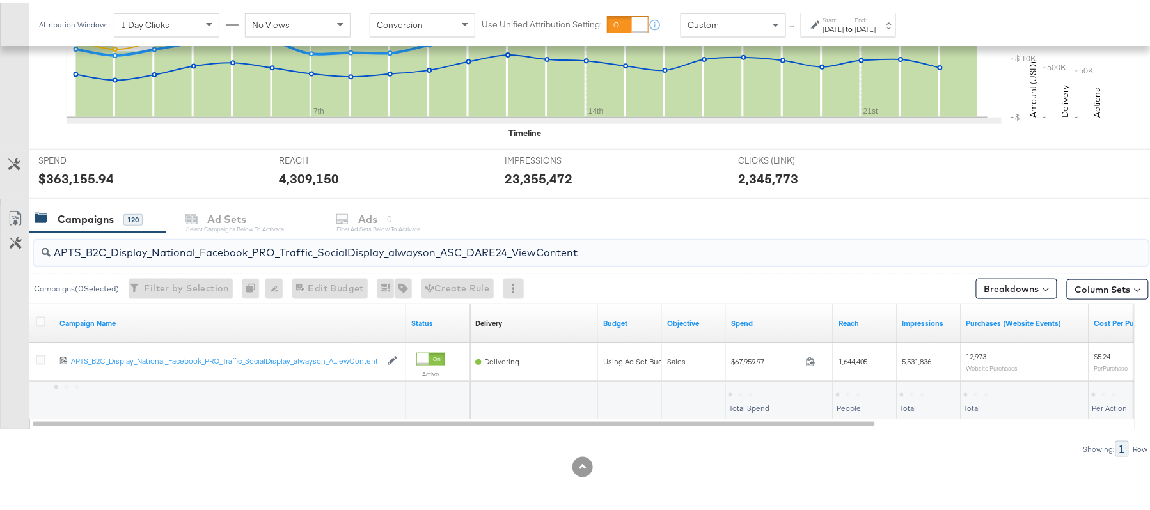
type input "APTS_B2C_Display_National_Facebook_PRO_Traffic_SocialDisplay_alwayson_ASC_DARE2…"
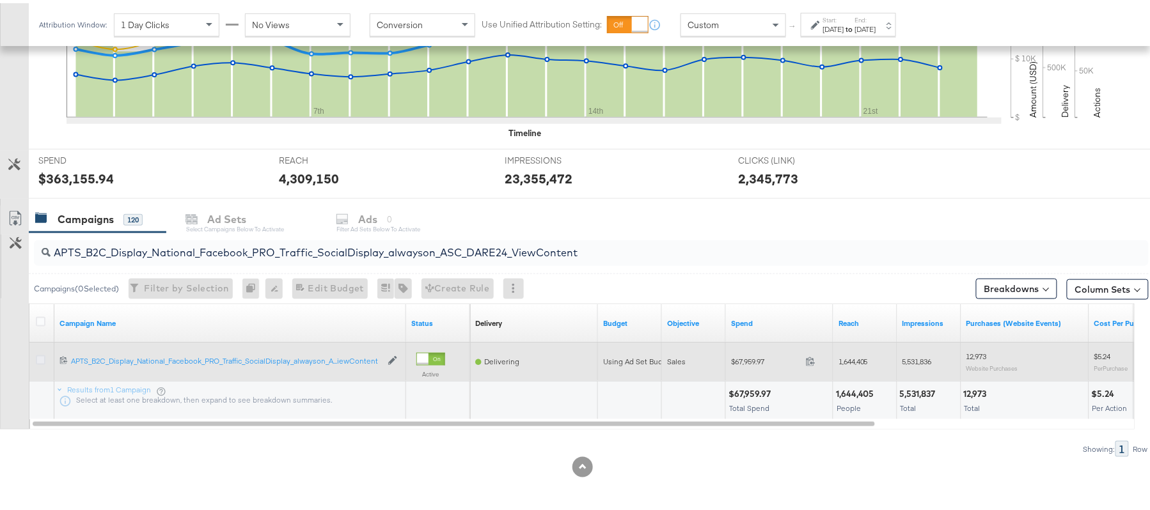
click at [41, 358] on icon at bounding box center [41, 357] width 10 height 10
click at [0, 0] on input "checkbox" at bounding box center [0, 0] width 0 height 0
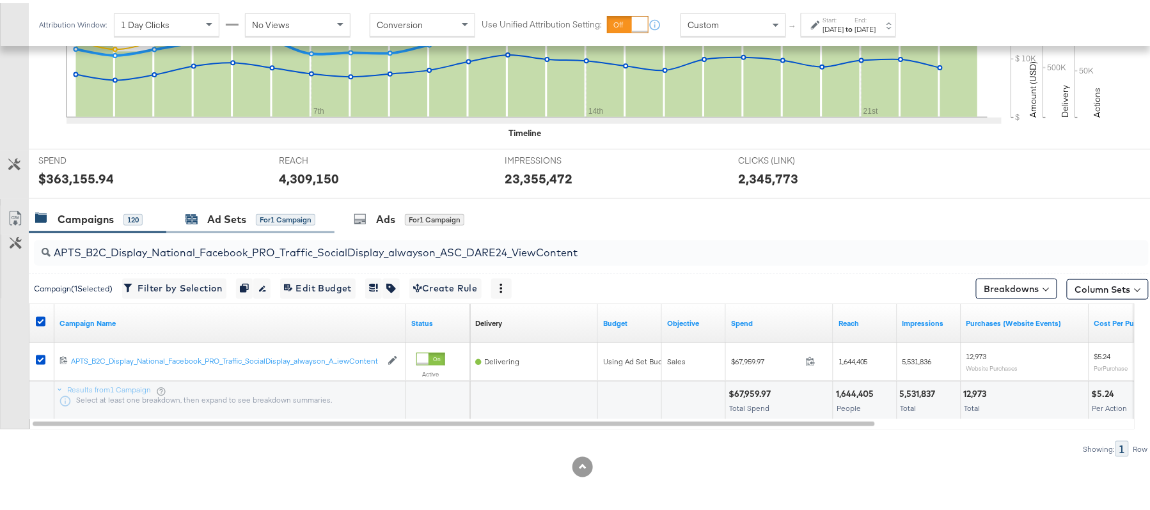
click at [228, 213] on div "Ad Sets" at bounding box center [226, 216] width 39 height 15
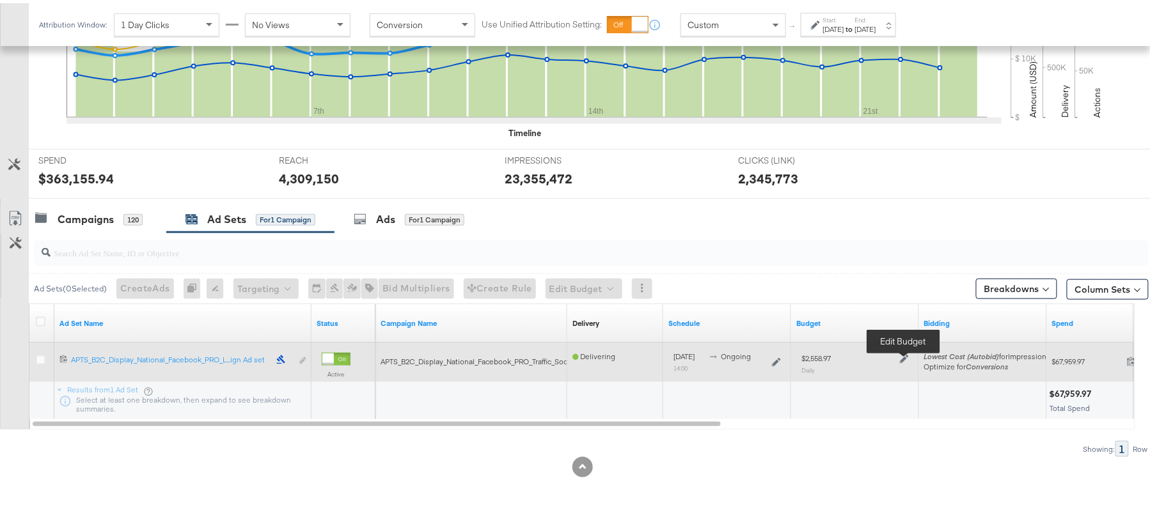
click at [905, 354] on icon at bounding box center [904, 356] width 9 height 9
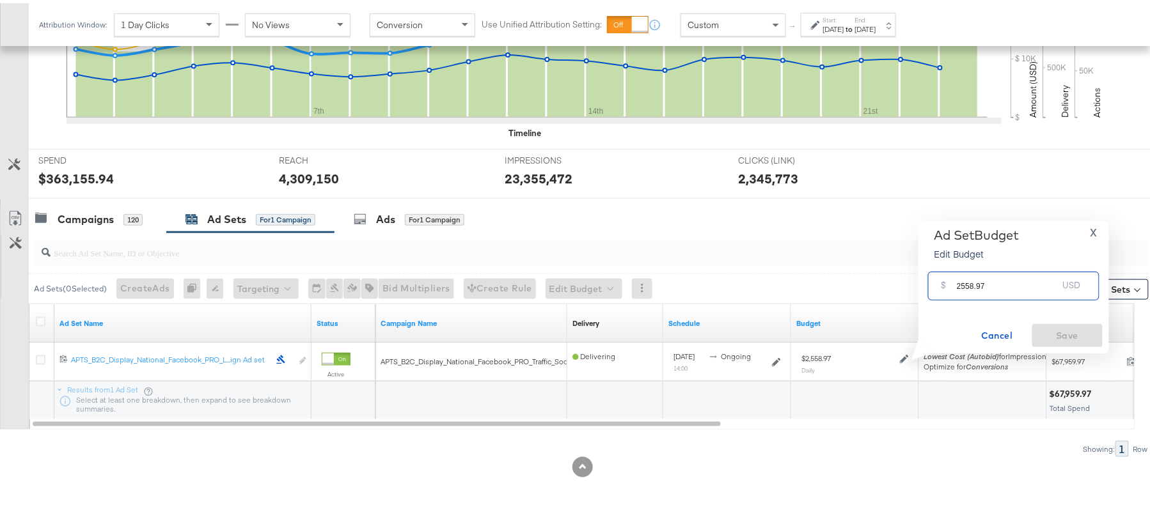
click at [991, 284] on input "2558.97" at bounding box center [1007, 277] width 101 height 27
paste input "$2,942.82"
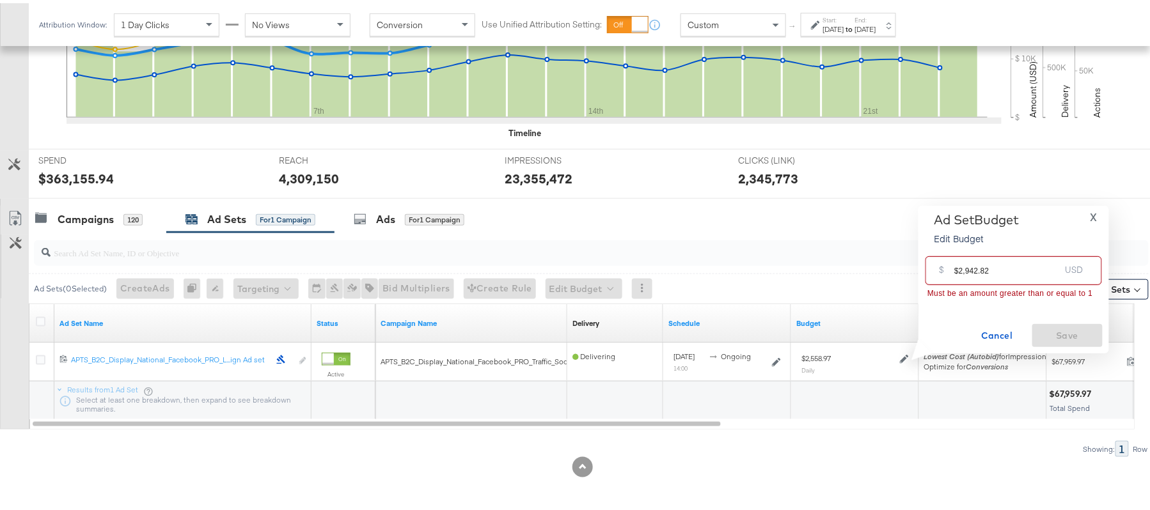
click at [965, 269] on input "$2,942.82" at bounding box center [1007, 262] width 106 height 27
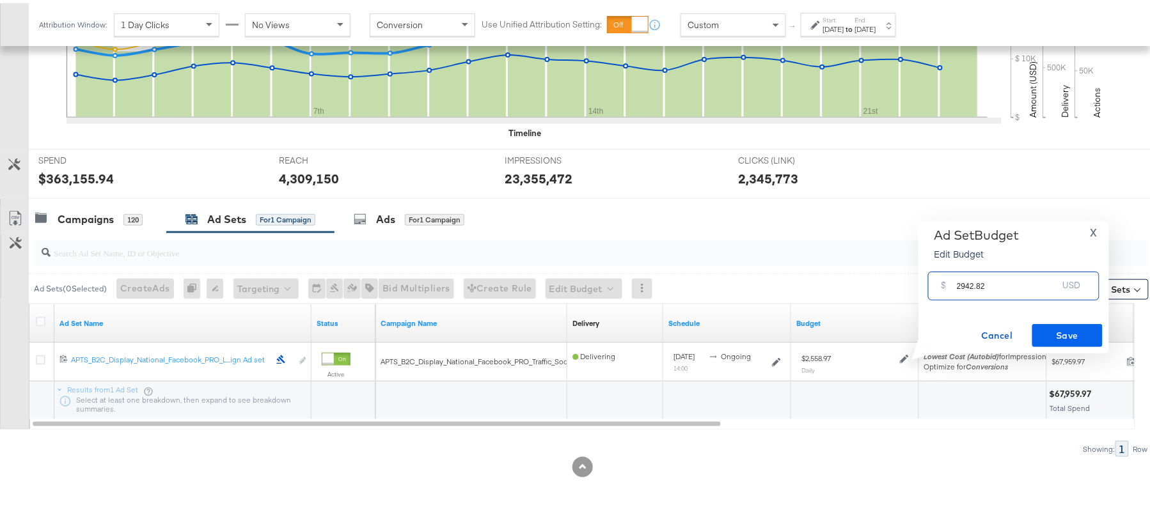
type input "2942.82"
click at [1054, 325] on span "Save" at bounding box center [1067, 333] width 60 height 16
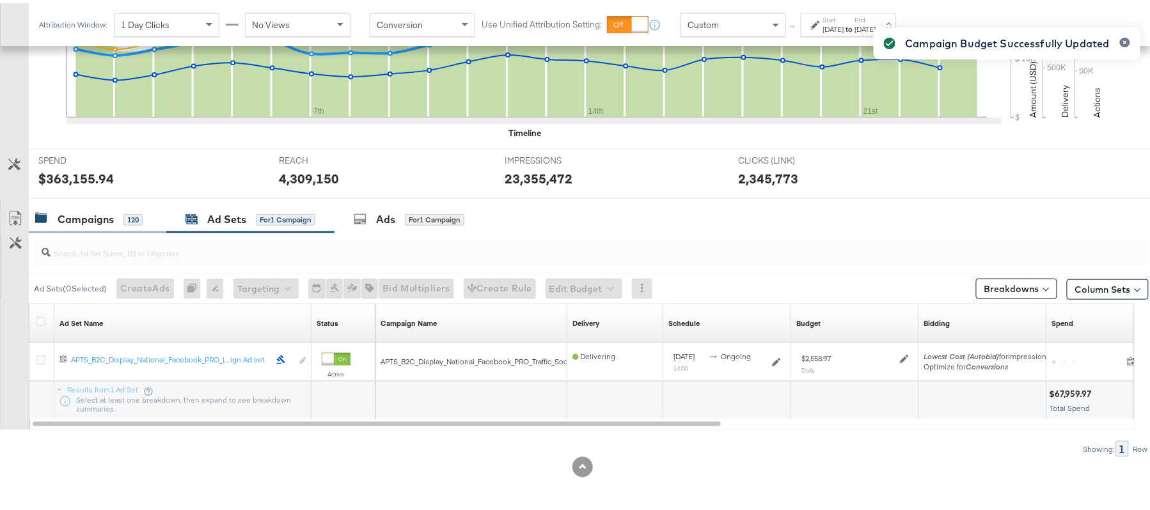
click at [141, 211] on div "120" at bounding box center [132, 217] width 19 height 12
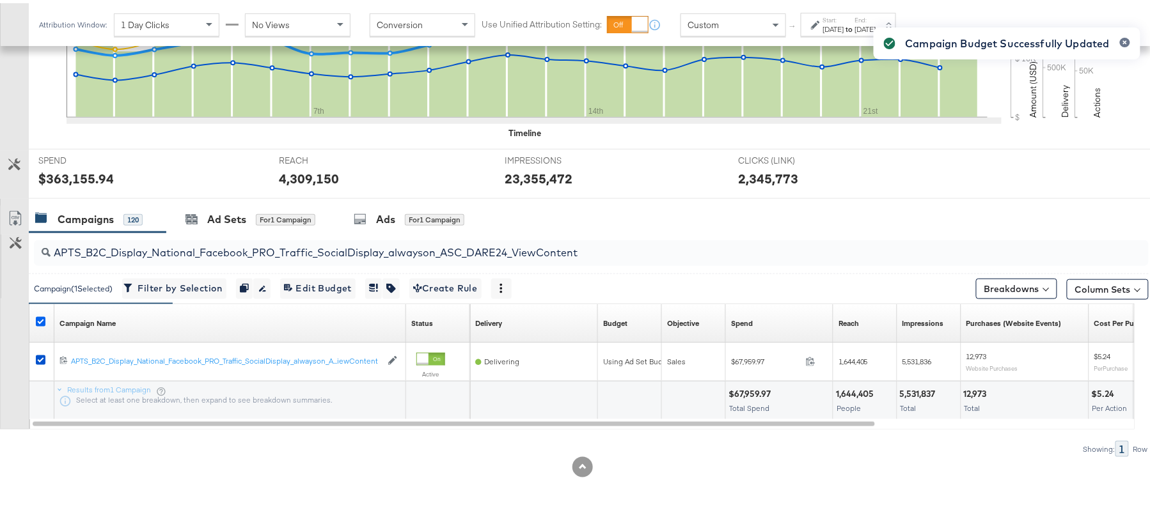
click at [38, 316] on icon at bounding box center [41, 319] width 10 height 10
click at [0, 0] on input "checkbox" at bounding box center [0, 0] width 0 height 0
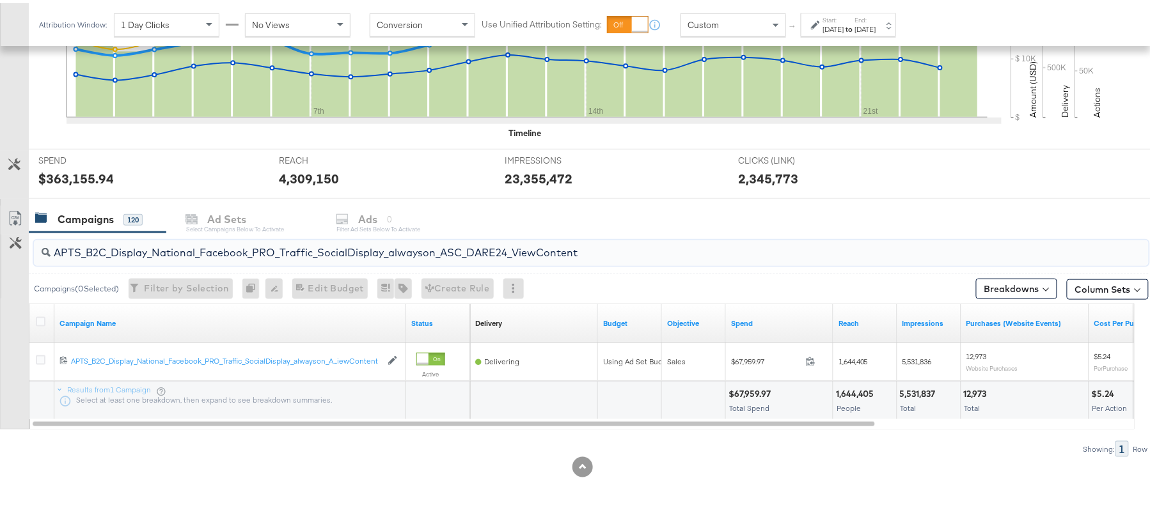
click at [191, 239] on input "APTS_B2C_Display_National_Facebook_PRO_Traffic_SocialDisplay_alwayson_ASC_DARE2…" at bounding box center [549, 244] width 996 height 25
paste input "Leads_SocialDisplay_alwayson_ASC_DARE24_Purchase"
type input "APTS_B2C_Display_National_Facebook_PRO_Leads_SocialDisplay_alwayson_ASC_DARE24_…"
click at [39, 318] on icon at bounding box center [41, 319] width 10 height 10
click at [0, 0] on input "checkbox" at bounding box center [0, 0] width 0 height 0
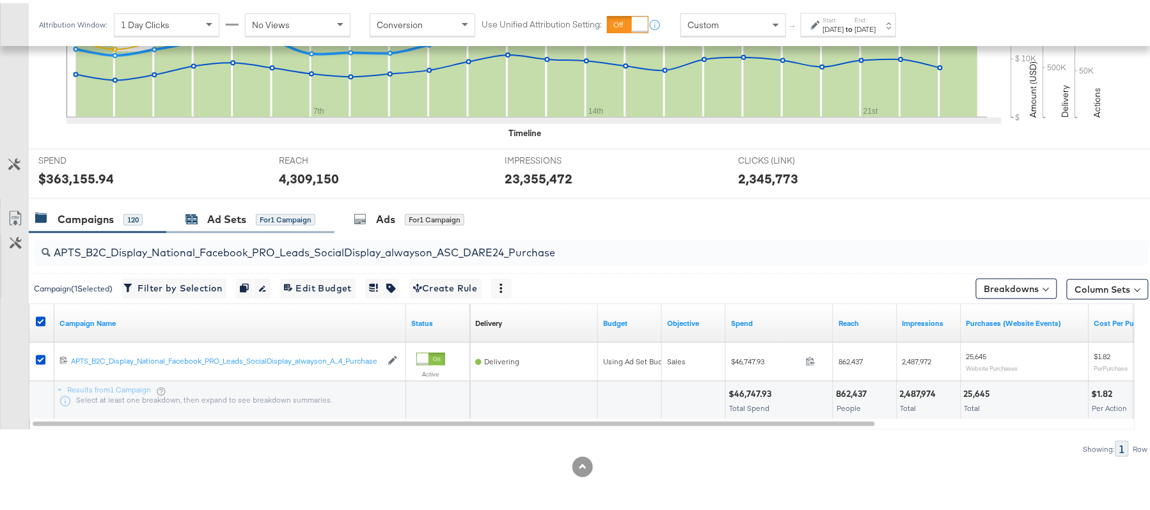
click at [241, 219] on div "Ad Sets" at bounding box center [226, 216] width 39 height 15
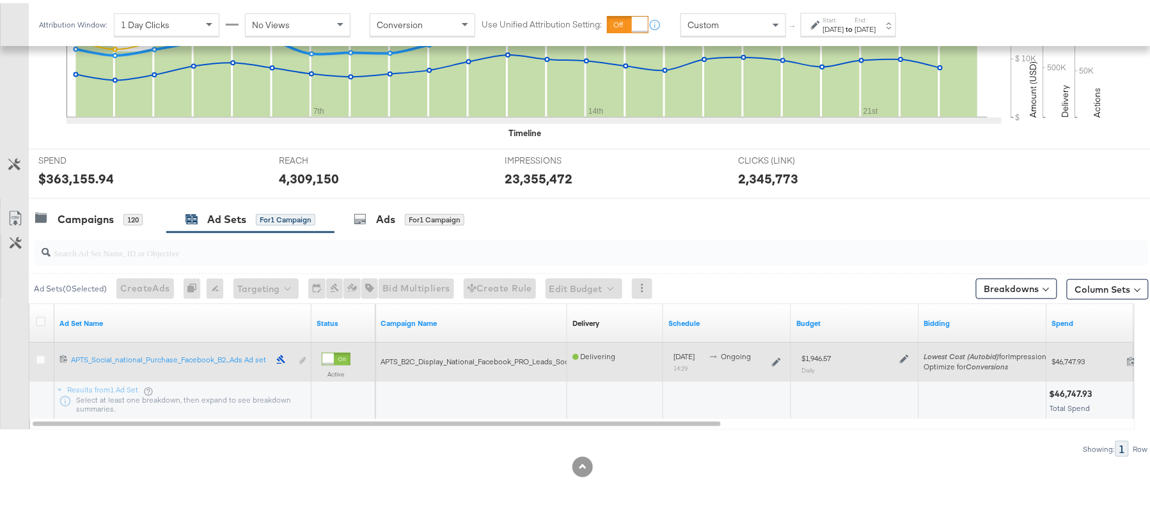
click at [898, 359] on div at bounding box center [903, 355] width 12 height 11
click at [904, 357] on icon at bounding box center [904, 356] width 9 height 9
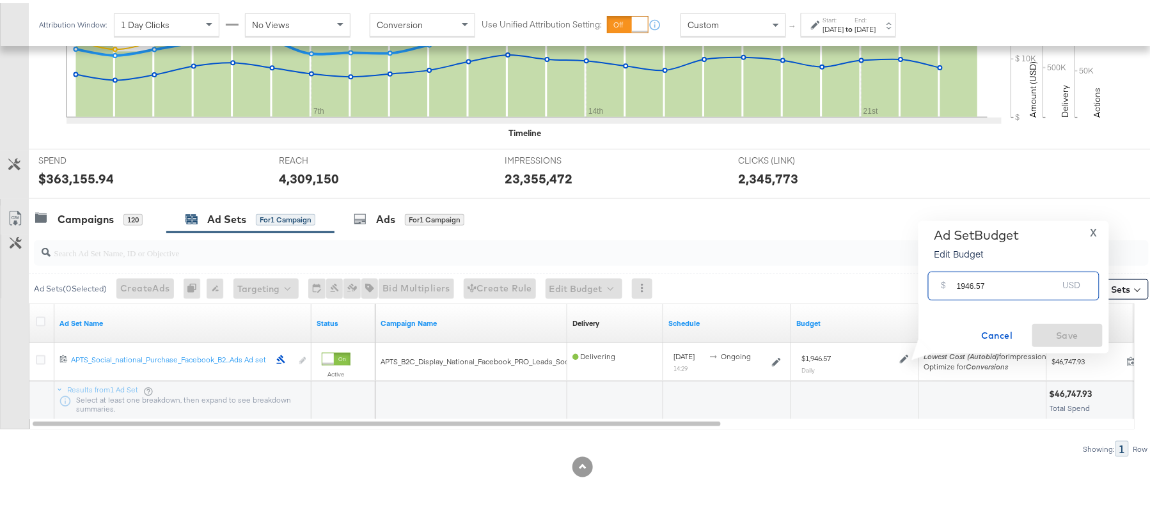
click at [985, 264] on input "1946.57" at bounding box center [1007, 277] width 101 height 27
paste input "$1,851.50"
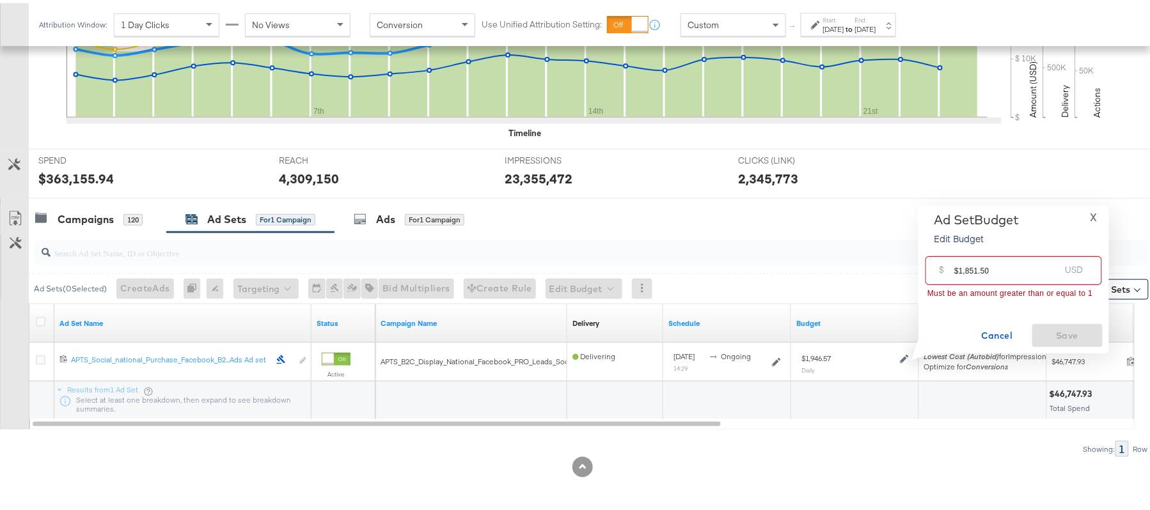
click at [966, 269] on input "$1,851.50" at bounding box center [1007, 262] width 106 height 27
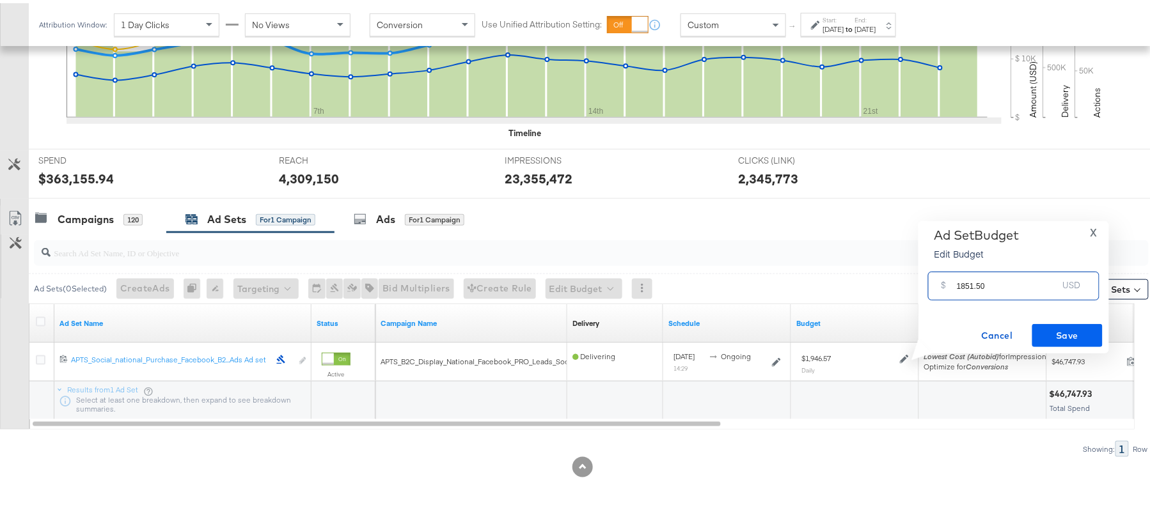
type input "1851.50"
click at [1055, 325] on span "Save" at bounding box center [1067, 333] width 60 height 16
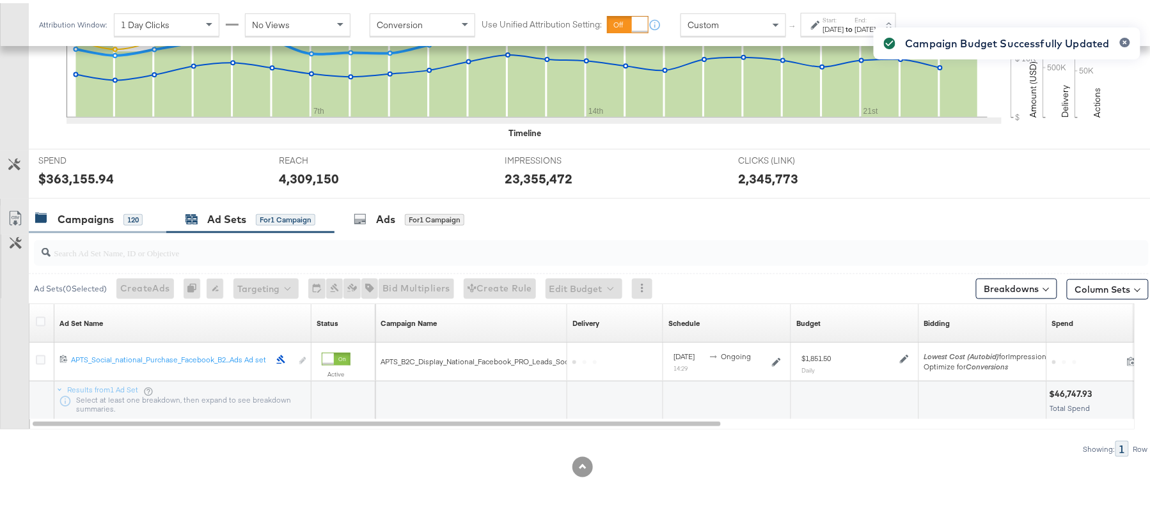
click at [101, 216] on div "Campaigns" at bounding box center [86, 216] width 56 height 15
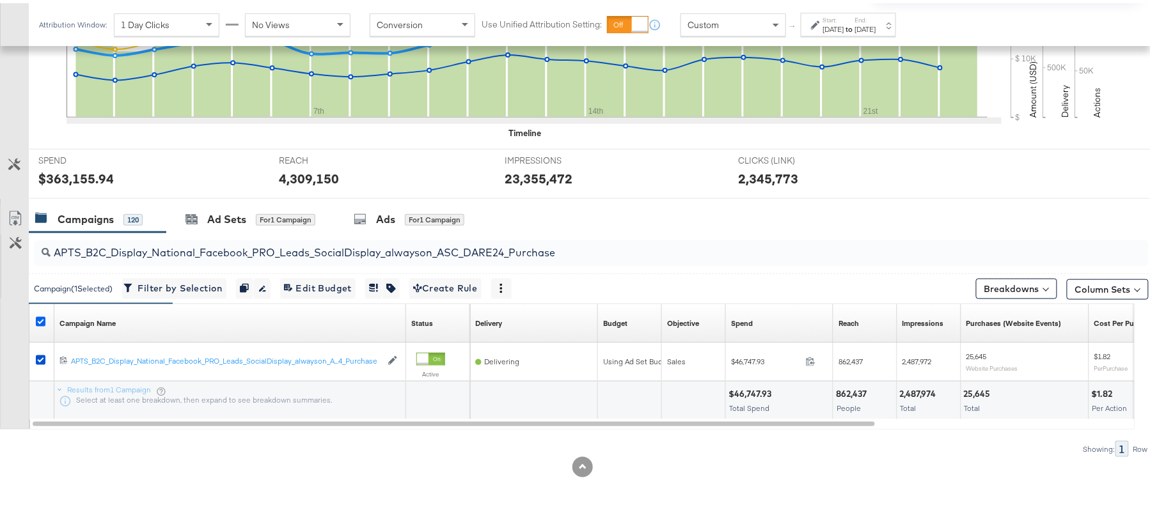
click at [44, 315] on icon at bounding box center [41, 319] width 10 height 10
click at [0, 0] on input "checkbox" at bounding box center [0, 0] width 0 height 0
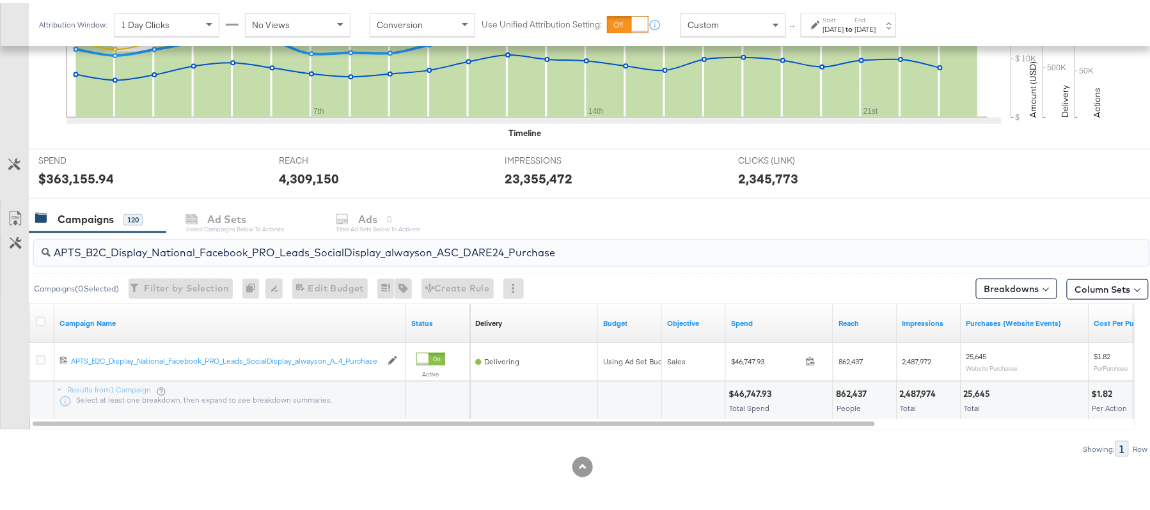
click at [187, 234] on input "APTS_B2C_Display_National_Facebook_PRO_Leads_SocialDisplay_alwayson_ASC_DARE24_…" at bounding box center [549, 244] width 996 height 25
paste input "F_B2C_Display_National_Facebook_PRO_Traffic_SocialDisplay_alwayson_ASC_AF24_Vie…"
type input "AF_B2C_Display_National_Facebook_PRO_Traffic_SocialDisplay_alwayson_ASC_AF24_Vi…"
click at [42, 325] on div at bounding box center [42, 320] width 13 height 13
click at [44, 317] on icon at bounding box center [41, 319] width 10 height 10
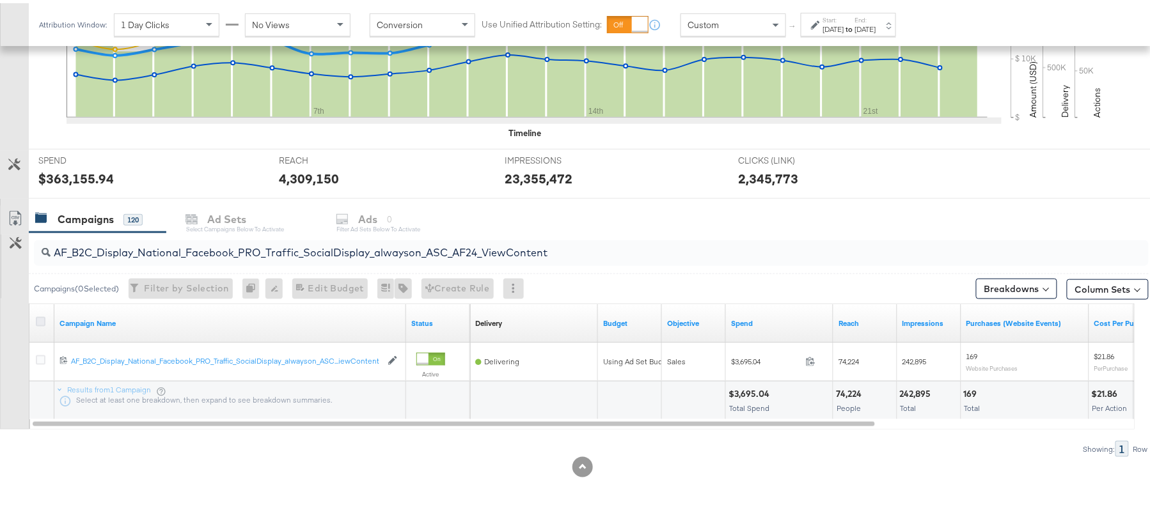
click at [0, 0] on input "checkbox" at bounding box center [0, 0] width 0 height 0
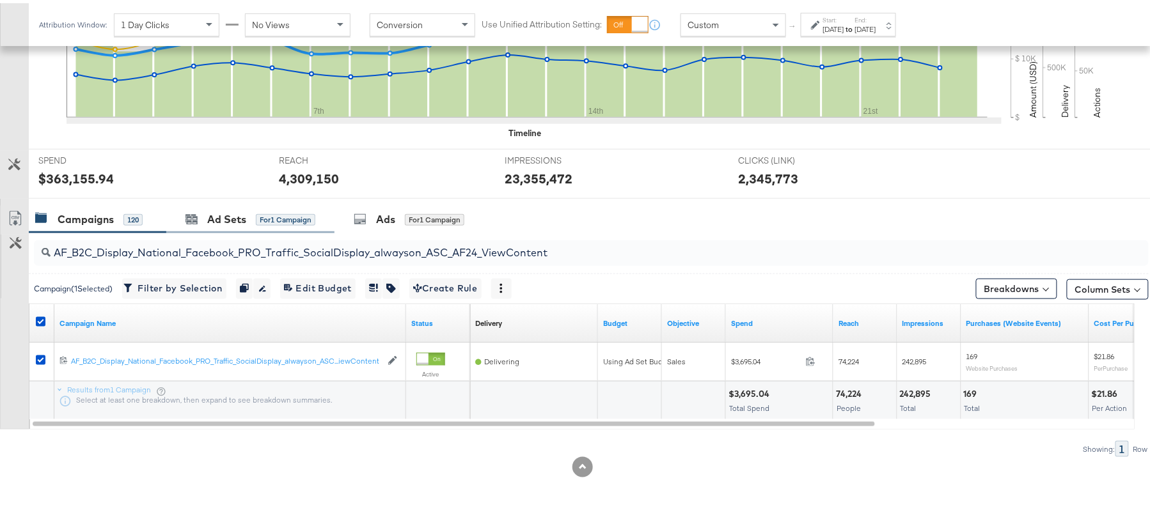
click at [259, 203] on div "Ad Sets for 1 Campaign" at bounding box center [250, 216] width 168 height 27
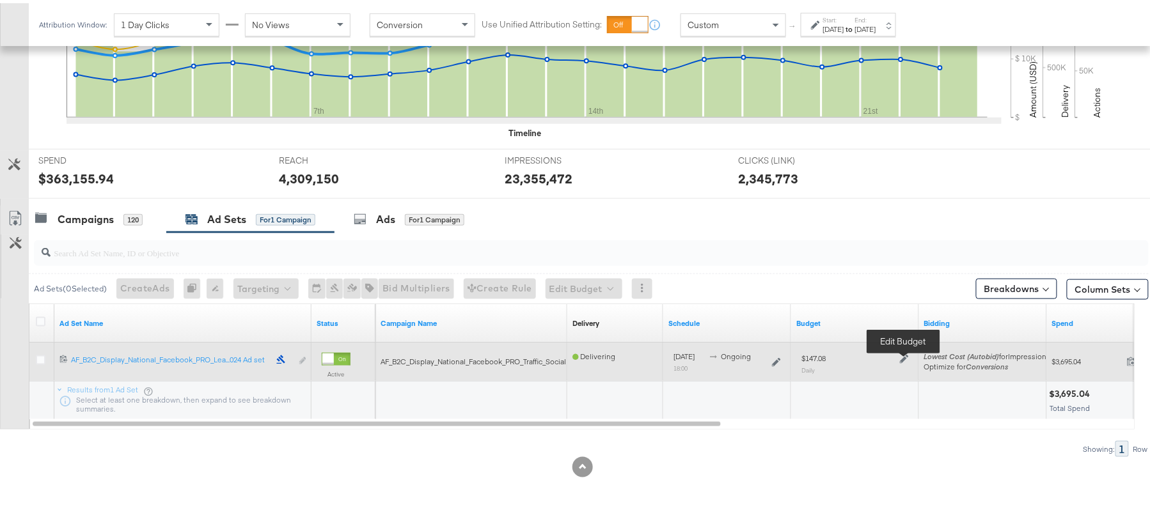
click at [905, 356] on icon at bounding box center [904, 356] width 9 height 9
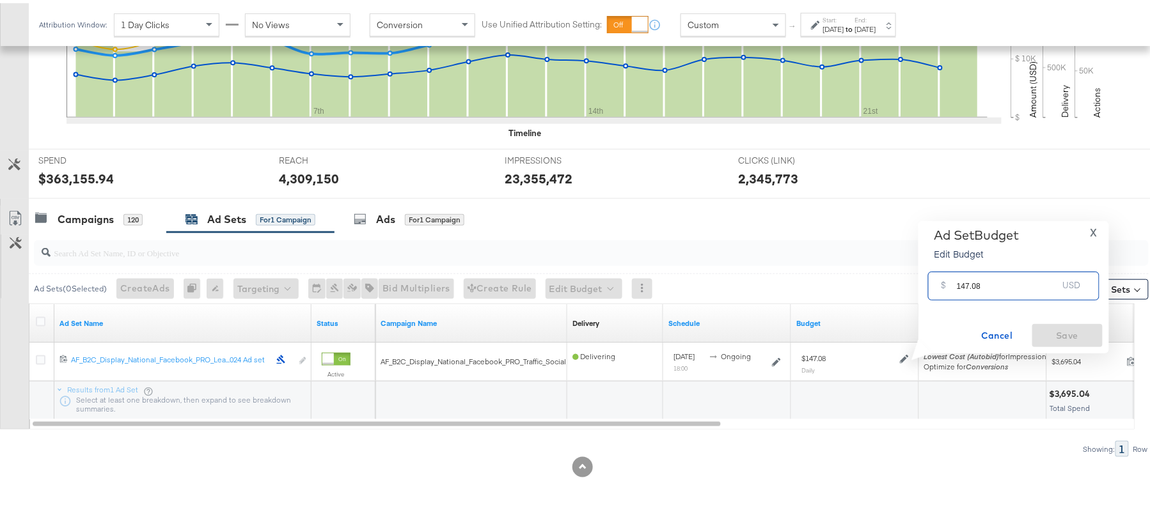
click at [985, 288] on input "147.08" at bounding box center [1007, 277] width 101 height 27
paste input "$169.14"
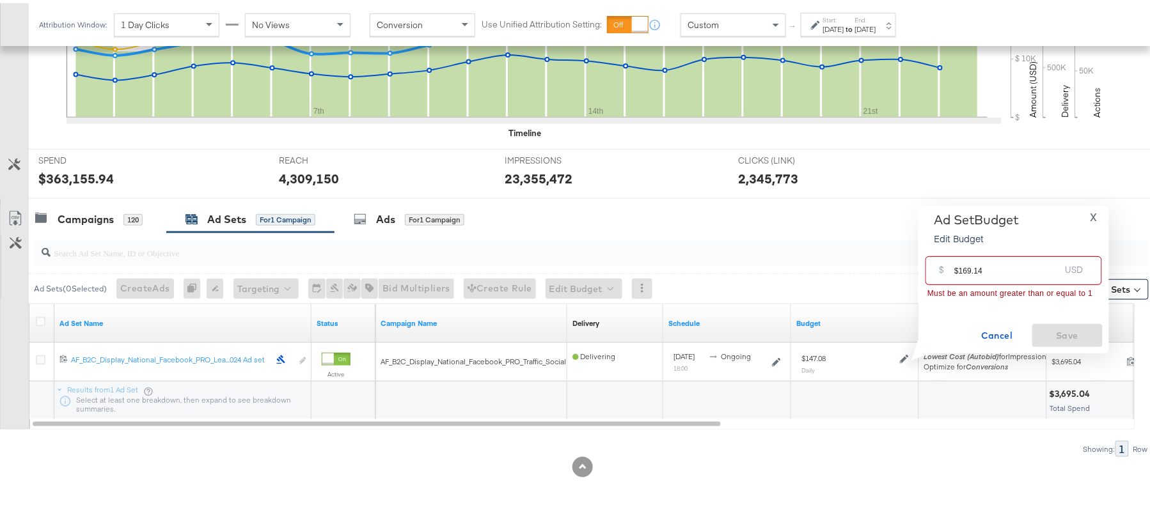
click at [955, 267] on input "$169.14" at bounding box center [1007, 262] width 106 height 27
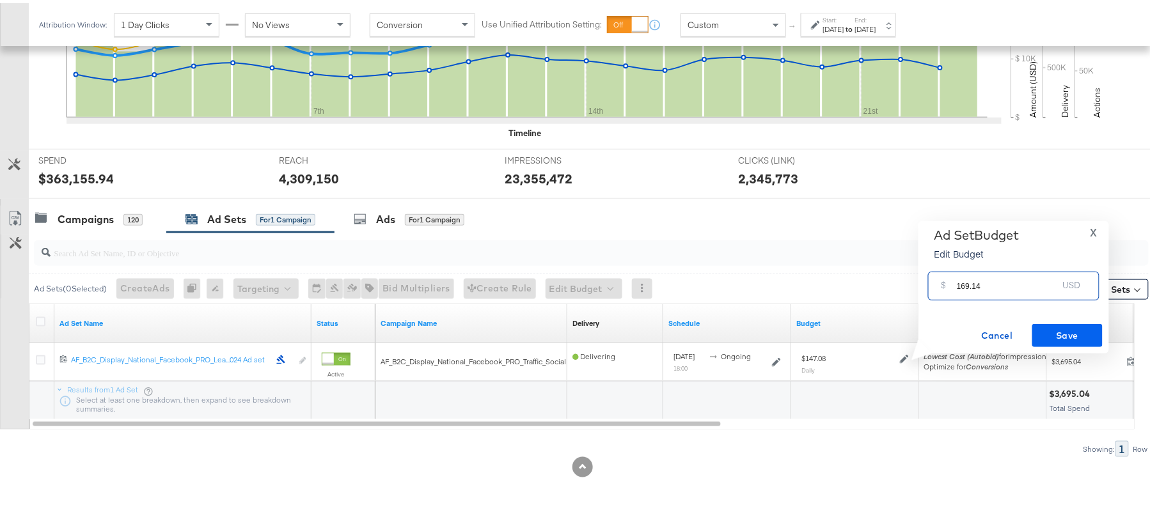
type input "169.14"
click at [1091, 331] on span "Save" at bounding box center [1067, 333] width 60 height 16
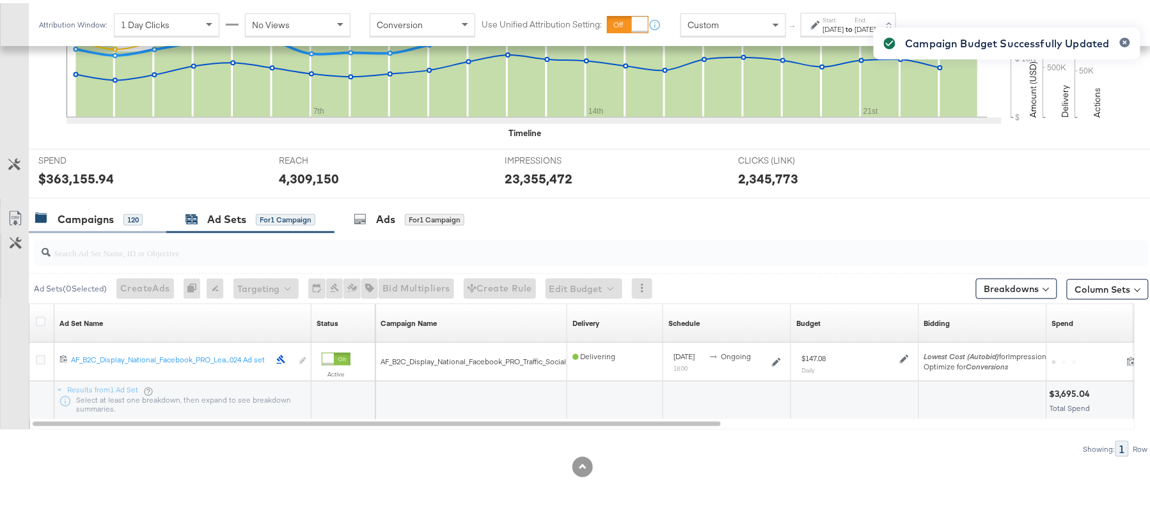
click at [100, 216] on div "Campaigns" at bounding box center [86, 216] width 56 height 15
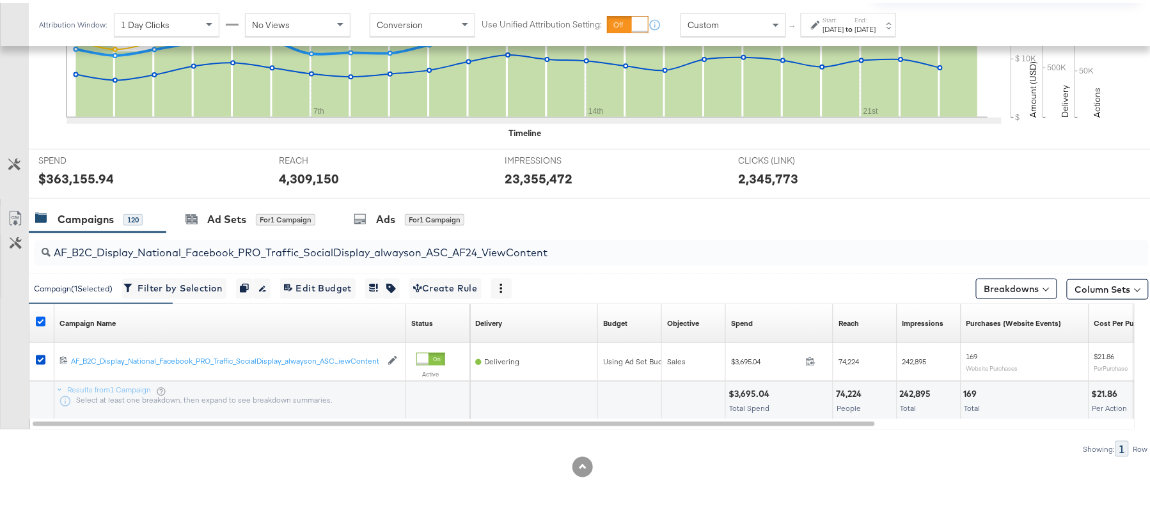
click at [37, 321] on icon at bounding box center [41, 319] width 10 height 10
click at [0, 0] on input "checkbox" at bounding box center [0, 0] width 0 height 0
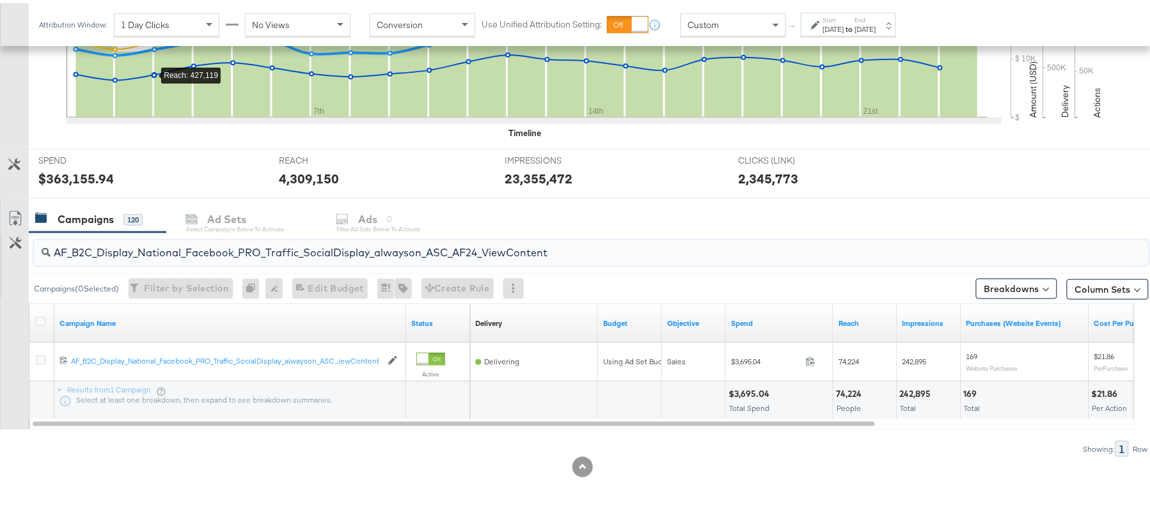
click at [157, 243] on input "AF_B2C_Display_National_Facebook_PRO_Traffic_SocialDisplay_alwayson_ASC_AF24_Vi…" at bounding box center [549, 244] width 996 height 25
paste input "FR_B2C_Display_National_Facebook_PRO_Traffic_SocialDisplay_alwayson_ASC_FR"
type input "FR_B2C_Display_National_Facebook_PRO_Traffic_SocialDisplay_alwayson_ASC_FR24_Vi…"
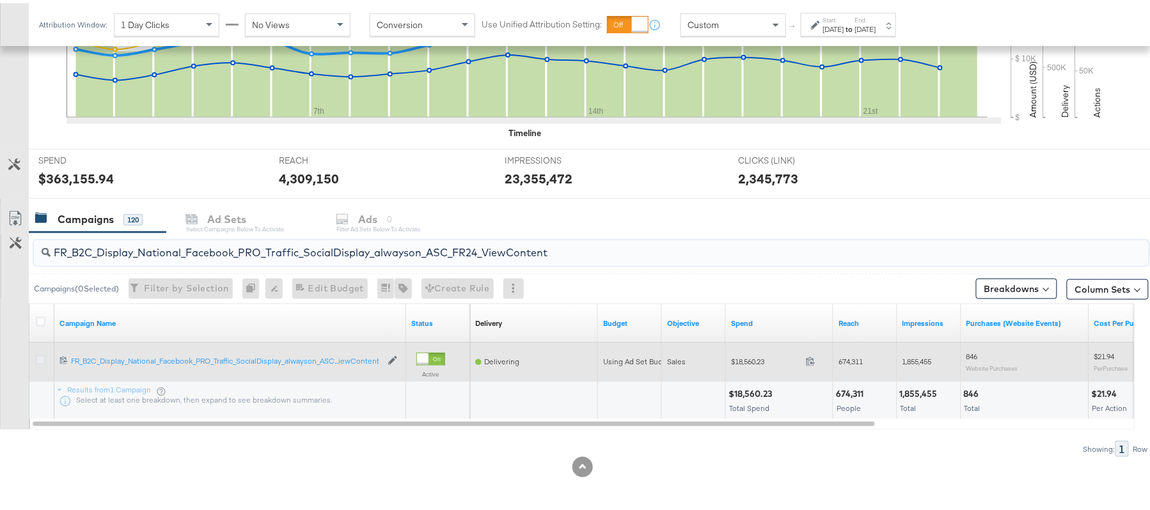
click at [39, 356] on icon at bounding box center [41, 357] width 10 height 10
click at [0, 0] on input "checkbox" at bounding box center [0, 0] width 0 height 0
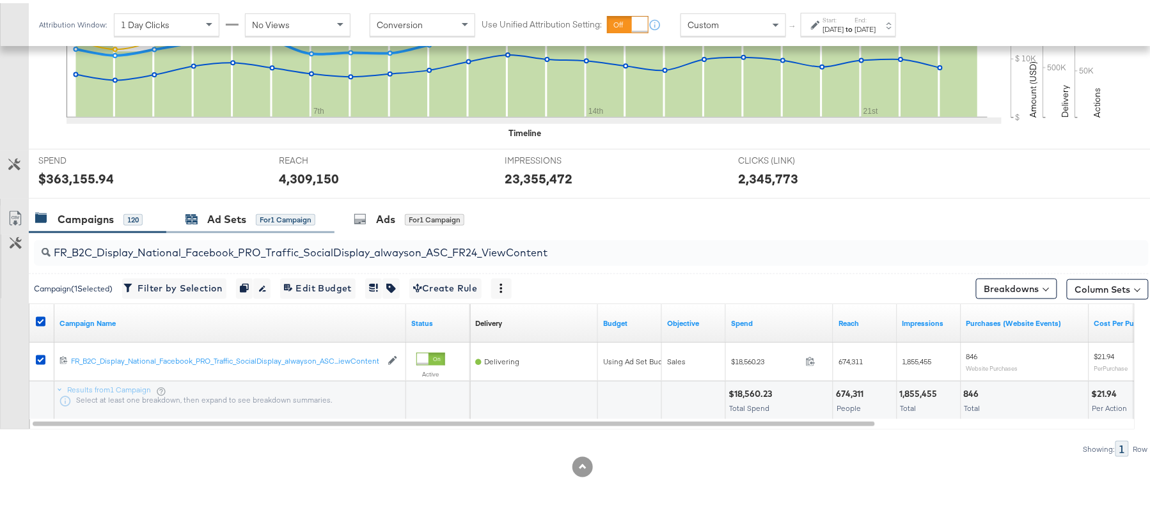
click at [237, 209] on div "Ad Sets" at bounding box center [226, 216] width 39 height 15
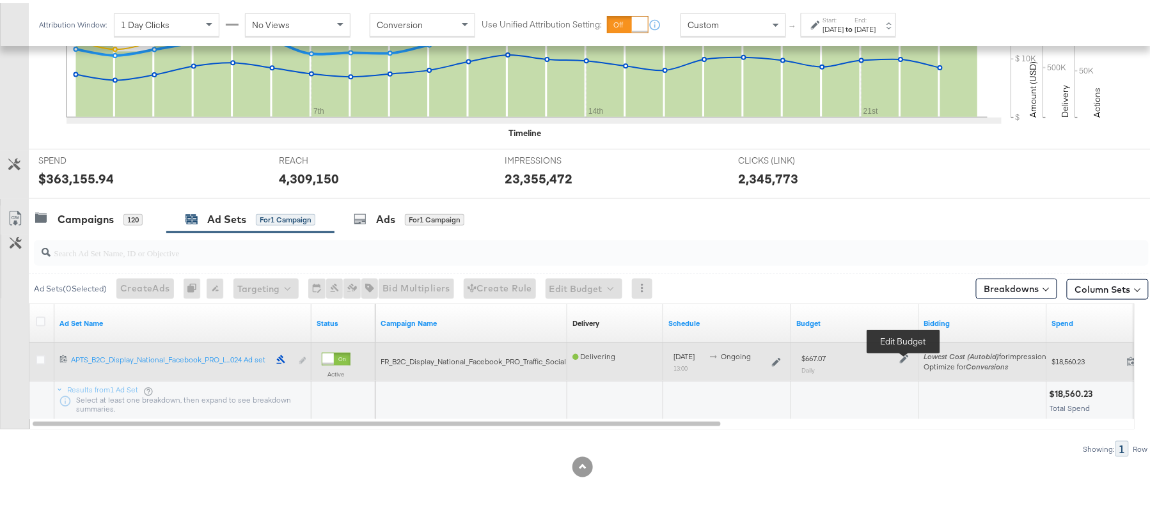
click at [904, 359] on icon at bounding box center [904, 356] width 9 height 9
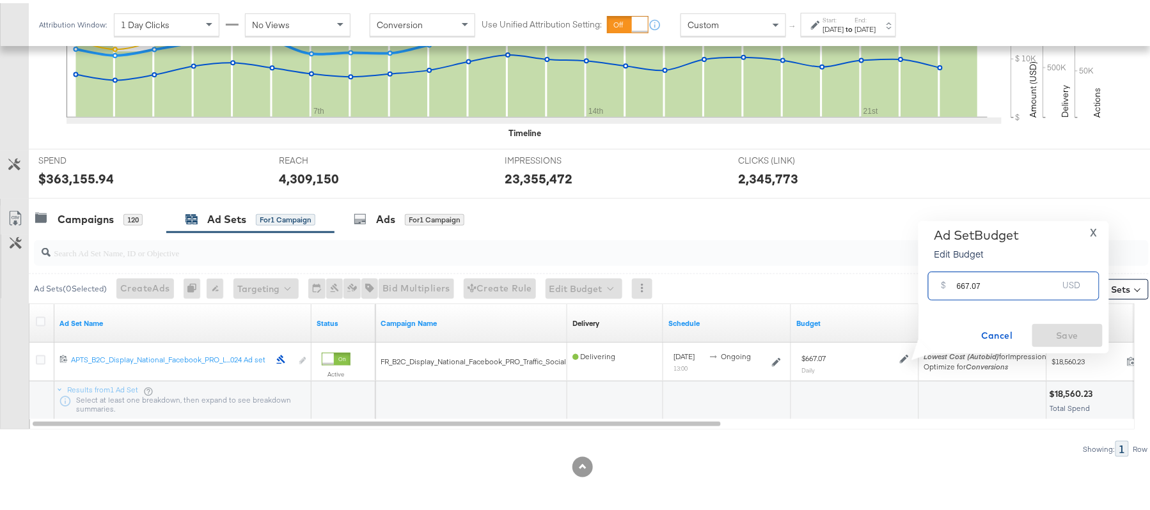
click at [969, 281] on input "667.07" at bounding box center [1007, 277] width 101 height 27
paste input "$733.64"
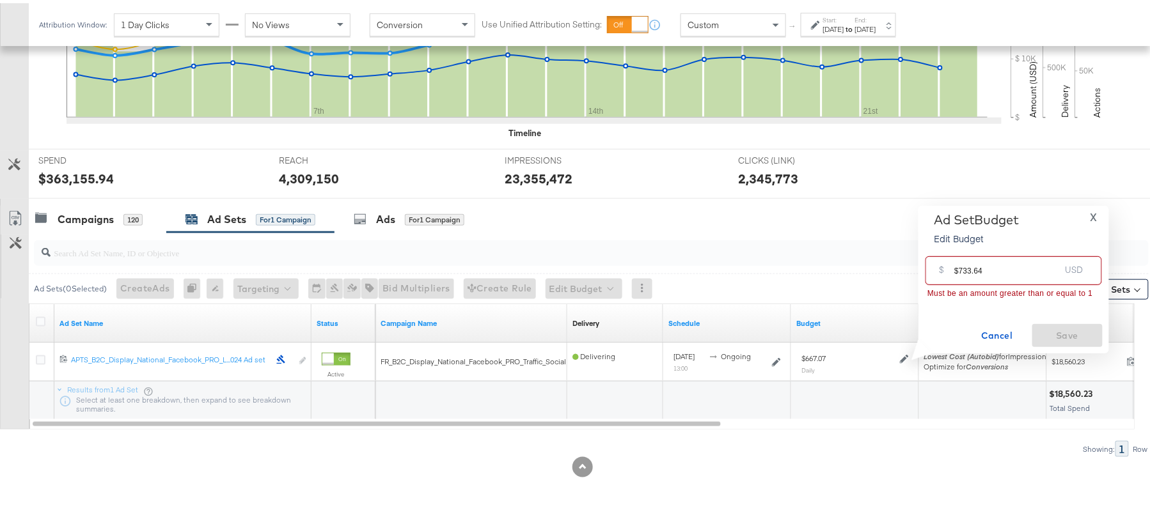
click at [955, 271] on input "$733.64" at bounding box center [1007, 262] width 106 height 27
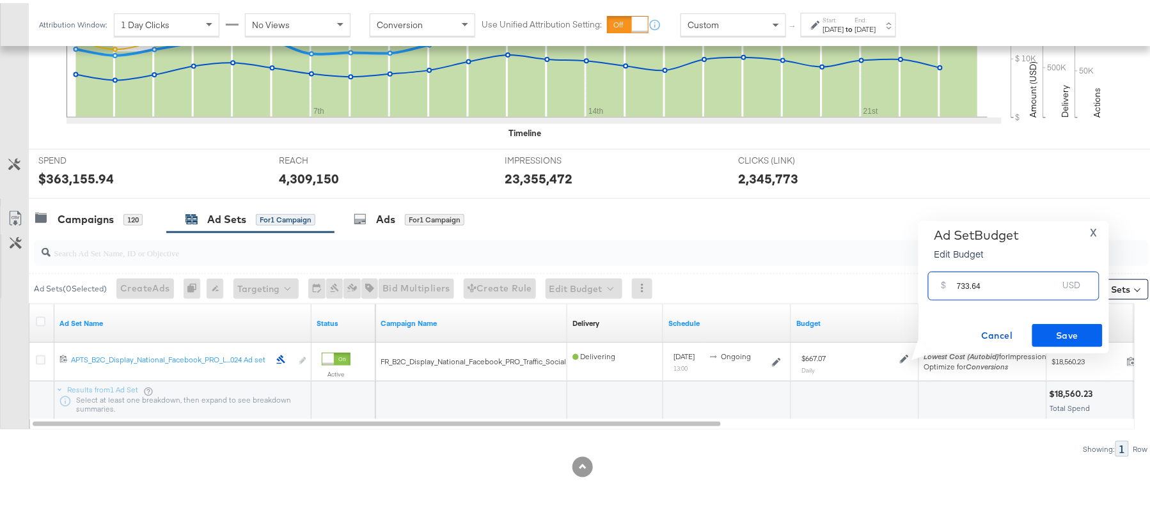
type input "733.64"
click at [1054, 331] on span "Save" at bounding box center [1067, 333] width 60 height 16
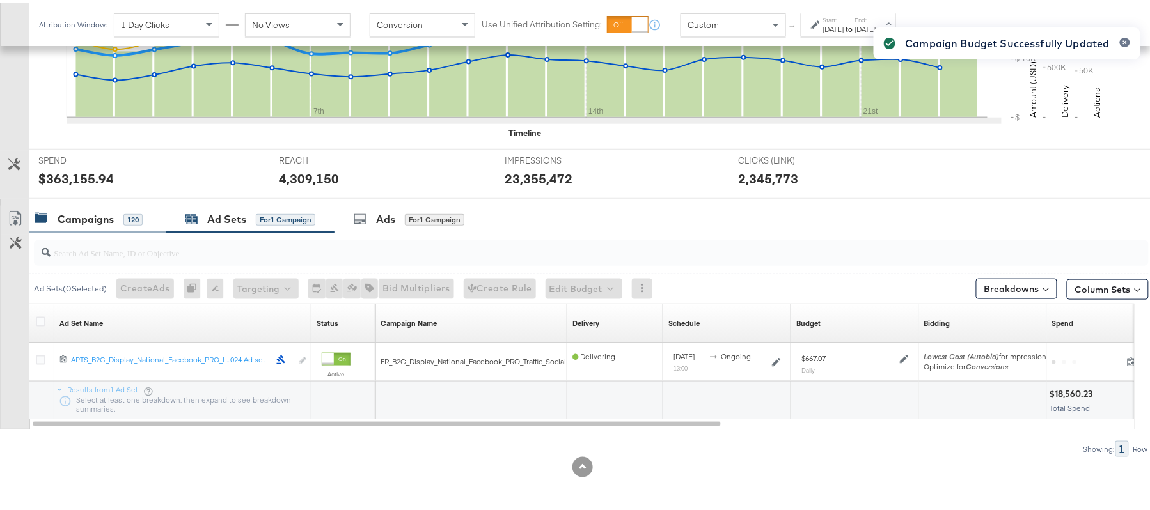
click at [96, 209] on div "Campaigns" at bounding box center [86, 216] width 56 height 15
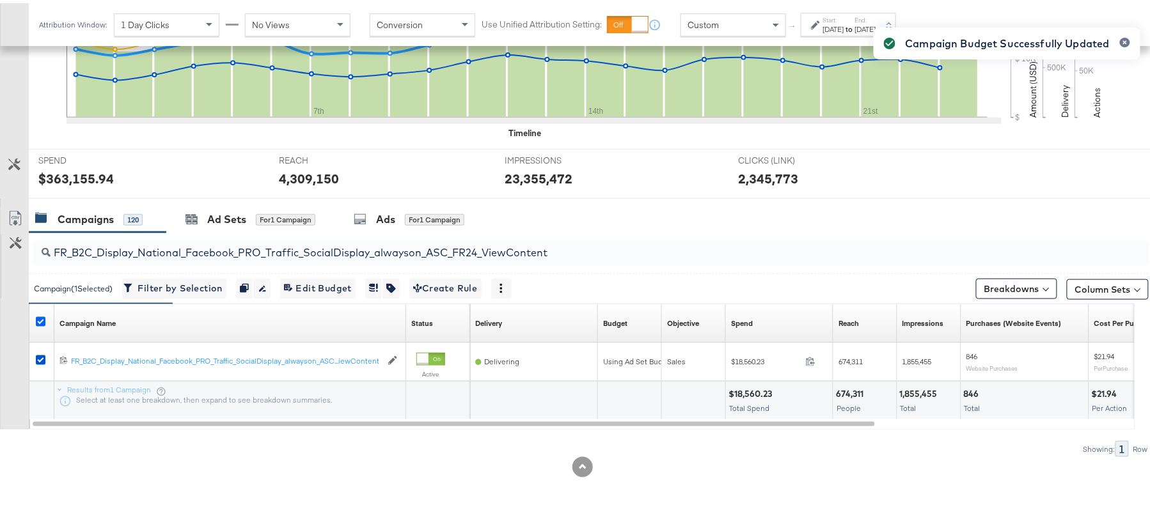
click at [44, 318] on icon at bounding box center [41, 319] width 10 height 10
click at [0, 0] on input "checkbox" at bounding box center [0, 0] width 0 height 0
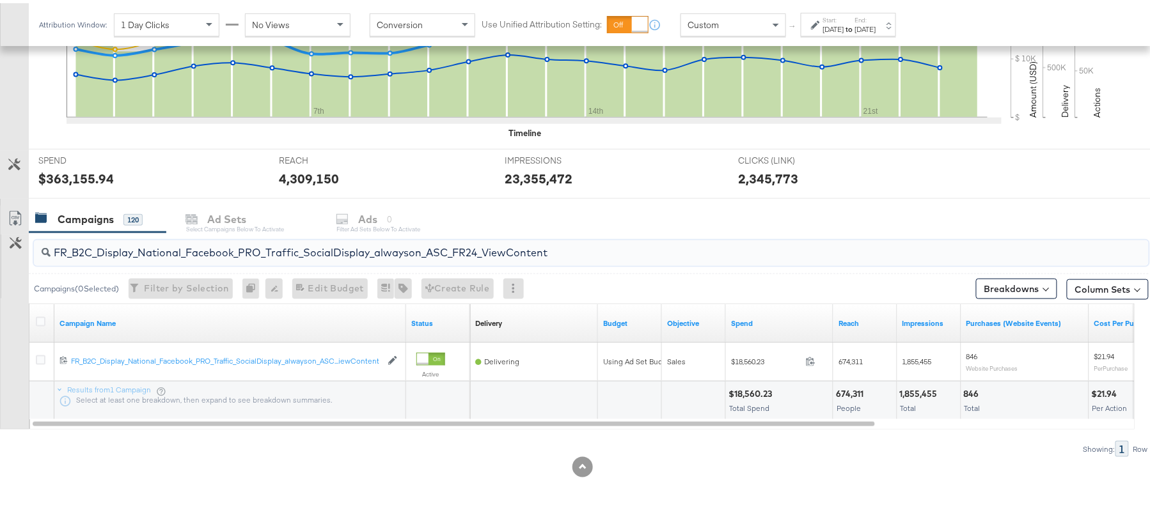
click at [152, 238] on input "FR_B2C_Display_National_Facebook_PRO_Traffic_SocialDisplay_alwayson_ASC_FR24_Vi…" at bounding box center [549, 244] width 996 height 25
paste input "AHL_B2C_Display_National_Facebook_PRO_Traffic_SocialDisplay_alwayson_ASC_AHL"
type input "AHL_B2C_Display_National_Facebook_PRO_Traffic_SocialDisplay_alwayson_ASC_AHL24_…"
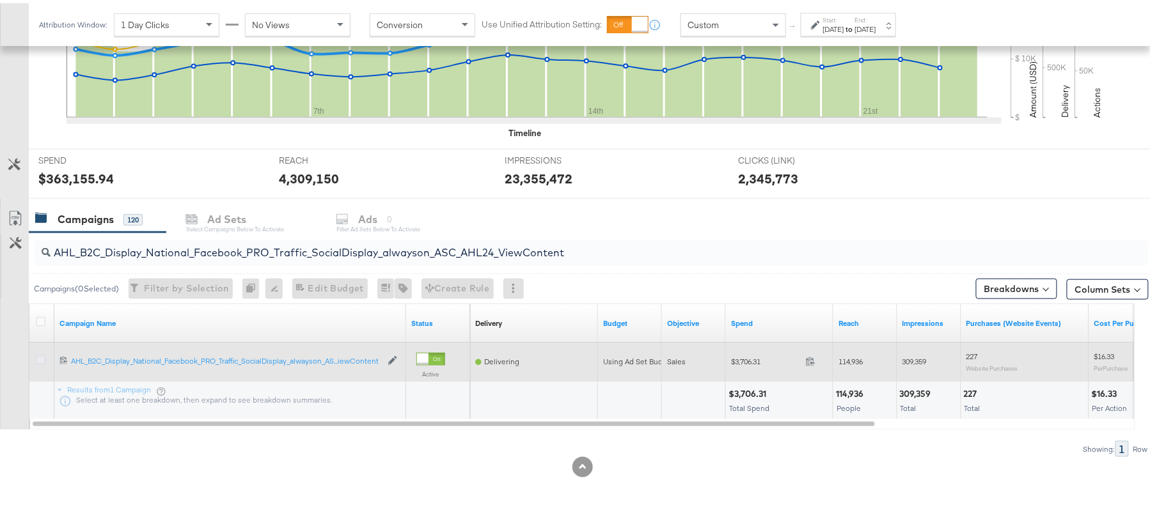
click at [40, 358] on icon at bounding box center [41, 357] width 10 height 10
click at [0, 0] on input "checkbox" at bounding box center [0, 0] width 0 height 0
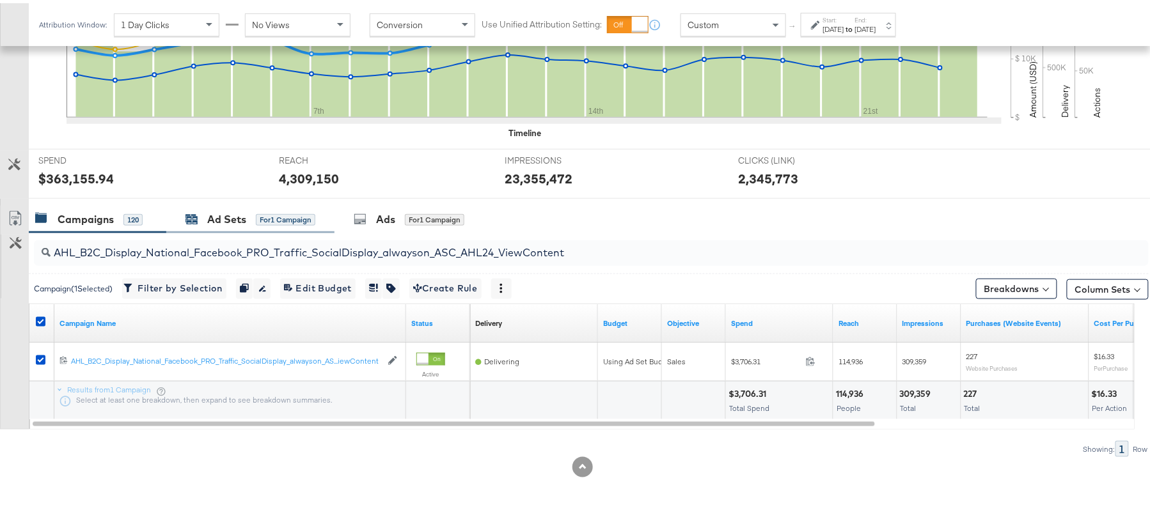
click at [219, 212] on div "Ad Sets" at bounding box center [226, 216] width 39 height 15
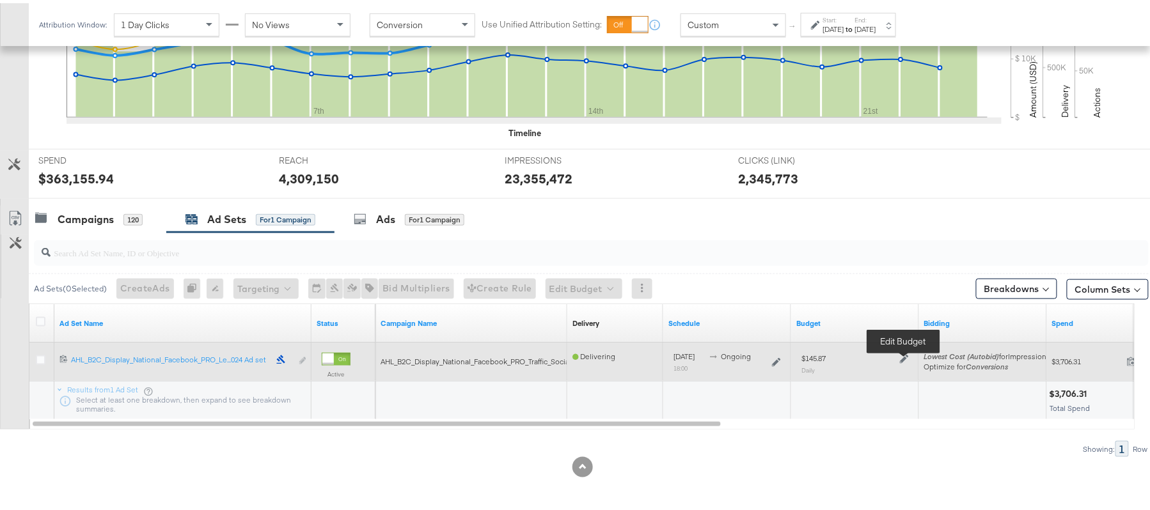
click at [904, 353] on icon at bounding box center [904, 356] width 9 height 9
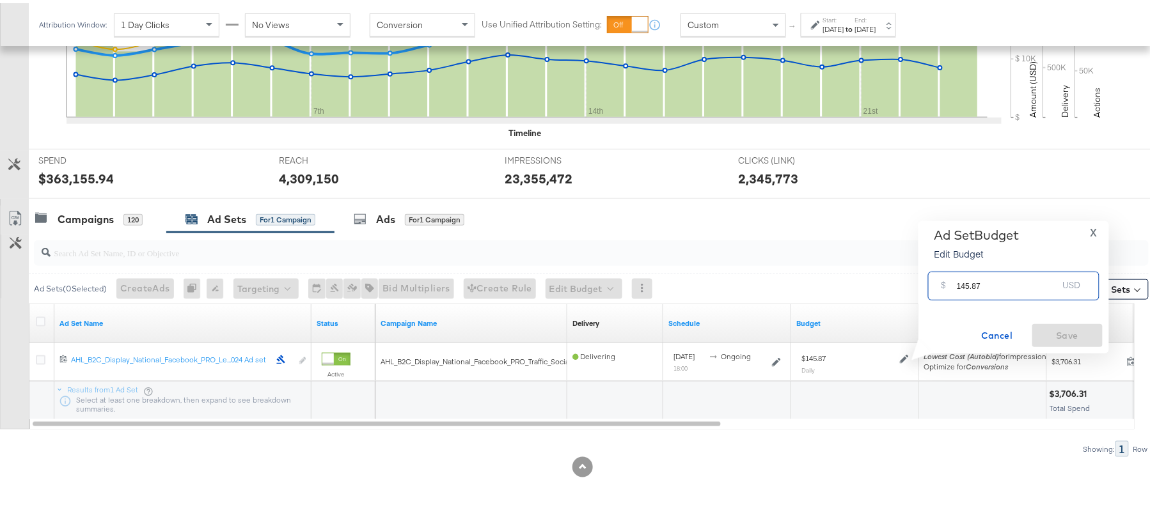
click at [985, 286] on input "145.87" at bounding box center [1007, 277] width 101 height 27
paste input "$147.38"
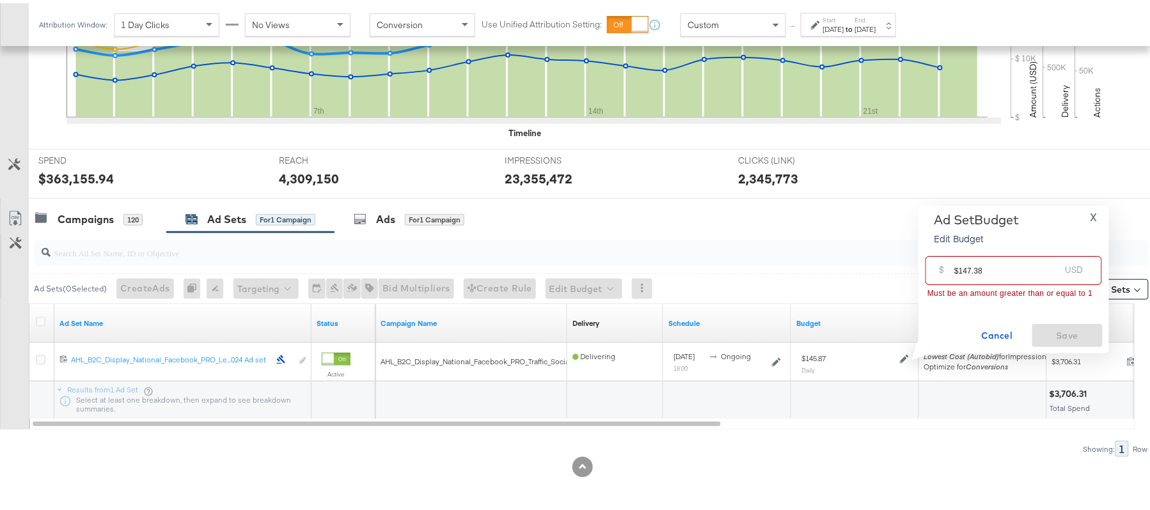
click at [957, 269] on input "$147.38" at bounding box center [1007, 262] width 106 height 27
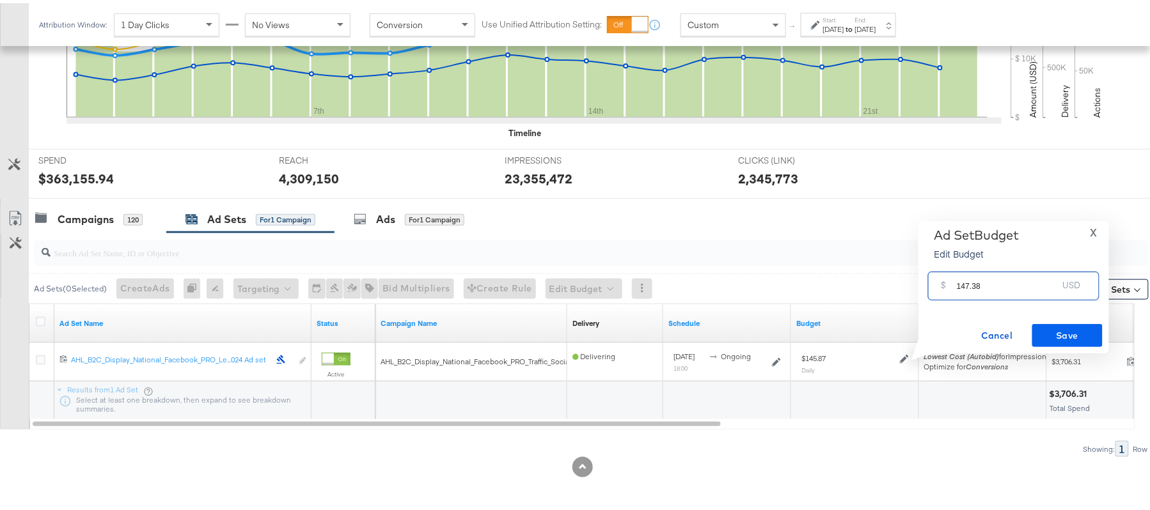
type input "147.38"
click at [1047, 331] on span "Save" at bounding box center [1067, 333] width 60 height 16
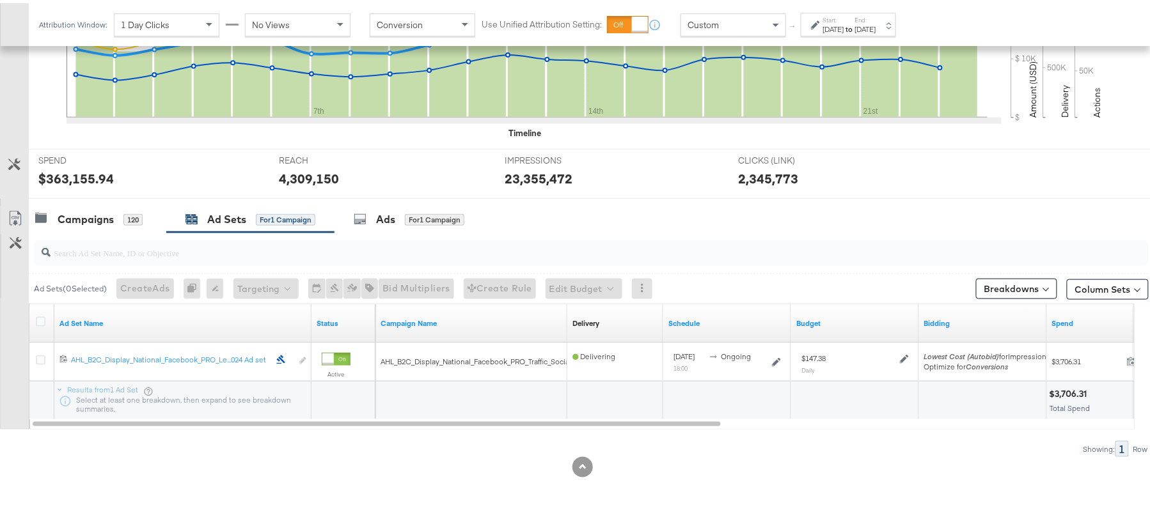
scroll to position [0, 0]
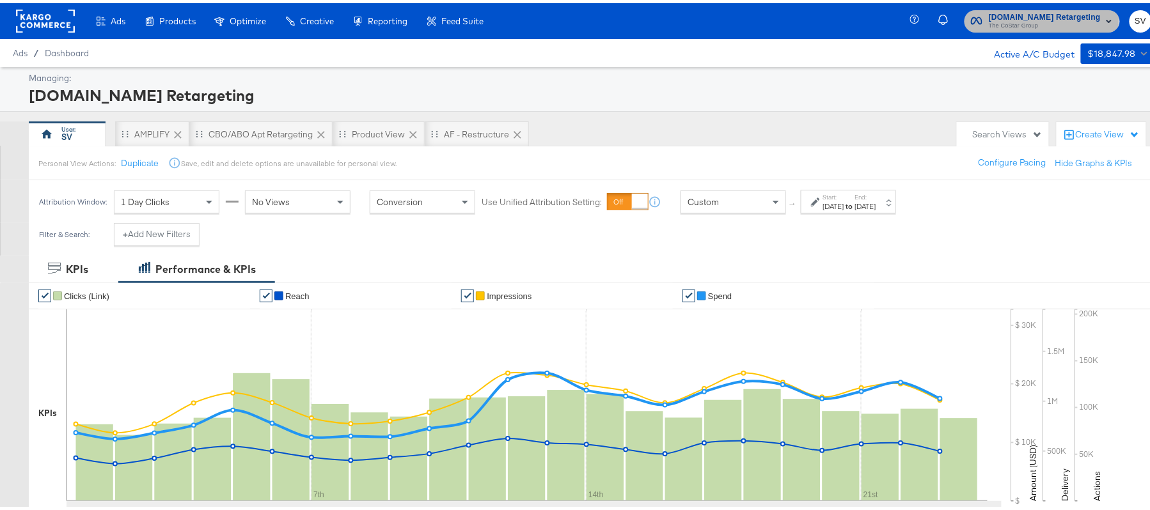
click at [1015, 13] on span "[DOMAIN_NAME] Retargeting" at bounding box center [1045, 14] width 112 height 13
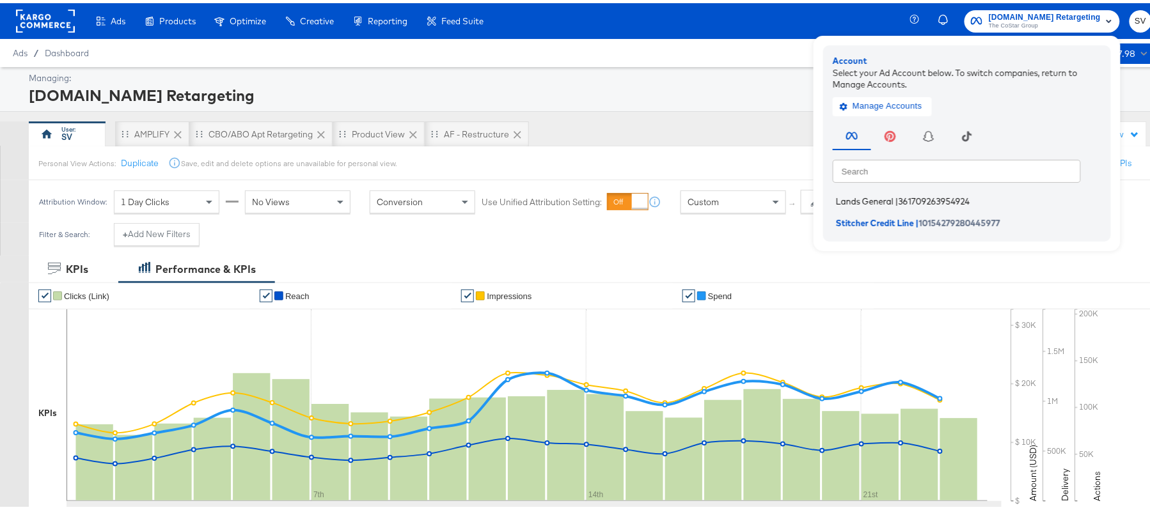
click at [878, 198] on span "Lands General" at bounding box center [865, 198] width 58 height 10
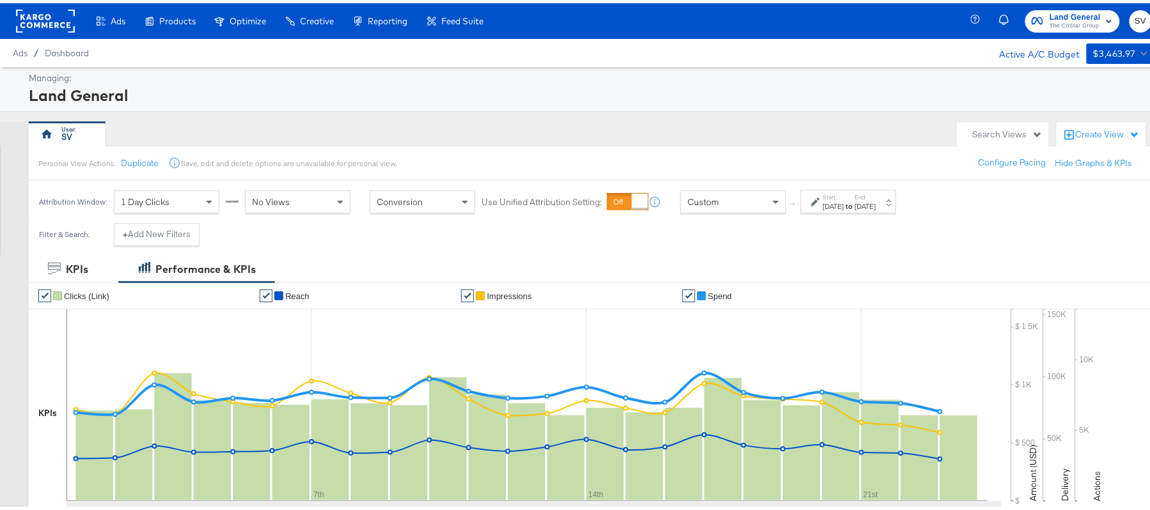
scroll to position [384, 0]
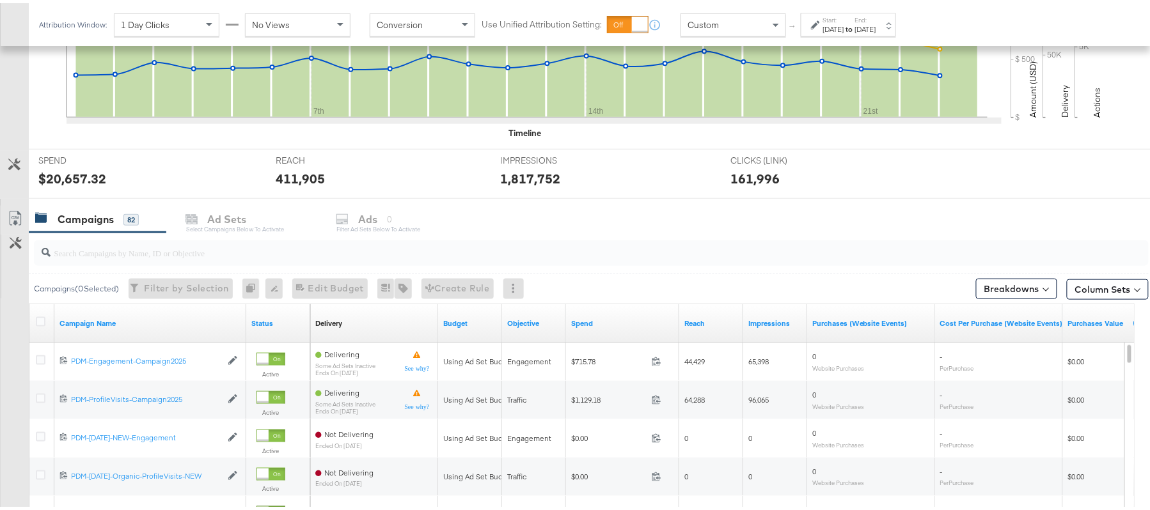
click at [279, 256] on input "search" at bounding box center [549, 244] width 996 height 25
paste input "B2C_LAND_KC_RT_Sig_24"
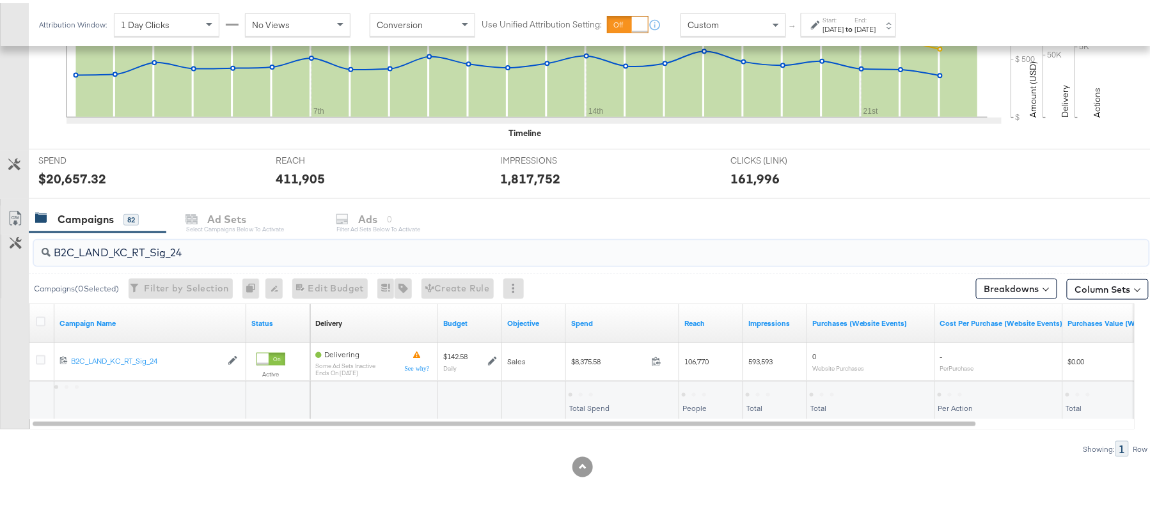
type input "B2C_LAND_KC_RT_Sig_24"
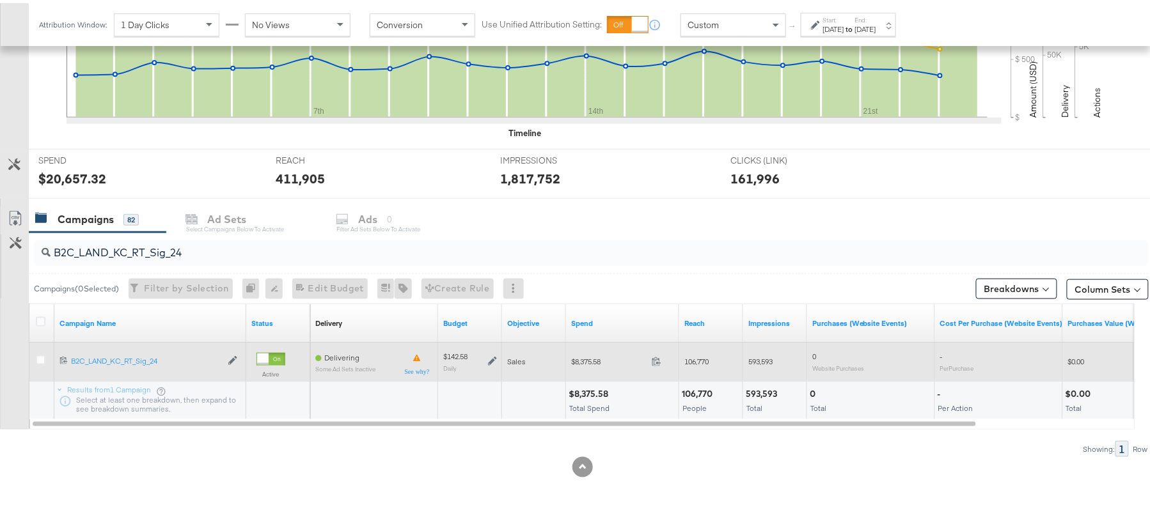
click at [492, 359] on icon at bounding box center [492, 358] width 9 height 9
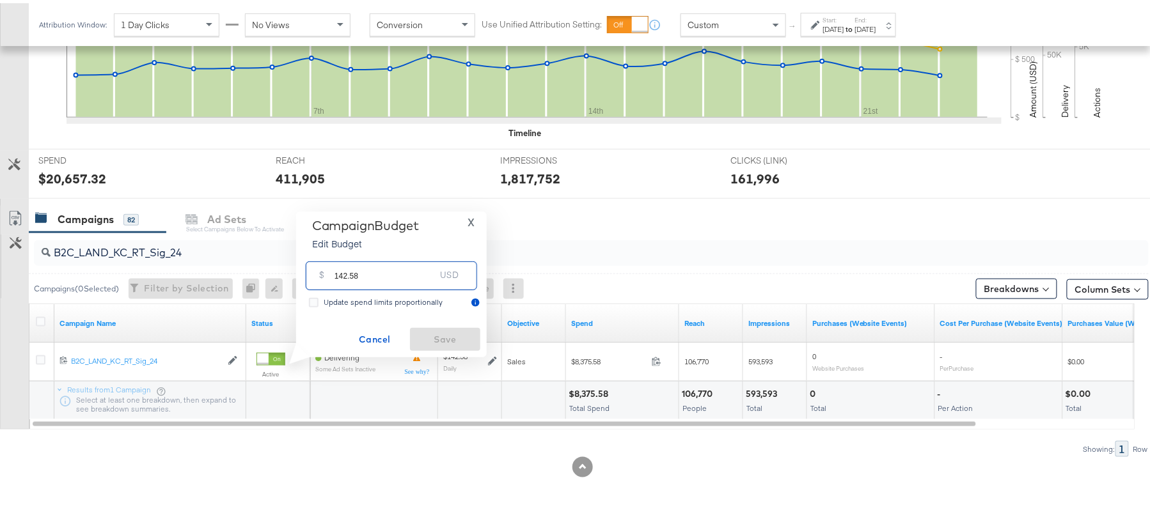
click at [404, 272] on input "142.58" at bounding box center [384, 267] width 101 height 27
paste input "$121.19"
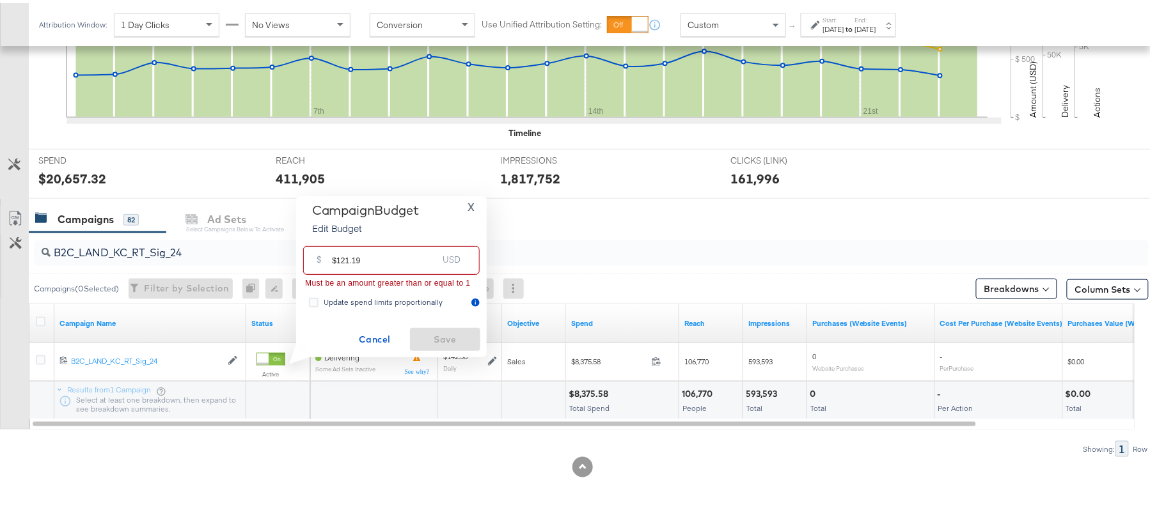
click at [335, 254] on input "$121.19" at bounding box center [385, 252] width 106 height 27
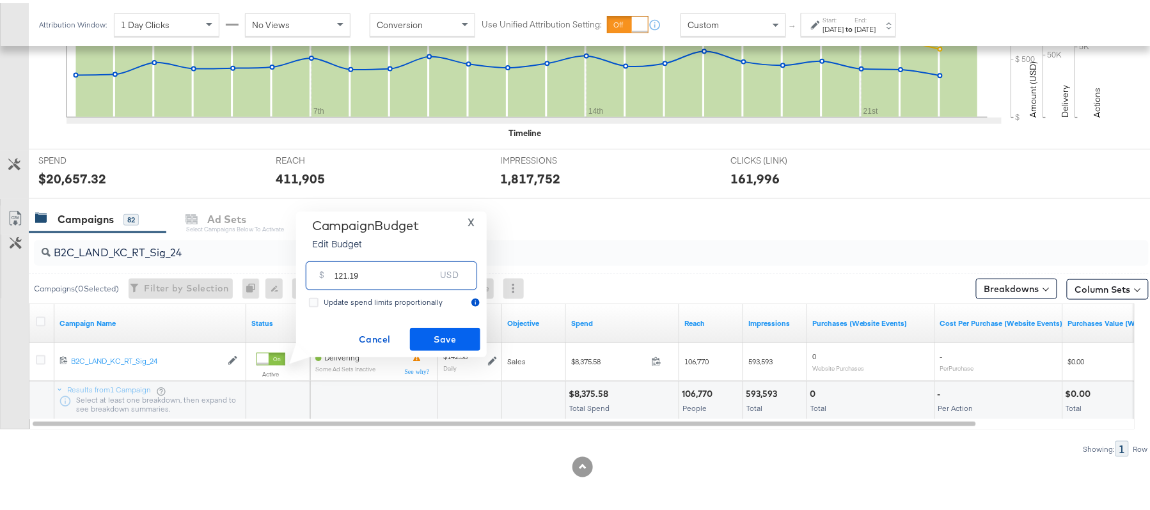
type input "121.19"
click at [432, 329] on span "Save" at bounding box center [445, 337] width 60 height 16
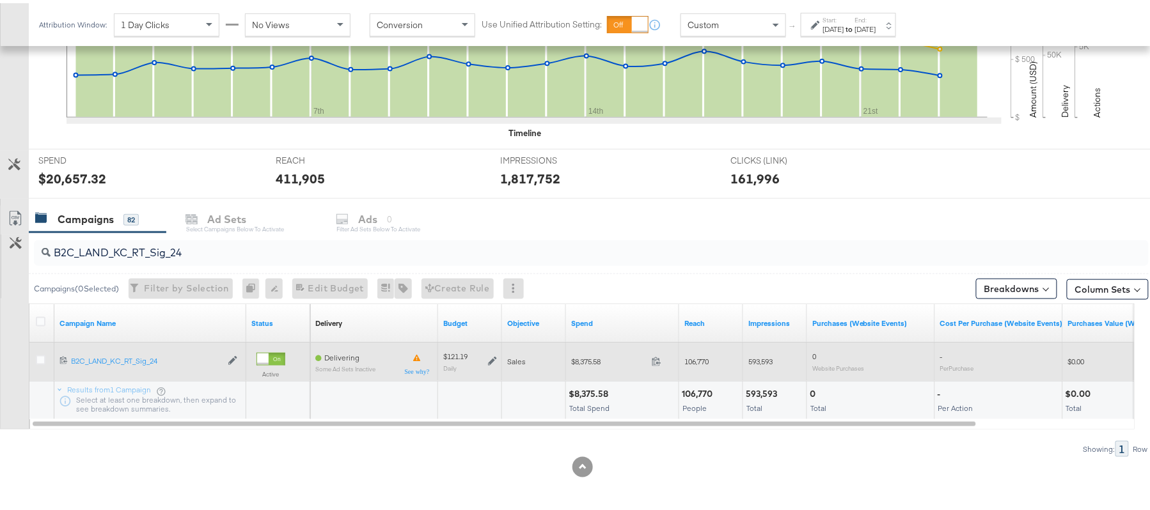
click at [489, 359] on icon at bounding box center [492, 358] width 9 height 9
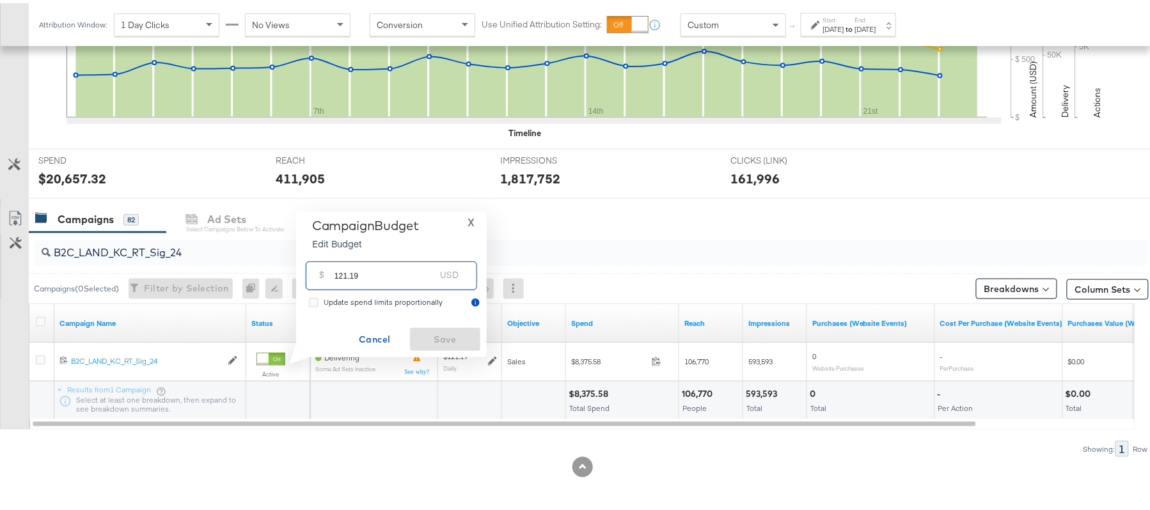
click at [388, 279] on input "121.19" at bounding box center [384, 267] width 101 height 27
paste input "$114.06"
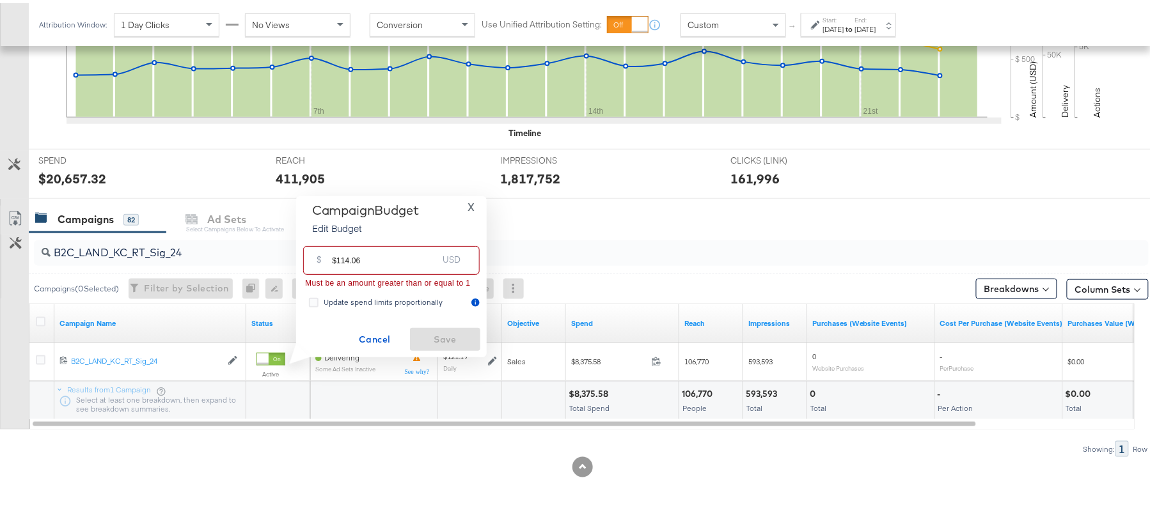
click at [338, 254] on input "$114.06" at bounding box center [385, 252] width 106 height 27
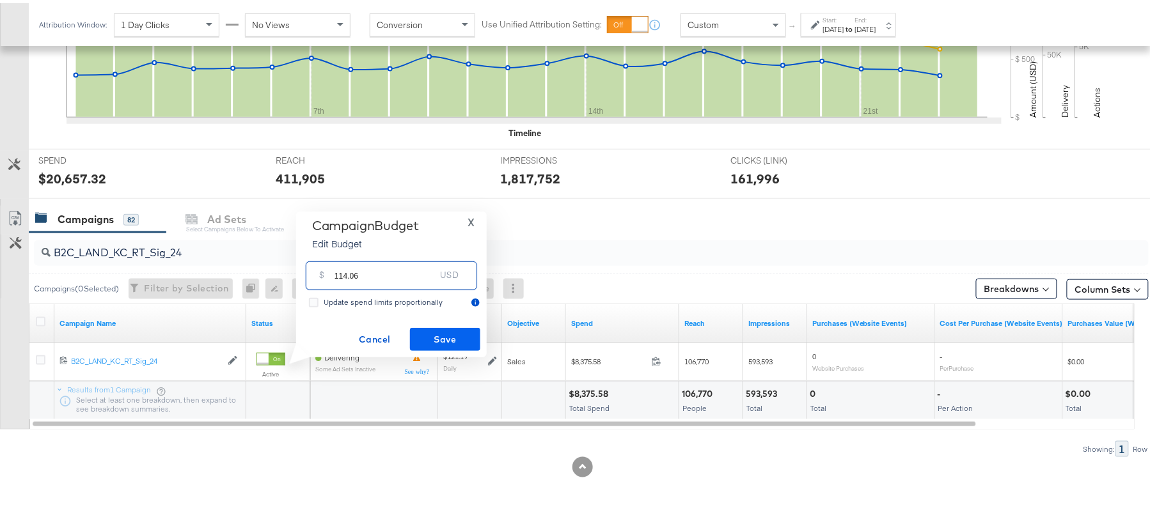
type input "114.06"
click at [443, 325] on button "Save" at bounding box center [445, 336] width 70 height 23
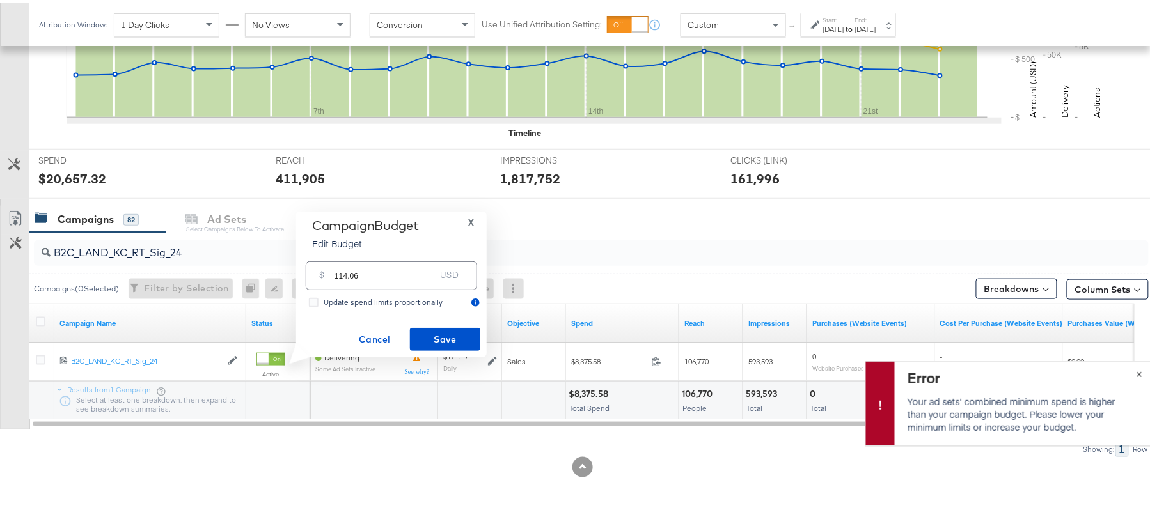
click at [1136, 372] on span "×" at bounding box center [1139, 370] width 6 height 15
